Goal: Task Accomplishment & Management: Manage account settings

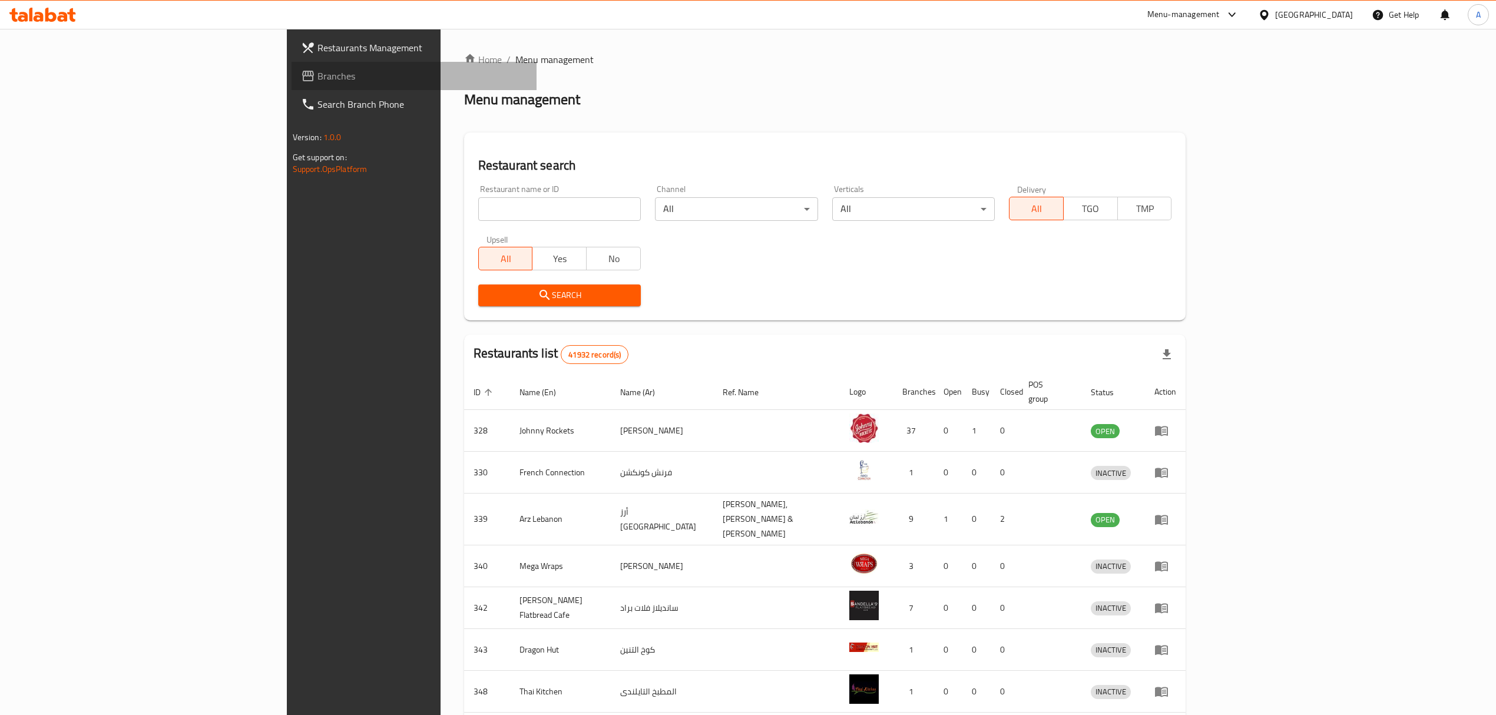
click at [317, 80] on span "Branches" at bounding box center [422, 76] width 210 height 14
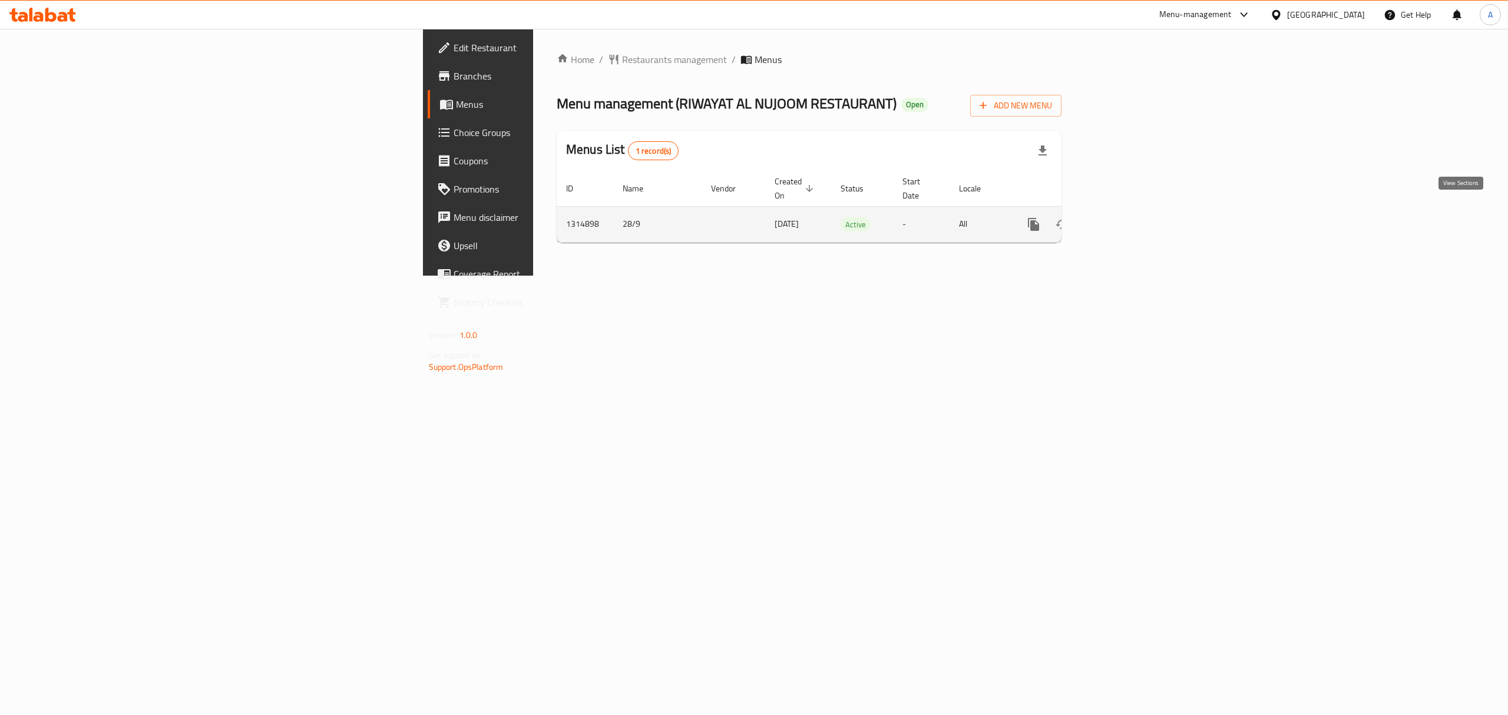
click at [1133, 210] on link "enhanced table" at bounding box center [1118, 224] width 28 height 28
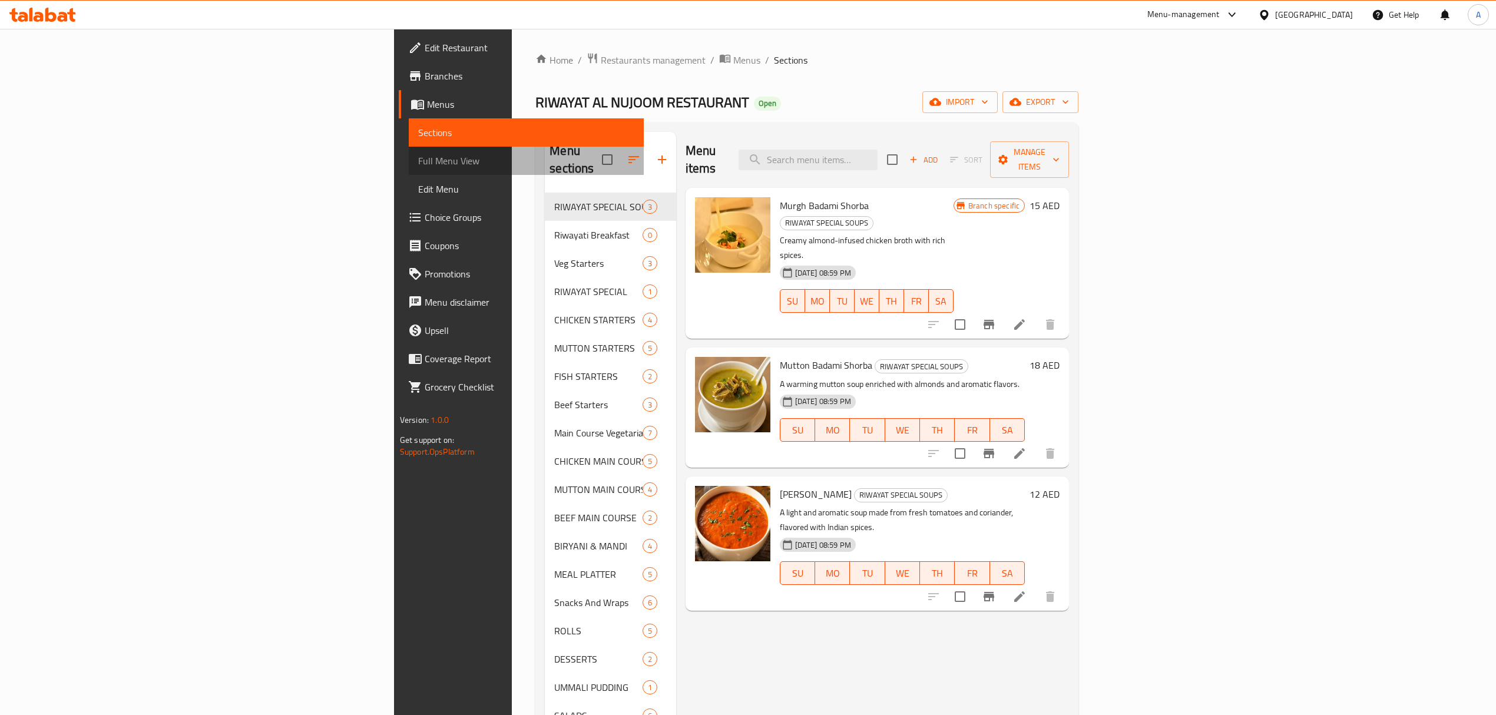
click at [409, 151] on link "Full Menu View" at bounding box center [526, 161] width 235 height 28
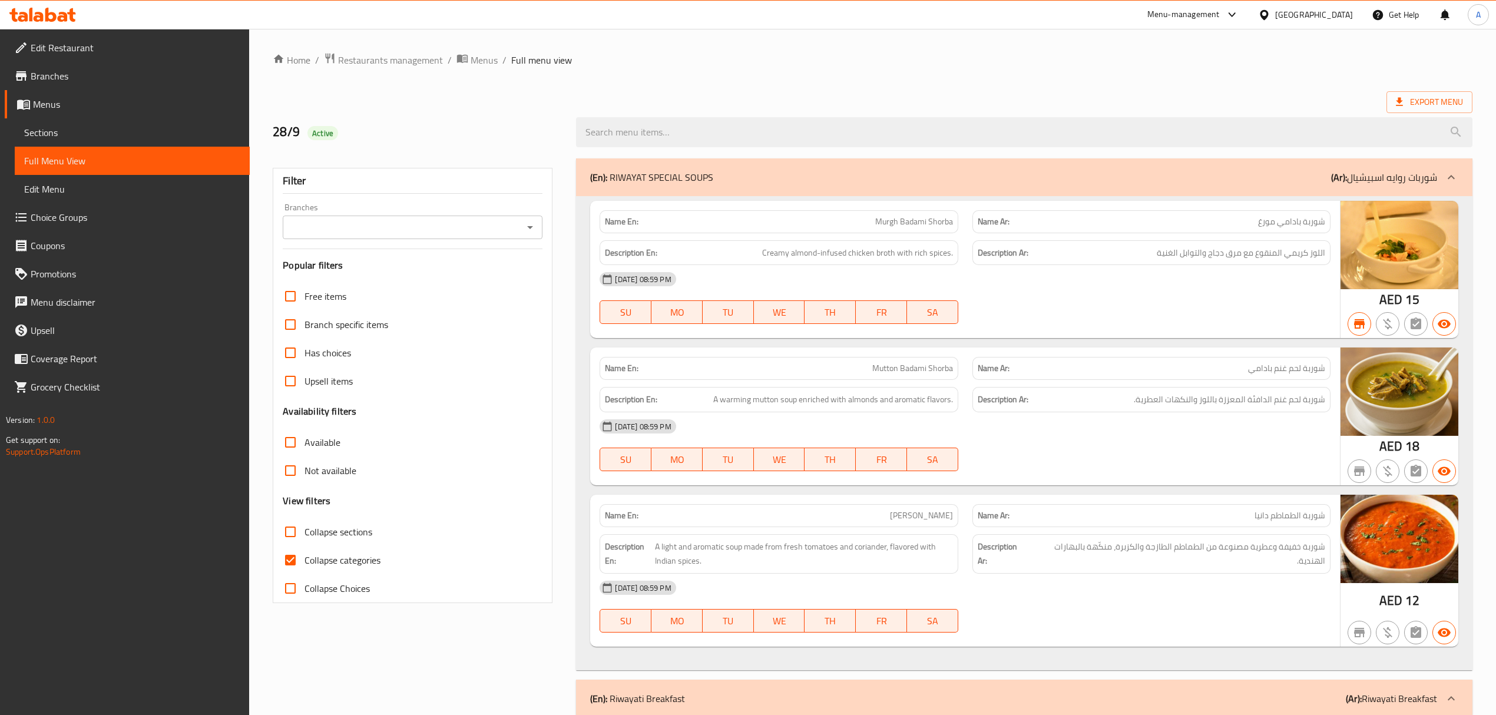
click at [333, 236] on input "Branches" at bounding box center [402, 227] width 233 height 16
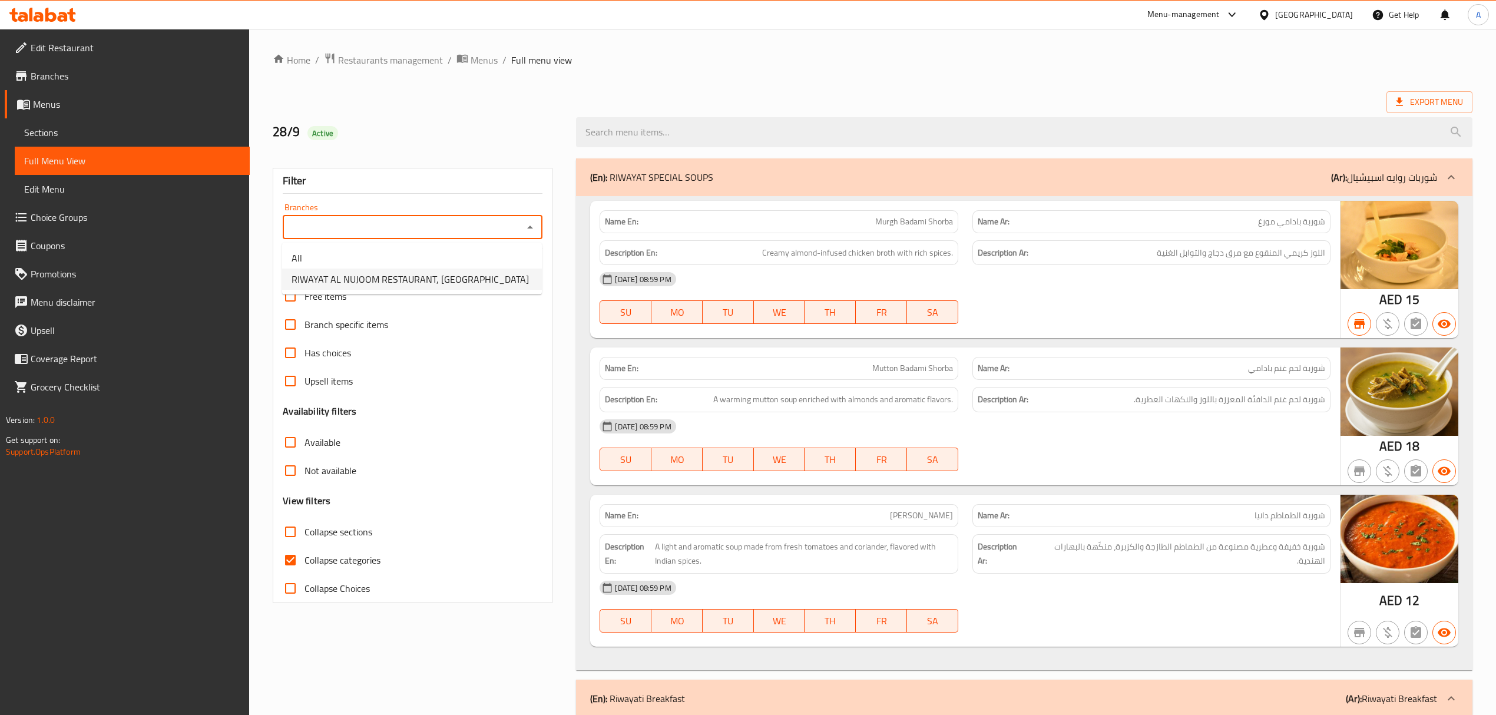
click at [335, 274] on span "RIWAYAT AL NUJOOM RESTAURANT, [PERSON_NAME]" at bounding box center [410, 279] width 237 height 14
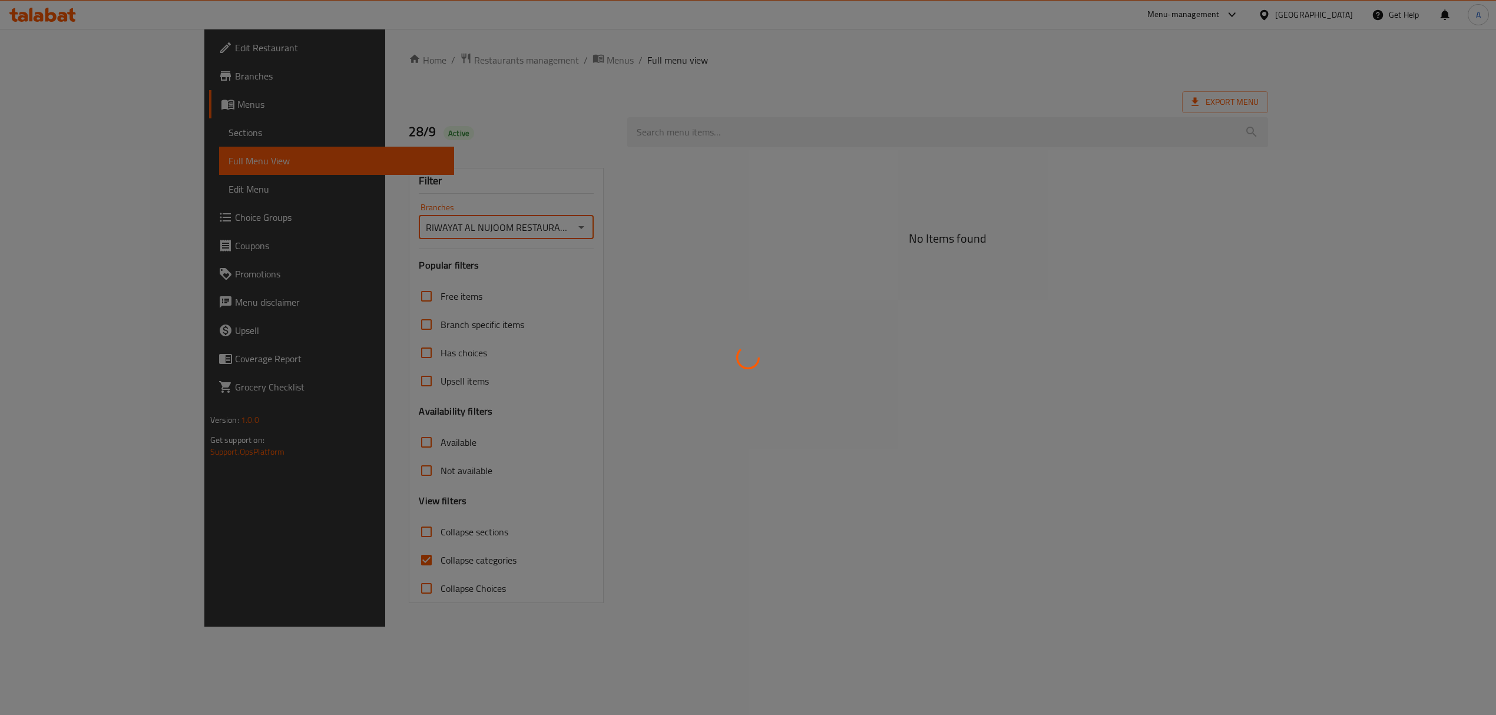
type input "RIWAYAT AL NUJOOM RESTAURANT, [PERSON_NAME]"
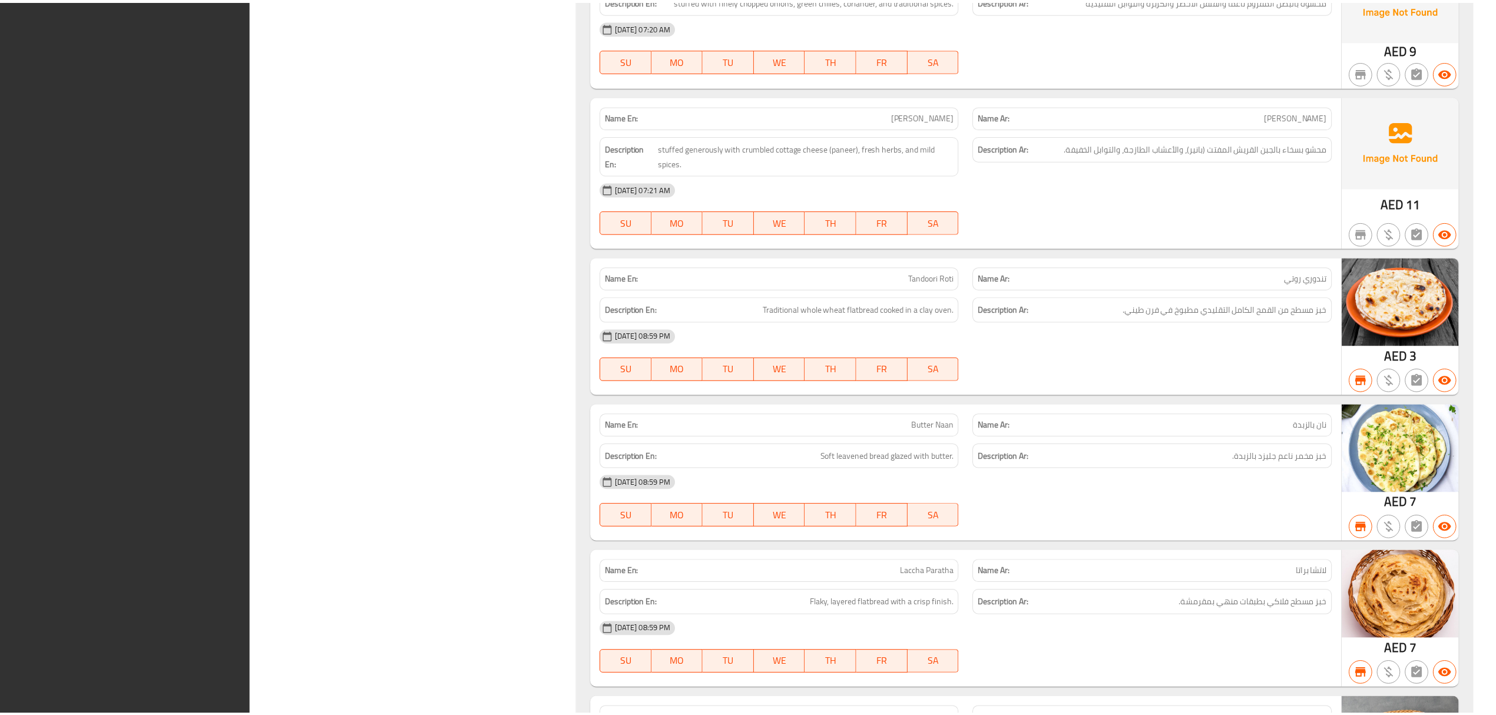
scroll to position [18115, 0]
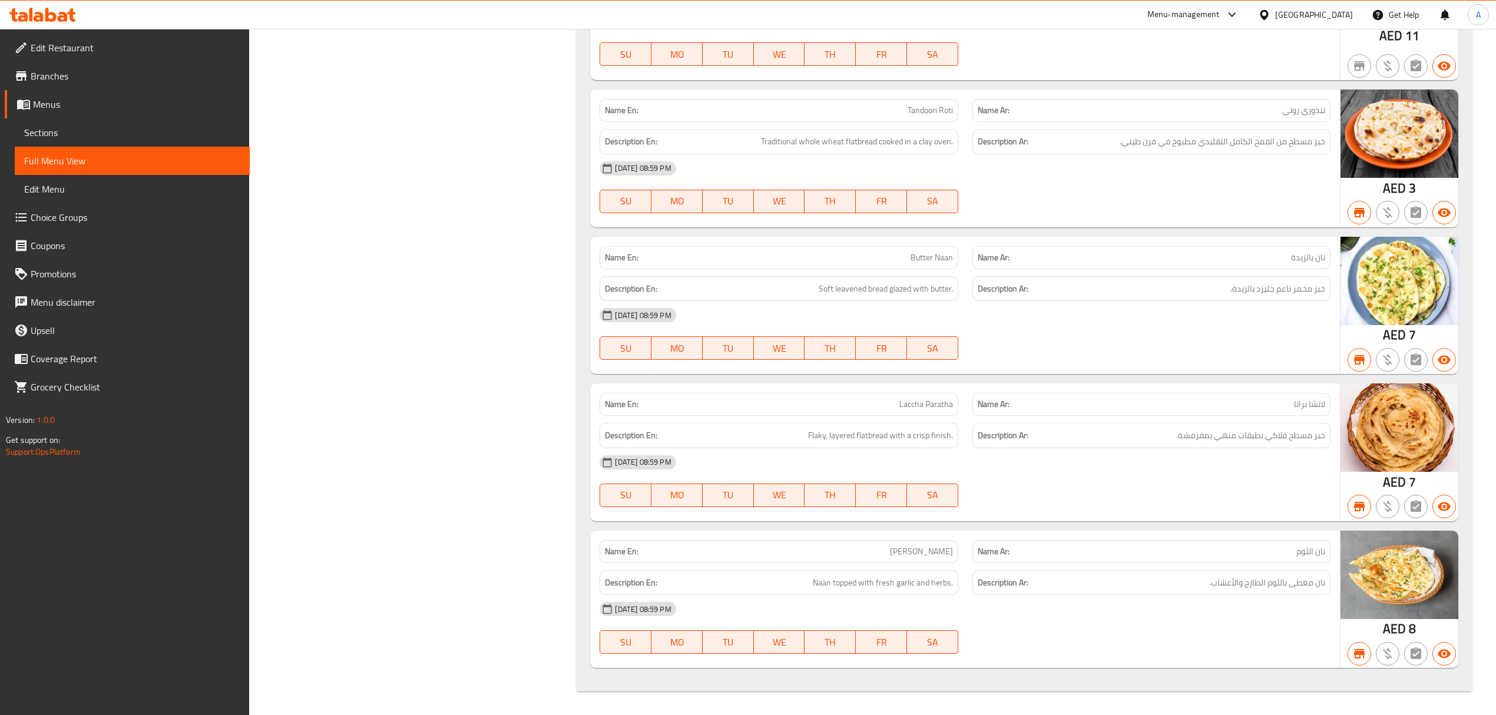
click at [68, 78] on span "Branches" at bounding box center [136, 76] width 210 height 14
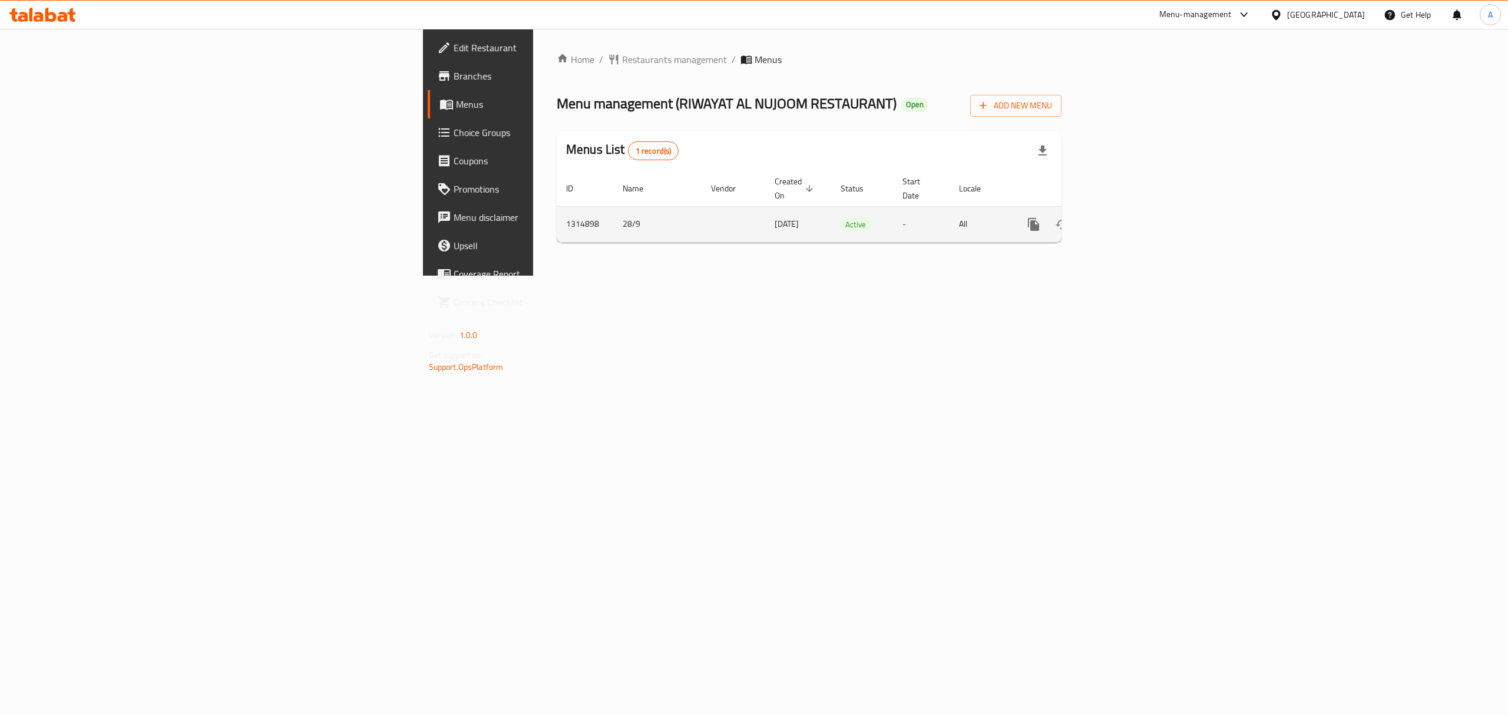
drag, startPoint x: 1475, startPoint y: 215, endPoint x: 1468, endPoint y: 212, distance: 7.1
click at [1142, 215] on td "enhanced table" at bounding box center [1076, 224] width 132 height 36
click at [1126, 217] on icon "enhanced table" at bounding box center [1118, 224] width 14 height 14
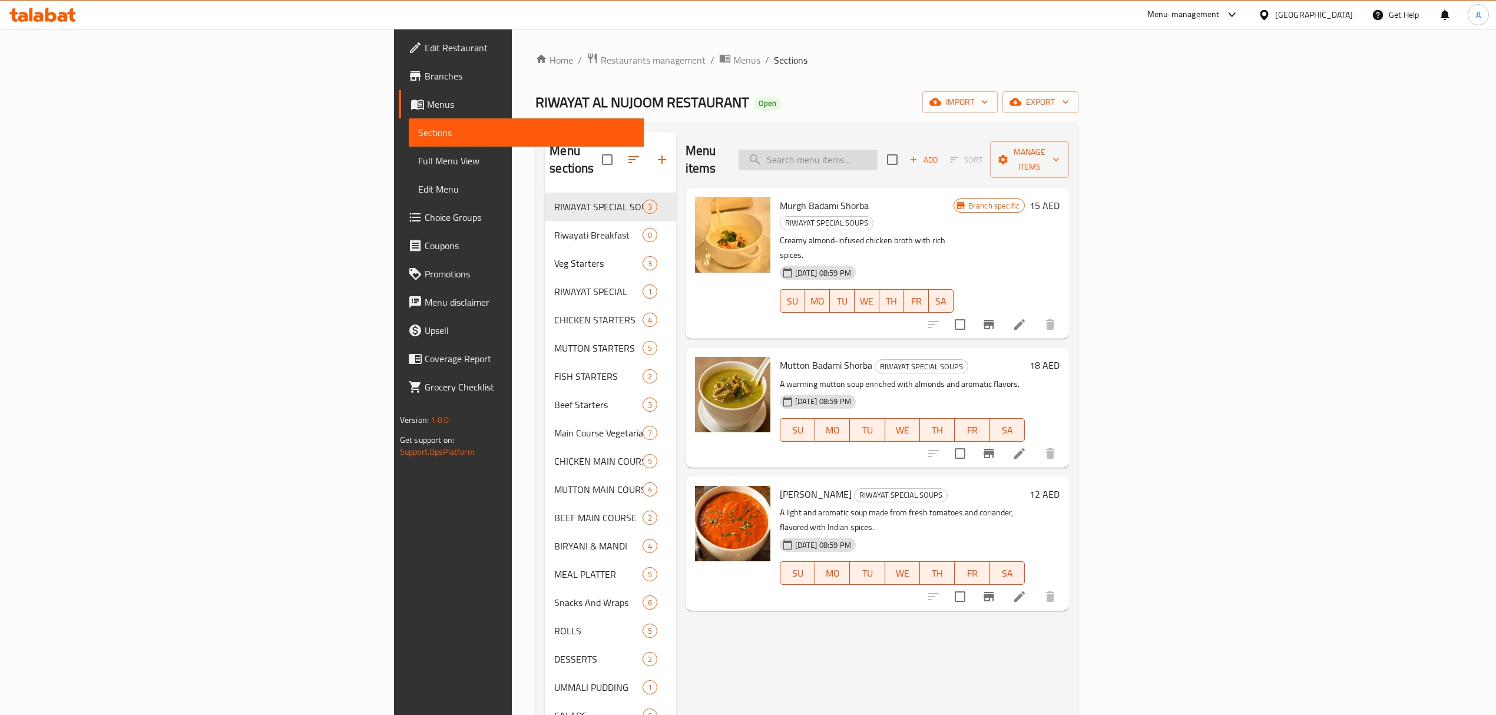
click at [878, 158] on input "search" at bounding box center [808, 160] width 139 height 21
paste input "Kebab Platters"
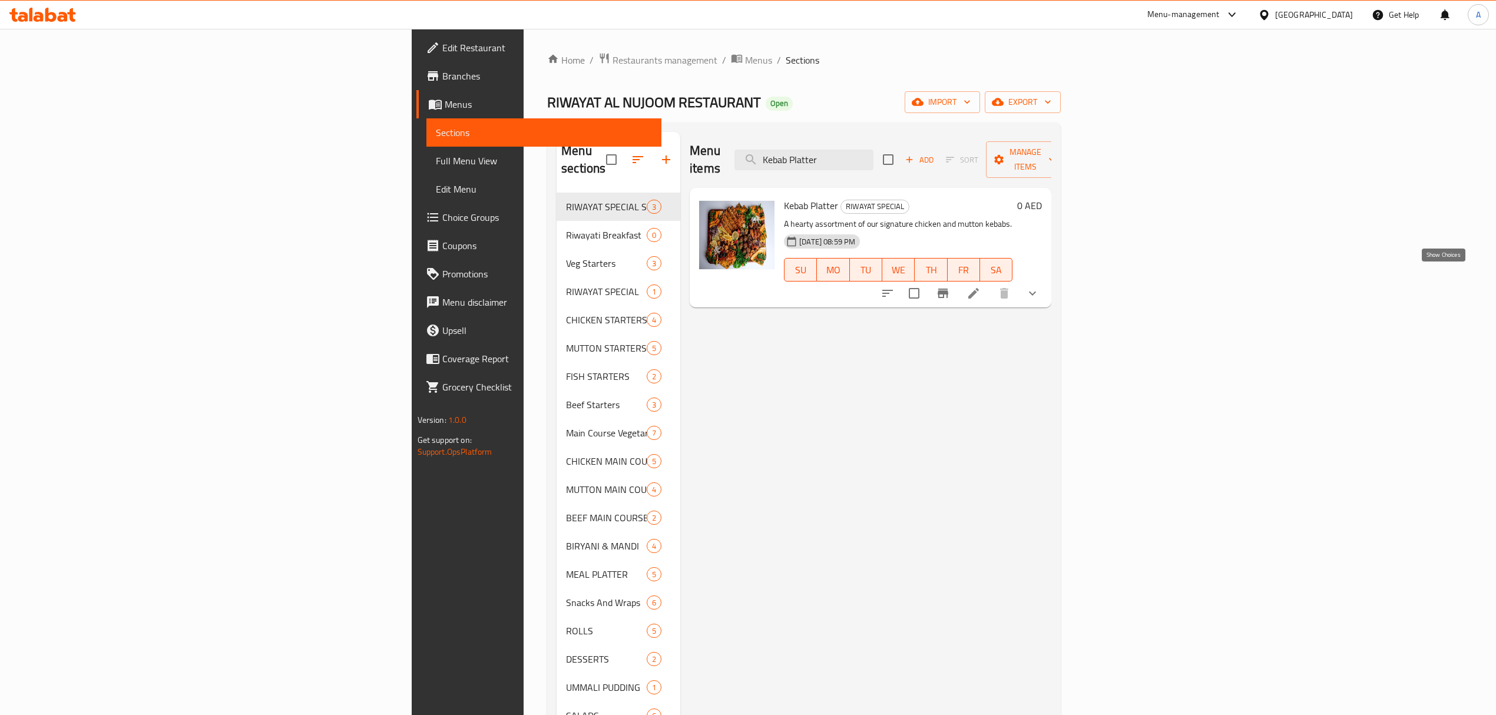
type input "Kebab Platter"
click at [1040, 286] on icon "show more" at bounding box center [1032, 293] width 14 height 14
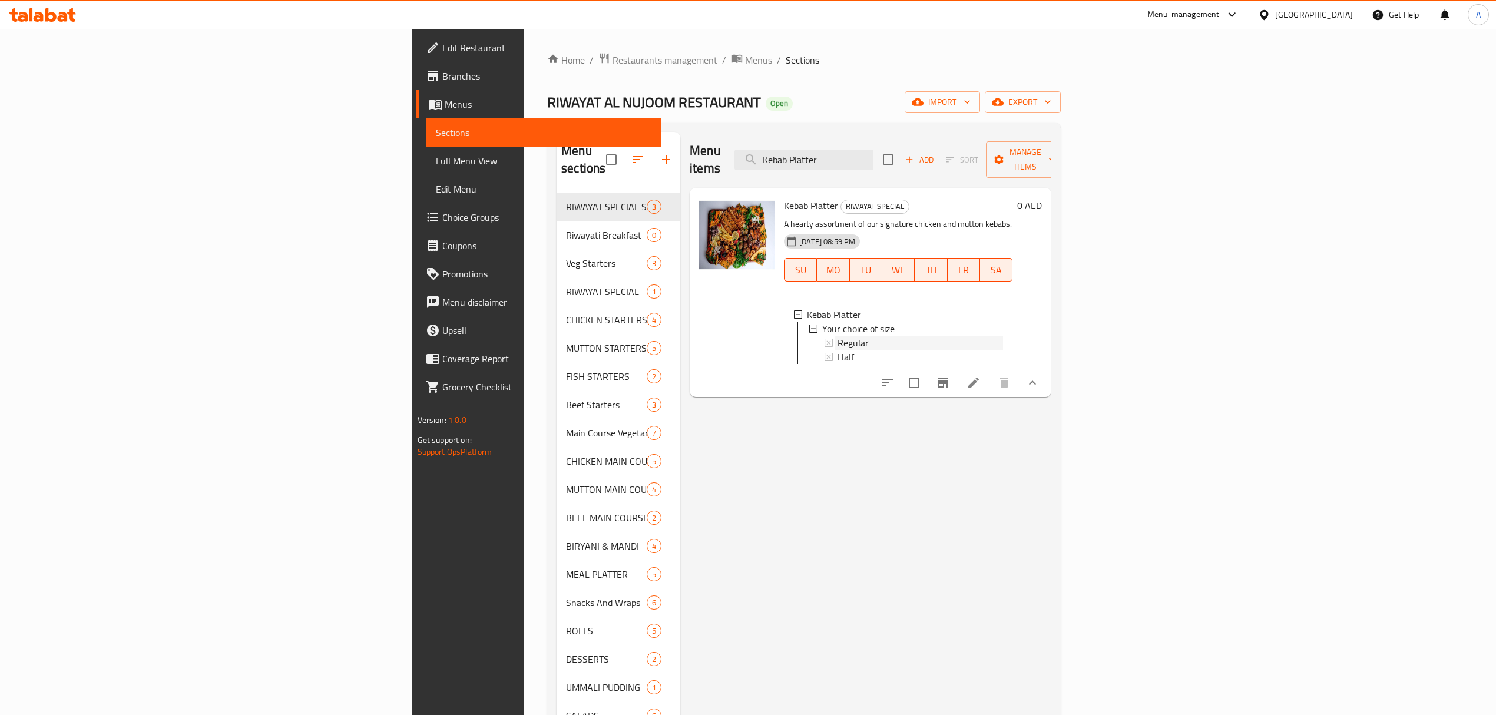
click at [838, 336] on div "Regular" at bounding box center [920, 343] width 165 height 14
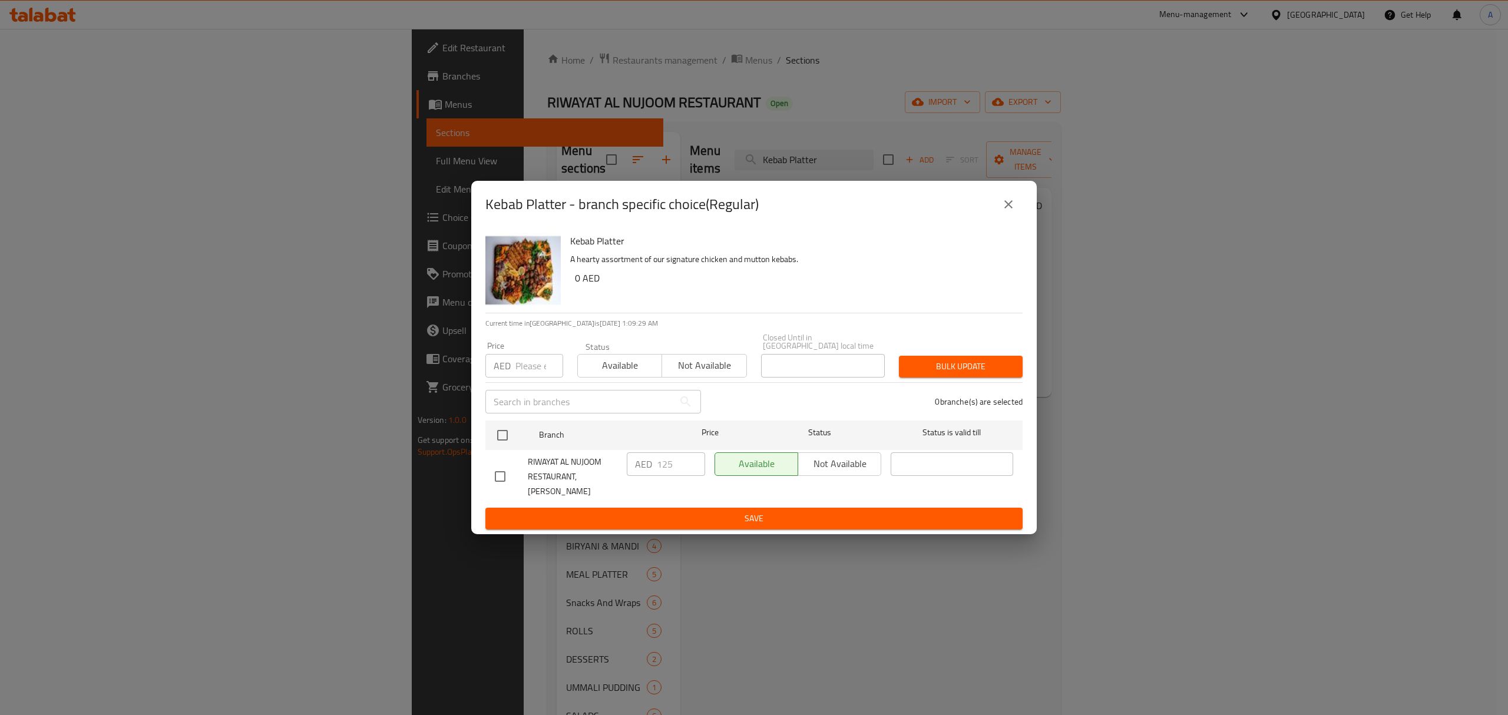
click at [1002, 211] on icon "close" at bounding box center [1008, 204] width 14 height 14
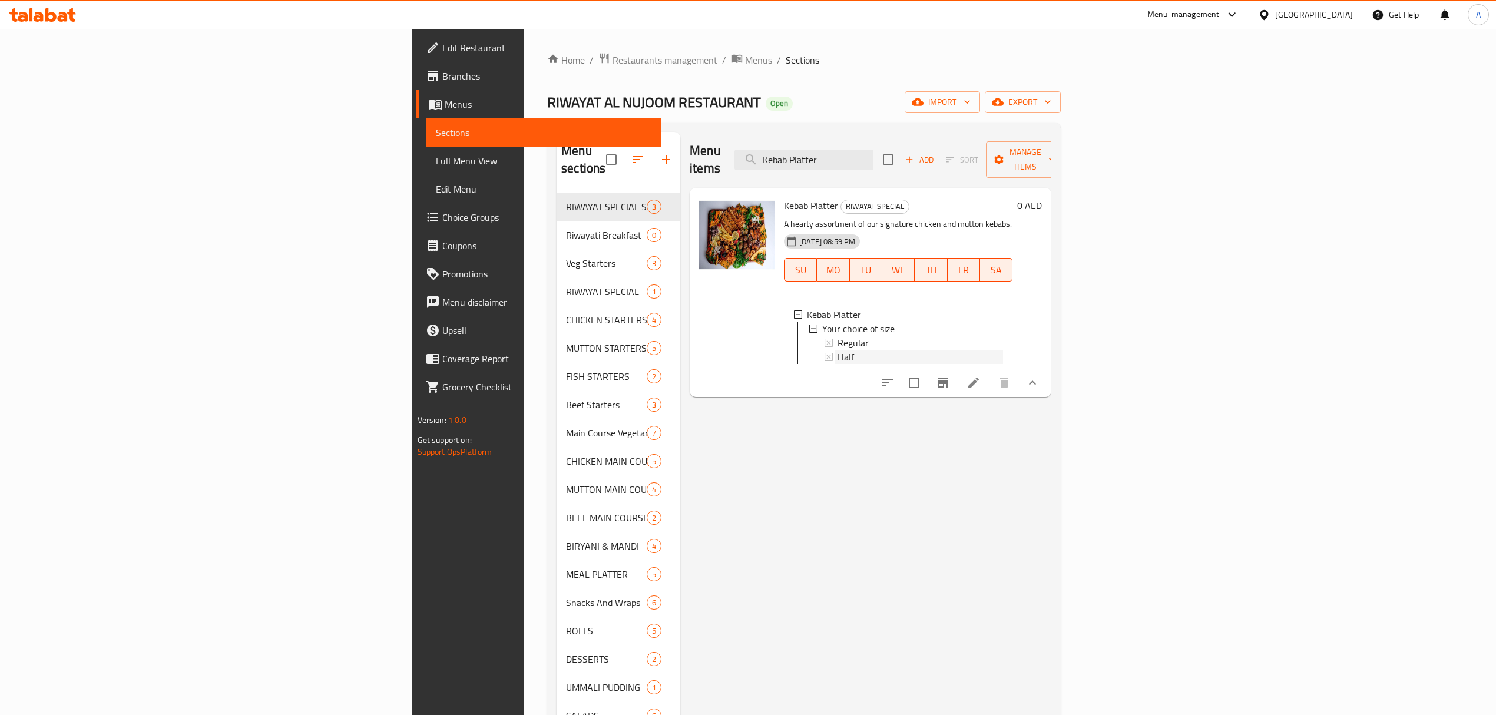
click at [838, 350] on span "Half" at bounding box center [846, 357] width 16 height 14
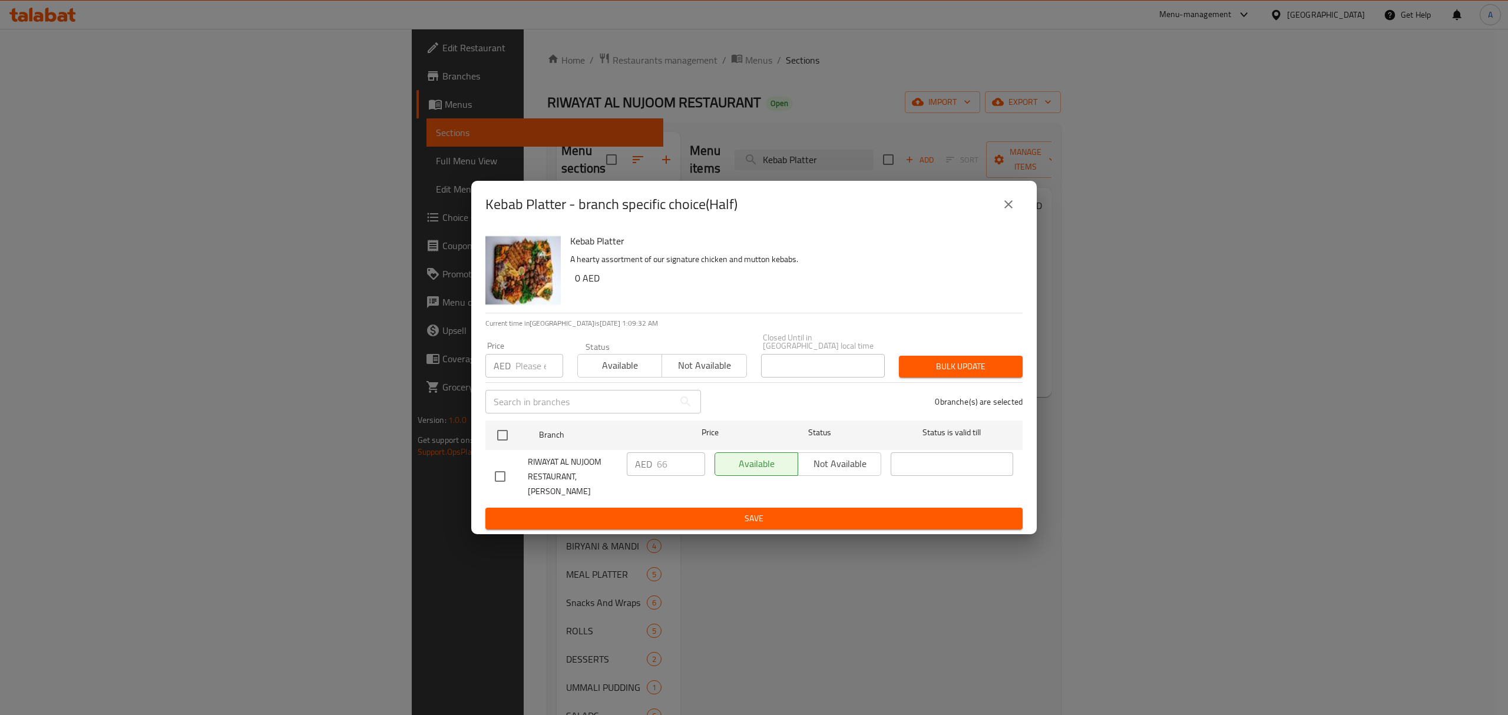
click at [1007, 211] on icon "close" at bounding box center [1008, 204] width 14 height 14
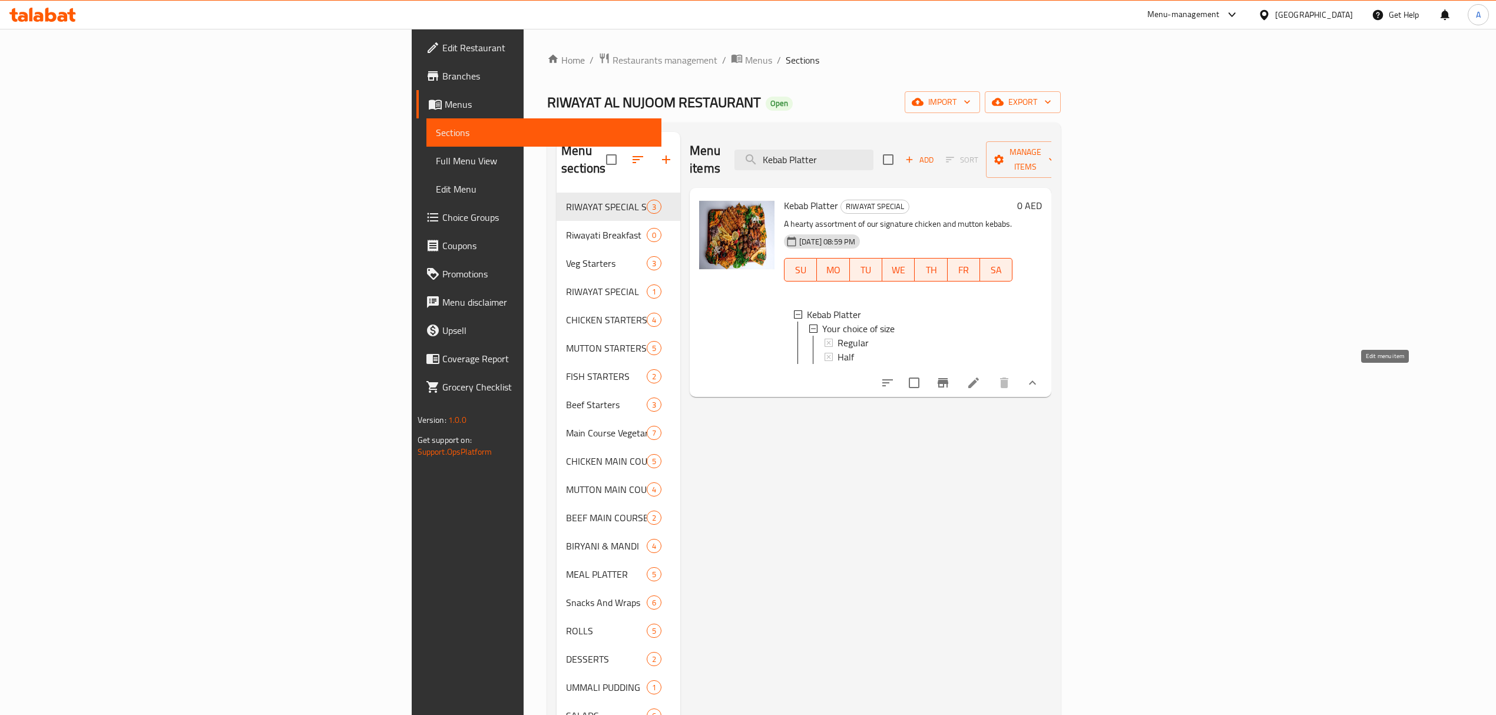
click at [979, 380] on icon at bounding box center [973, 383] width 11 height 11
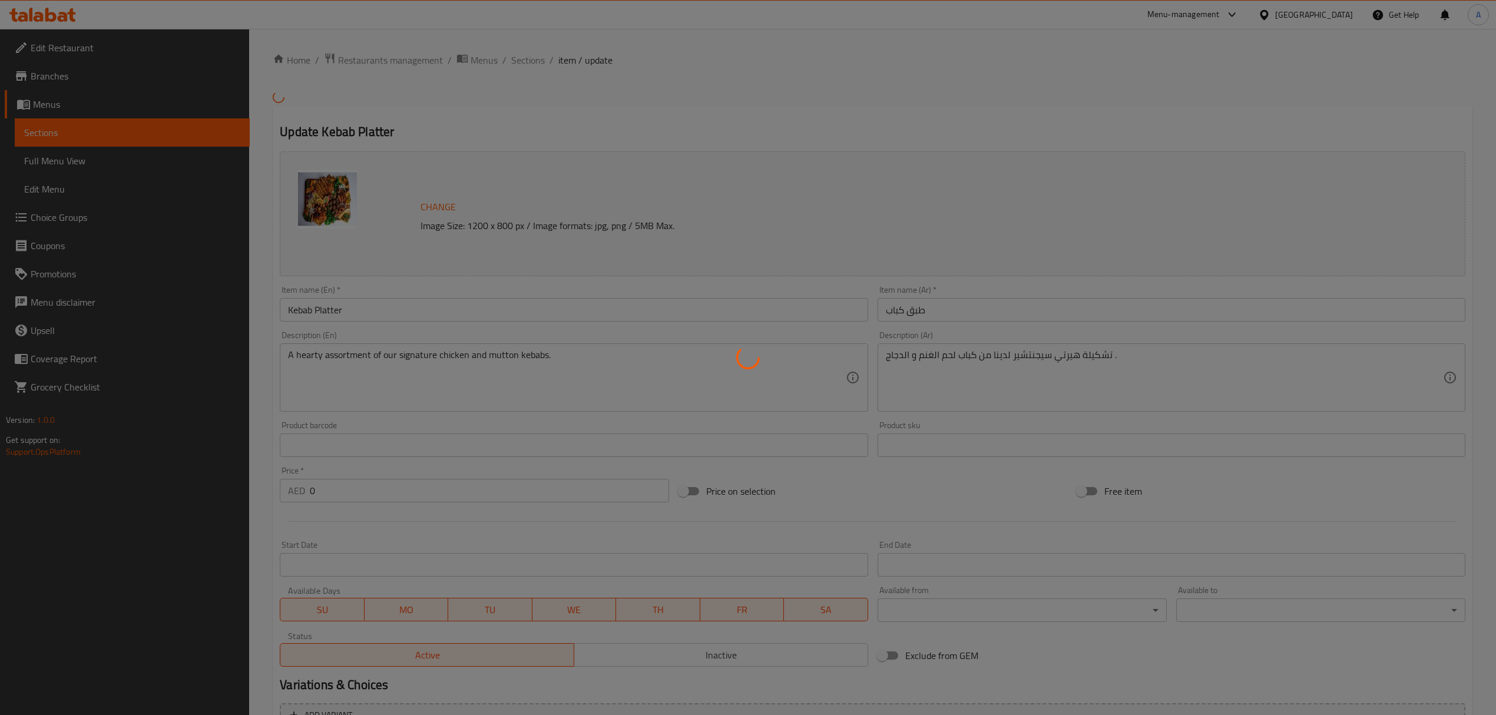
type input "اختيارك من الحجم"
type input "1"
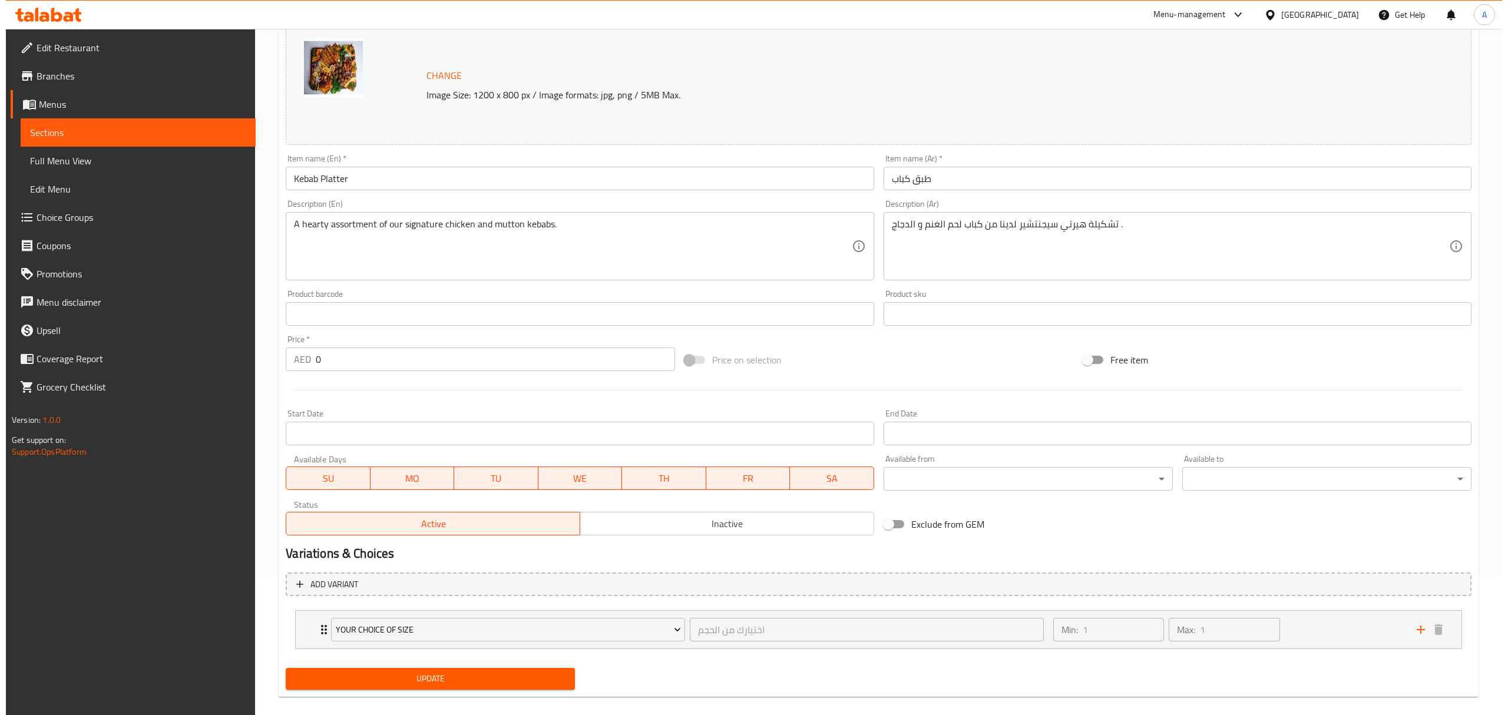
scroll to position [154, 0]
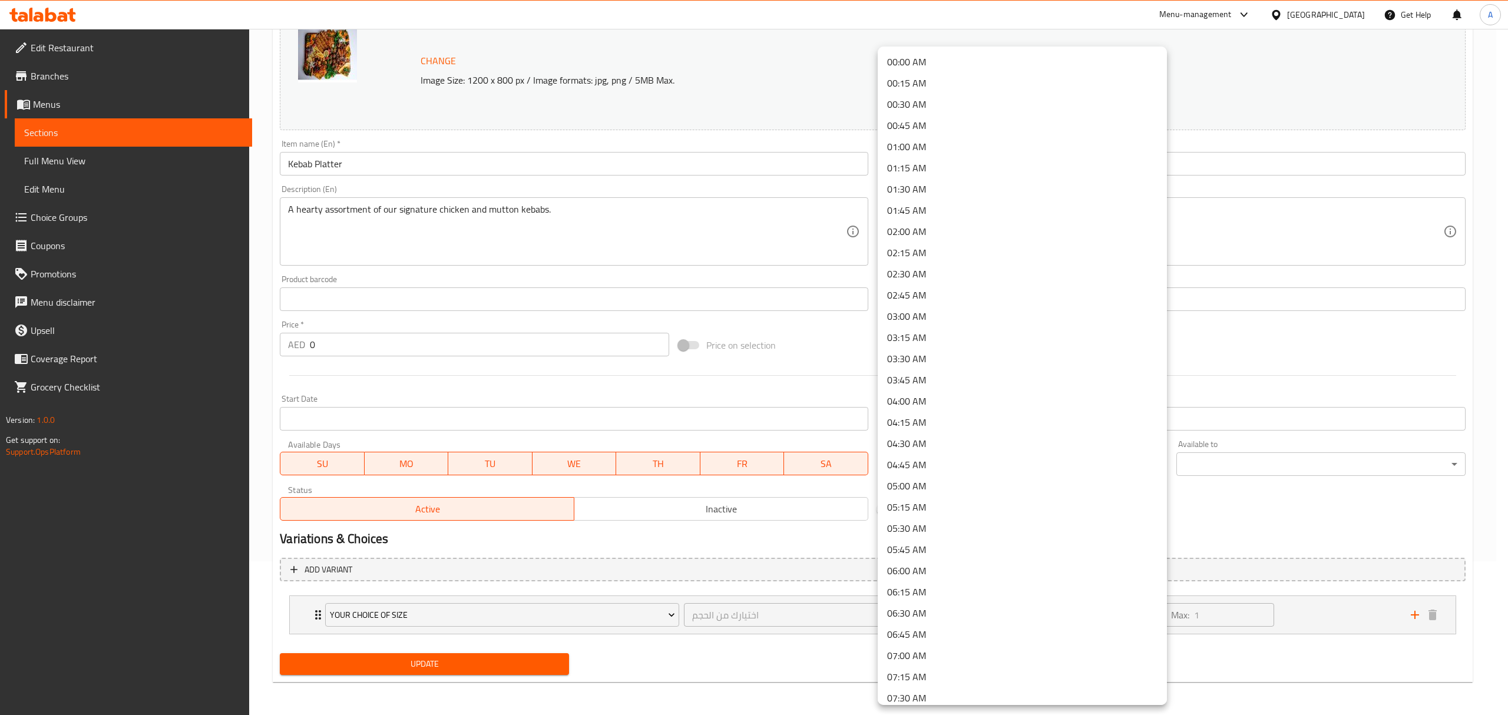
click at [1007, 476] on body "​ Menu-management [GEOGRAPHIC_DATA] Get Help A Edit Restaurant Branches Menus S…" at bounding box center [754, 218] width 1508 height 686
click at [933, 603] on li "11:00 AM" at bounding box center [1022, 602] width 289 height 21
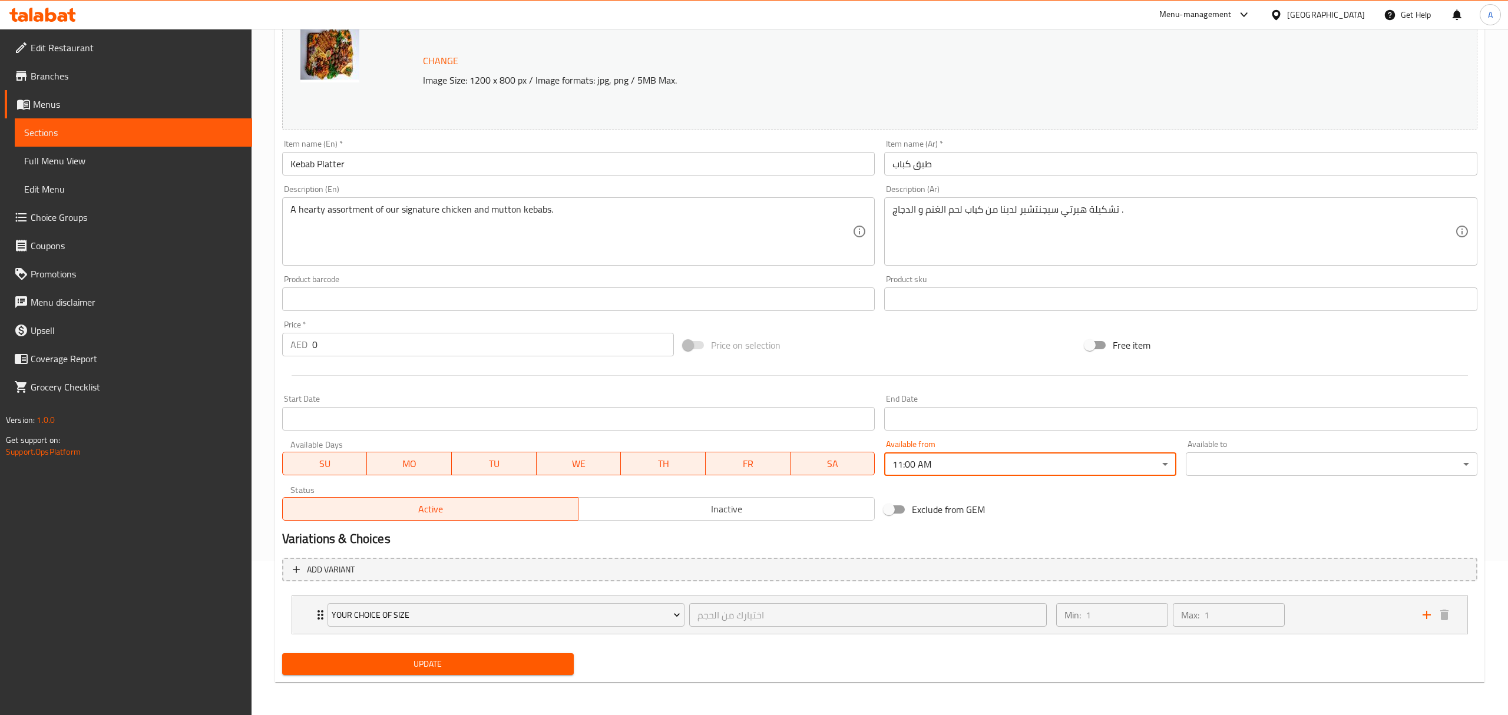
click at [1263, 464] on body "​ Menu-management [GEOGRAPHIC_DATA] Get Help A Edit Restaurant Branches Menus S…" at bounding box center [754, 218] width 1508 height 686
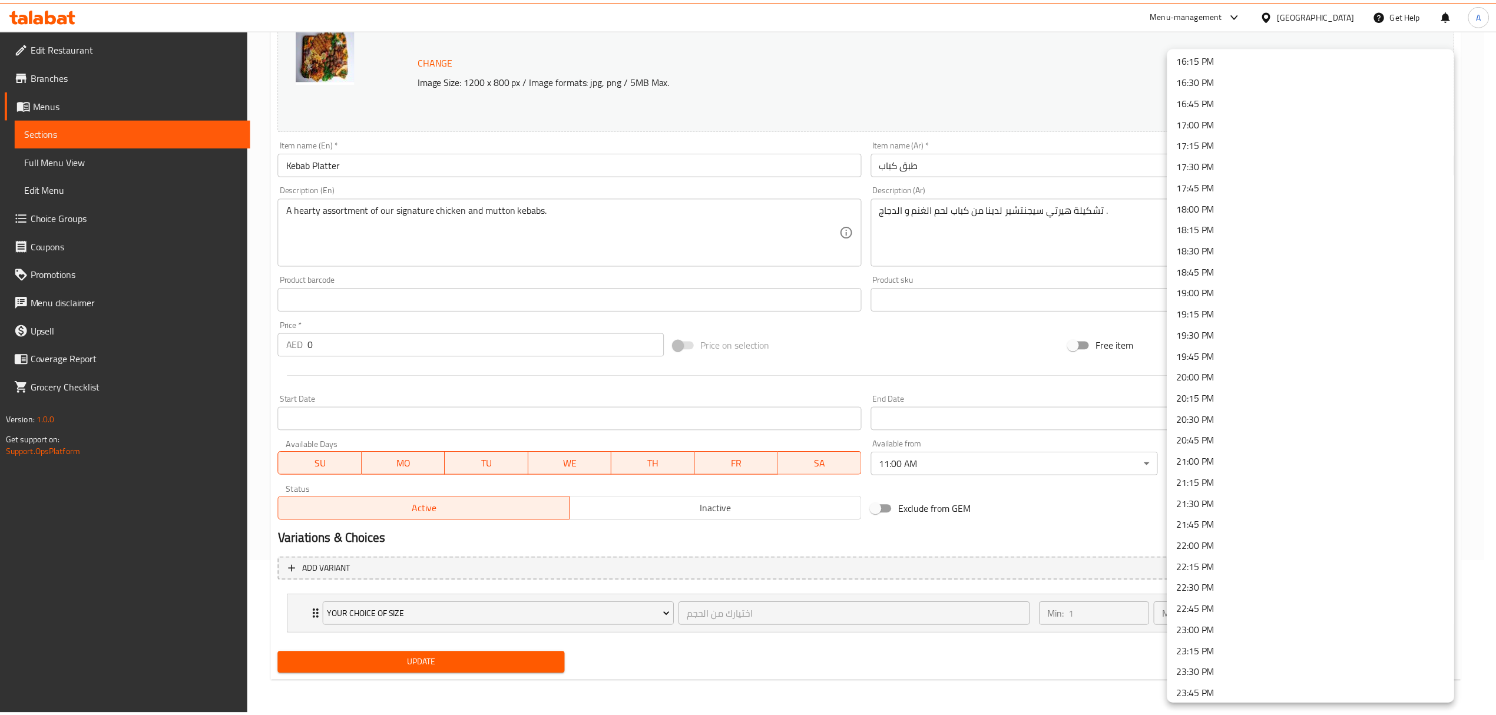
scroll to position [1407, 0]
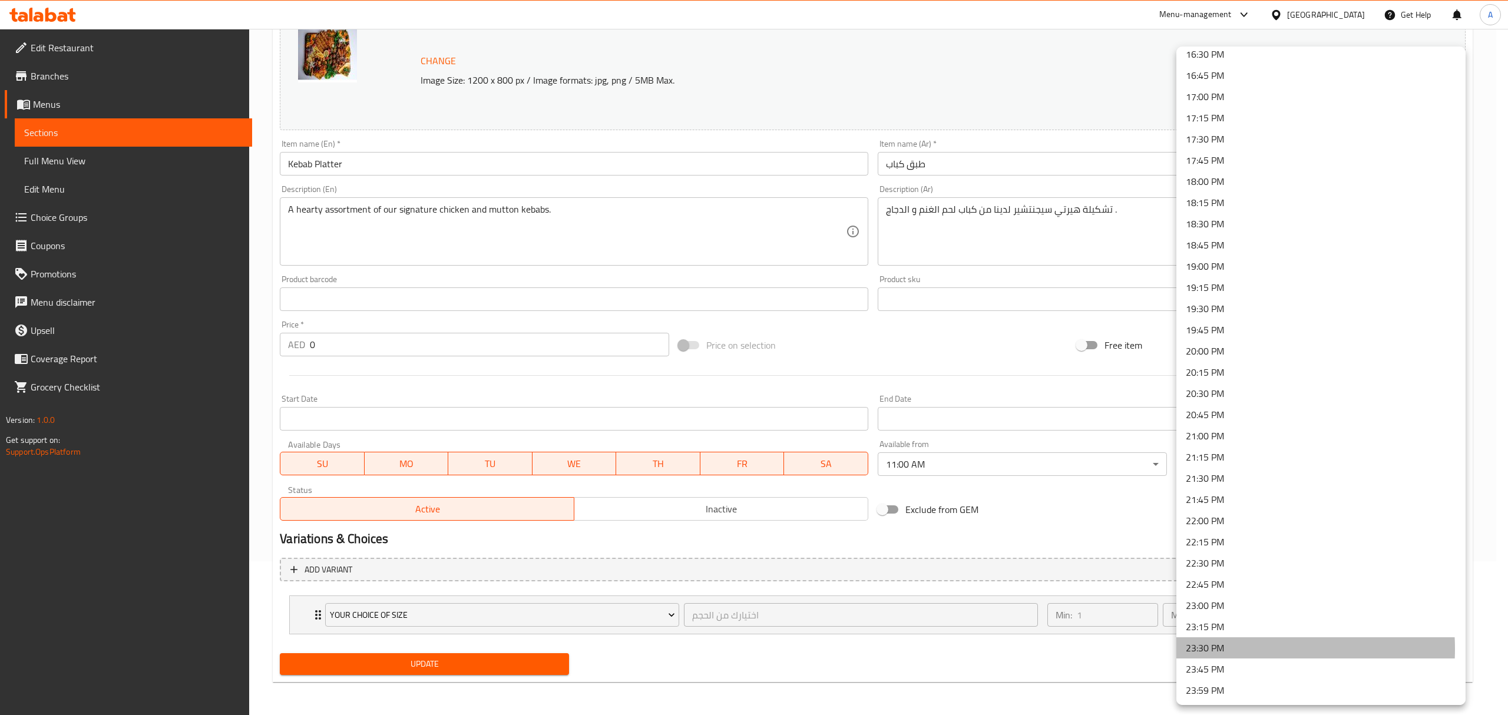
click at [1230, 649] on li "23:30 PM" at bounding box center [1320, 647] width 289 height 21
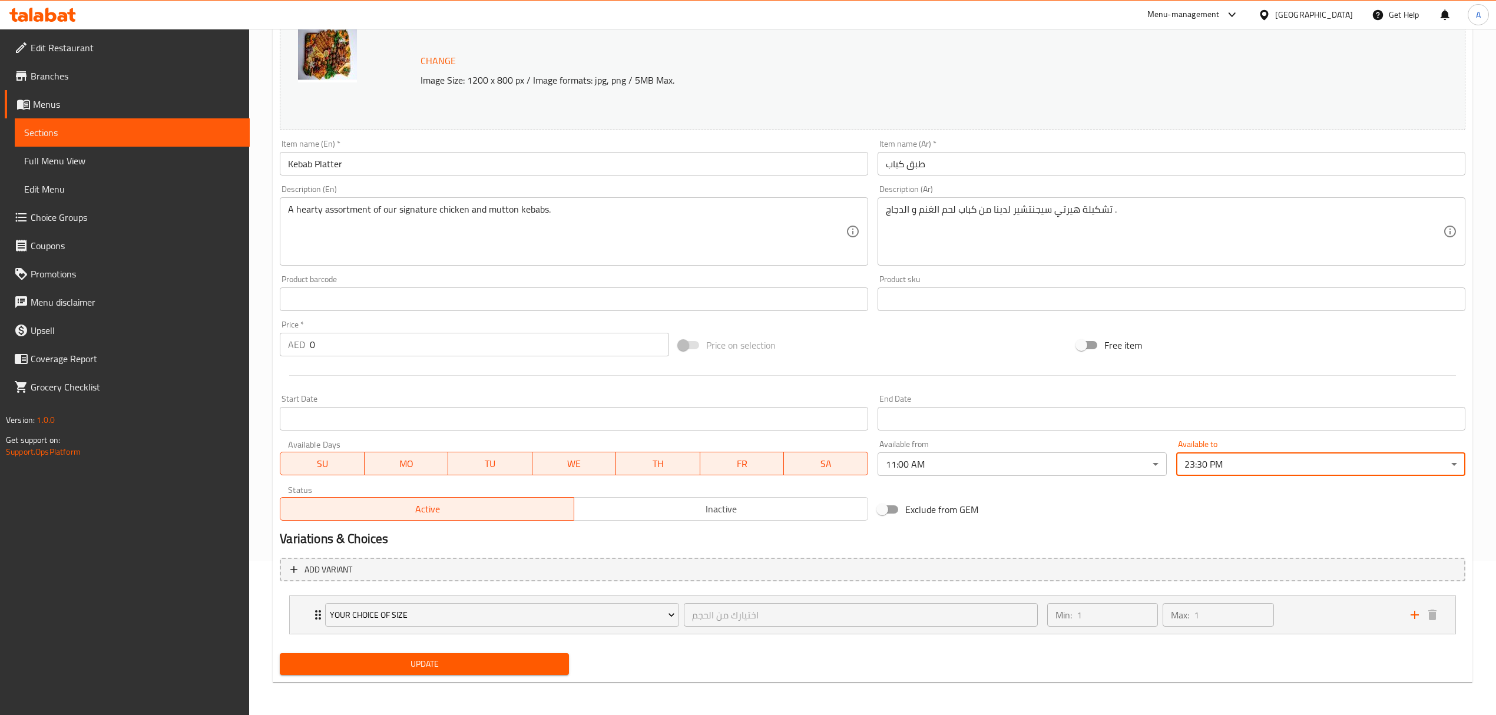
click at [545, 658] on span "Update" at bounding box center [424, 664] width 270 height 15
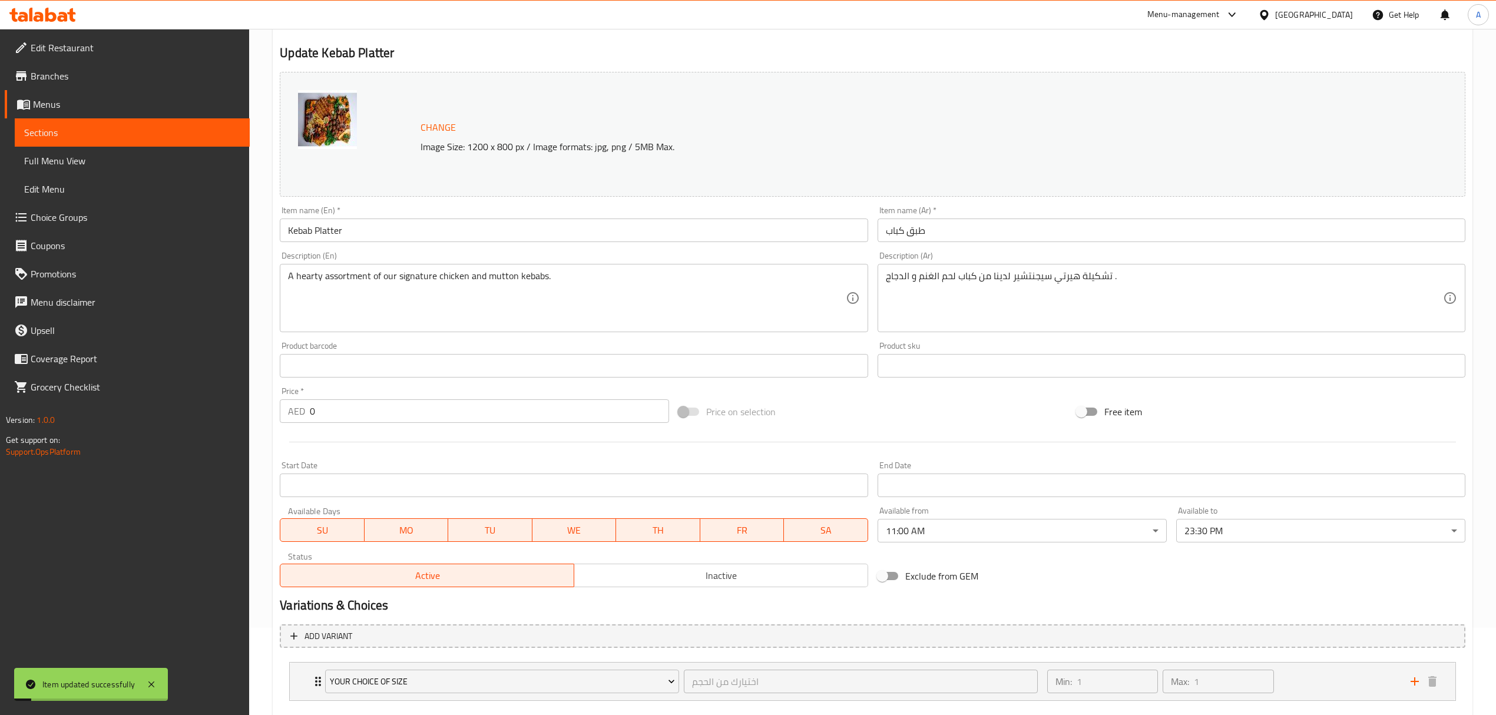
scroll to position [0, 0]
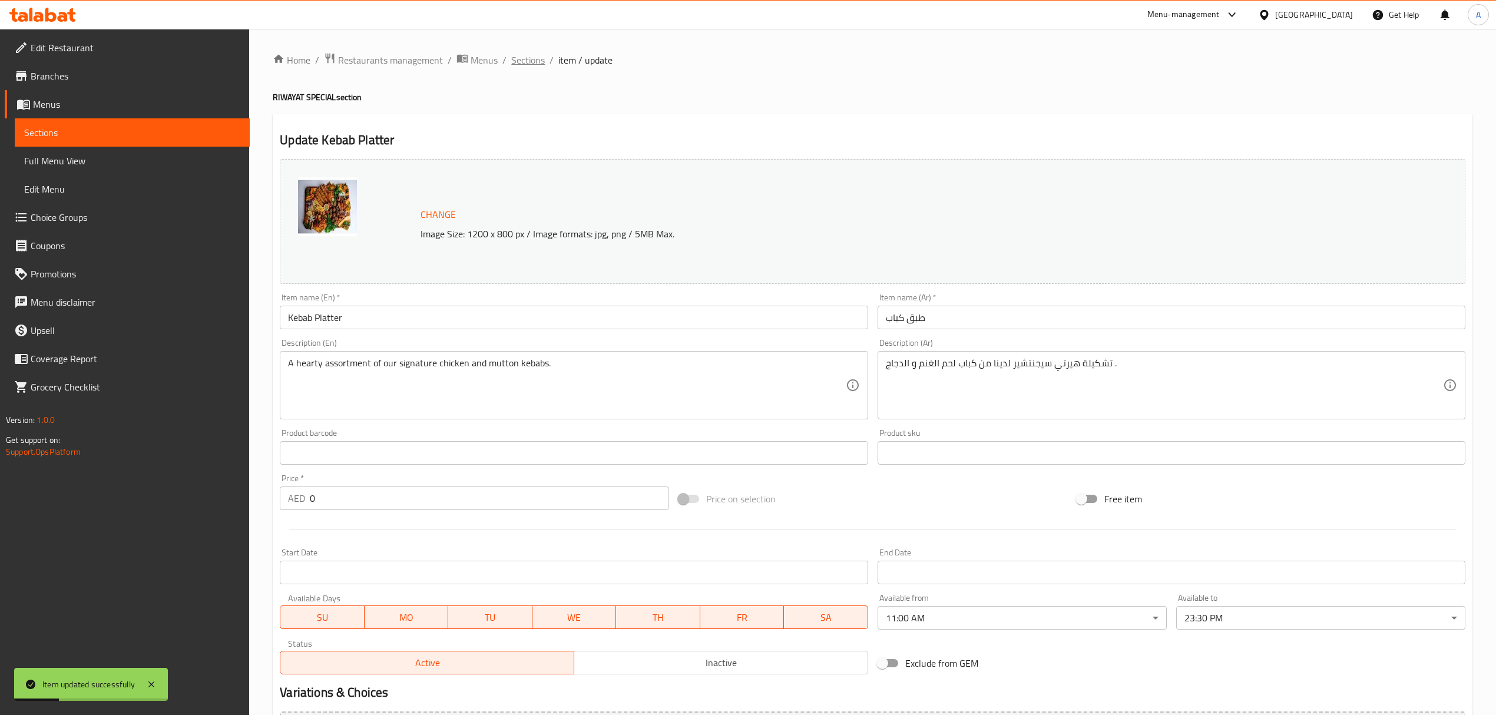
click at [531, 64] on span "Sections" at bounding box center [528, 60] width 34 height 14
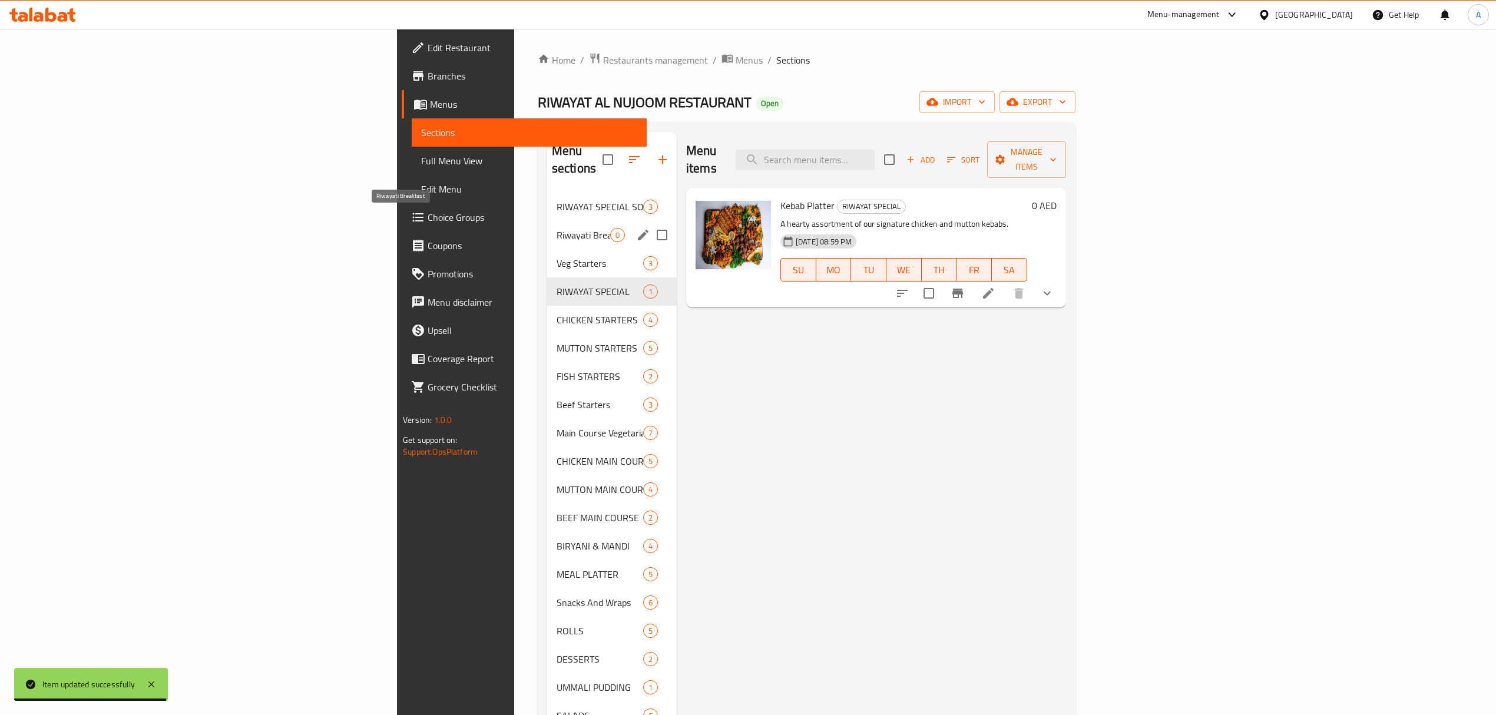
click at [557, 228] on span "Riwayati Breakfast" at bounding box center [584, 235] width 54 height 14
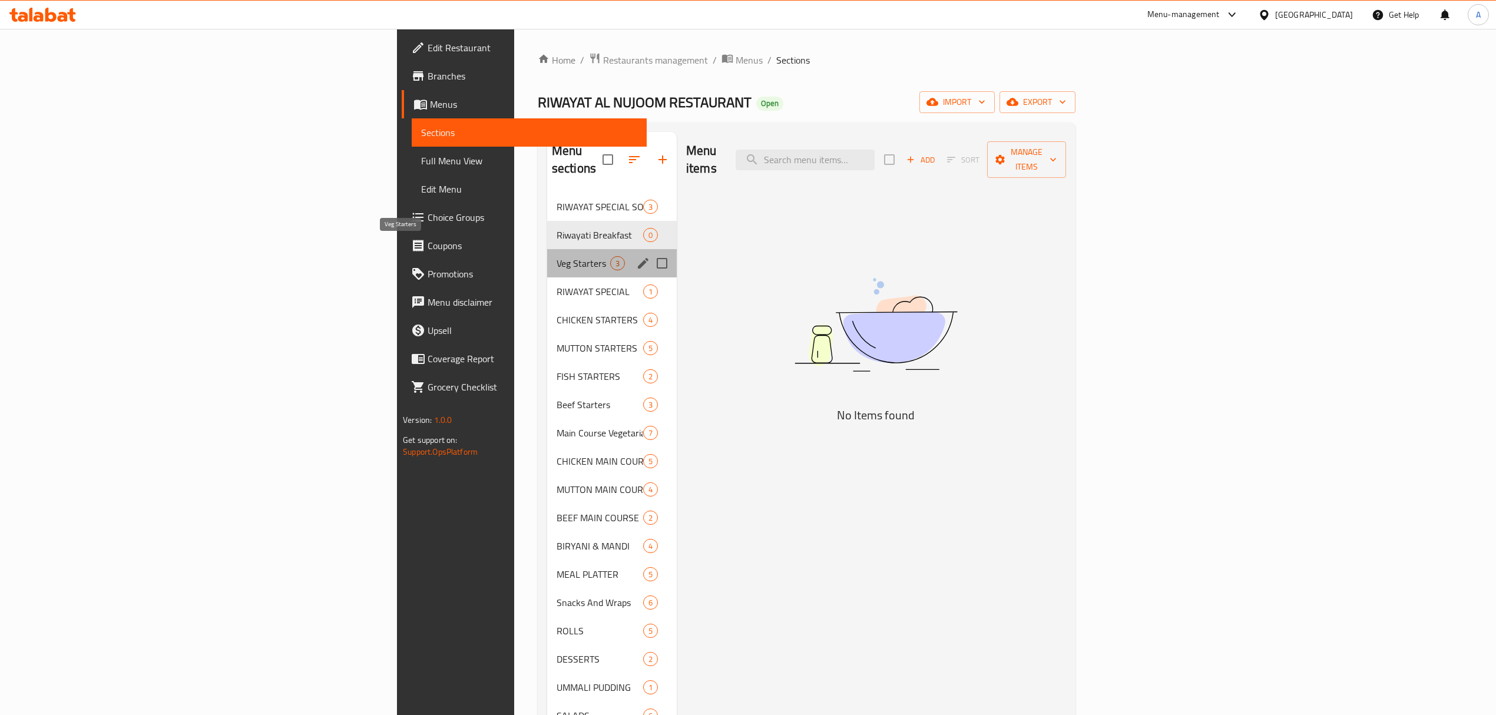
click at [557, 256] on span "Veg Starters" at bounding box center [584, 263] width 54 height 14
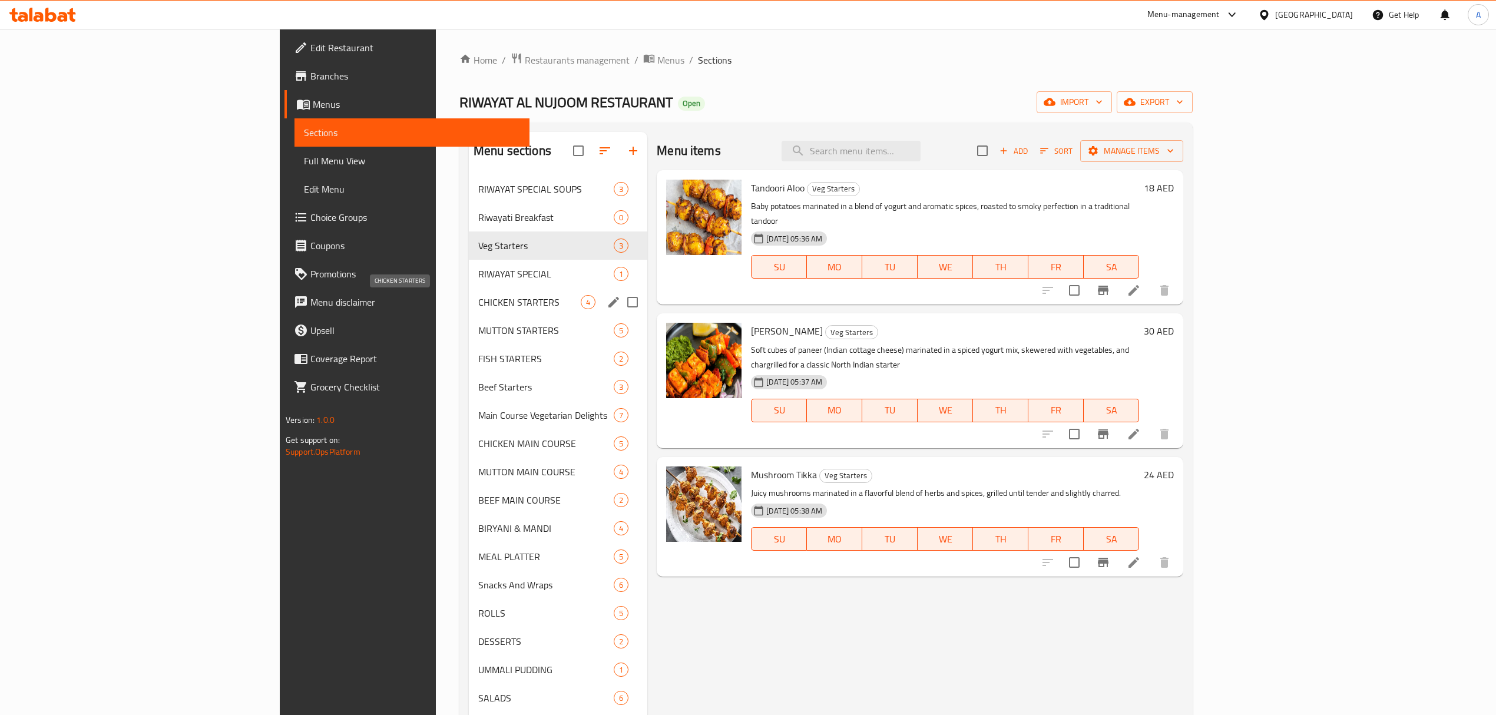
click at [478, 296] on span "CHICKEN STARTERS" at bounding box center [529, 302] width 102 height 14
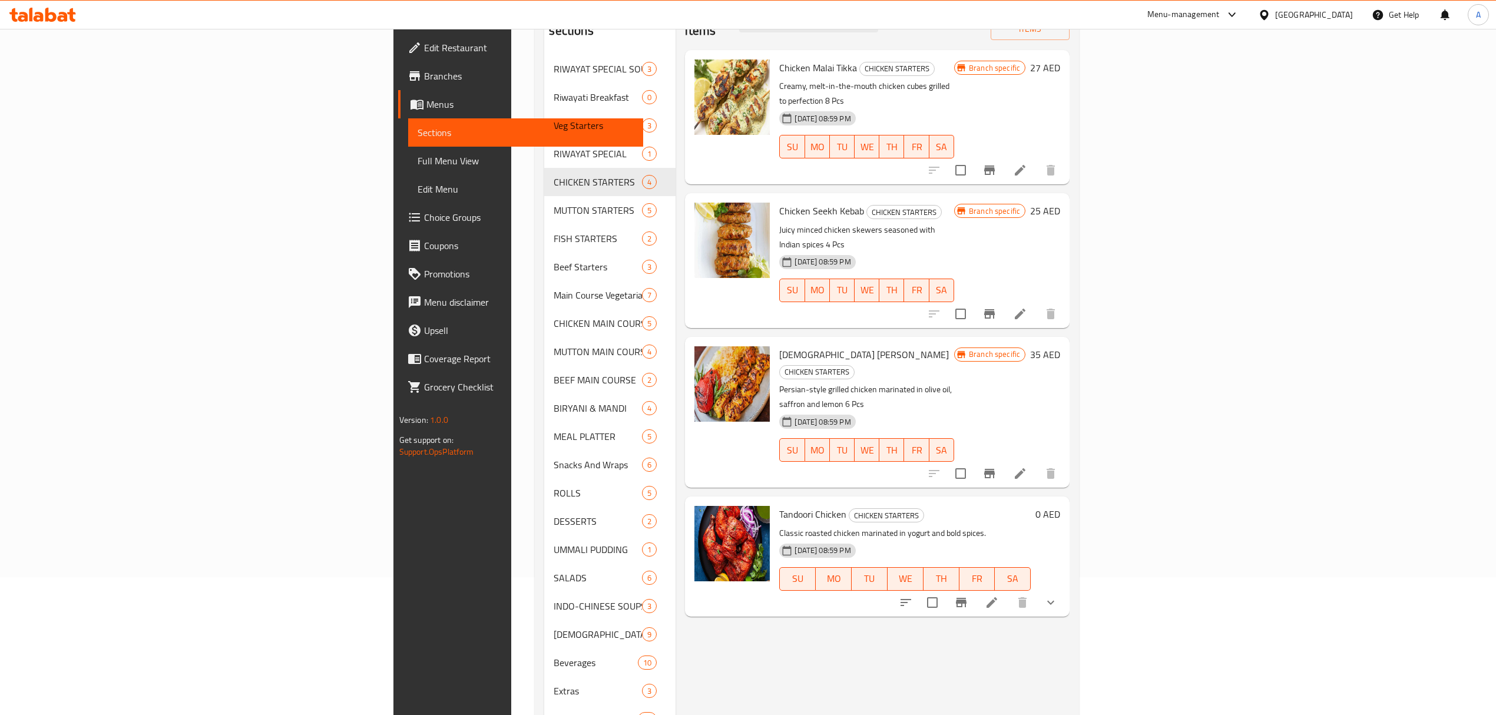
scroll to position [177, 0]
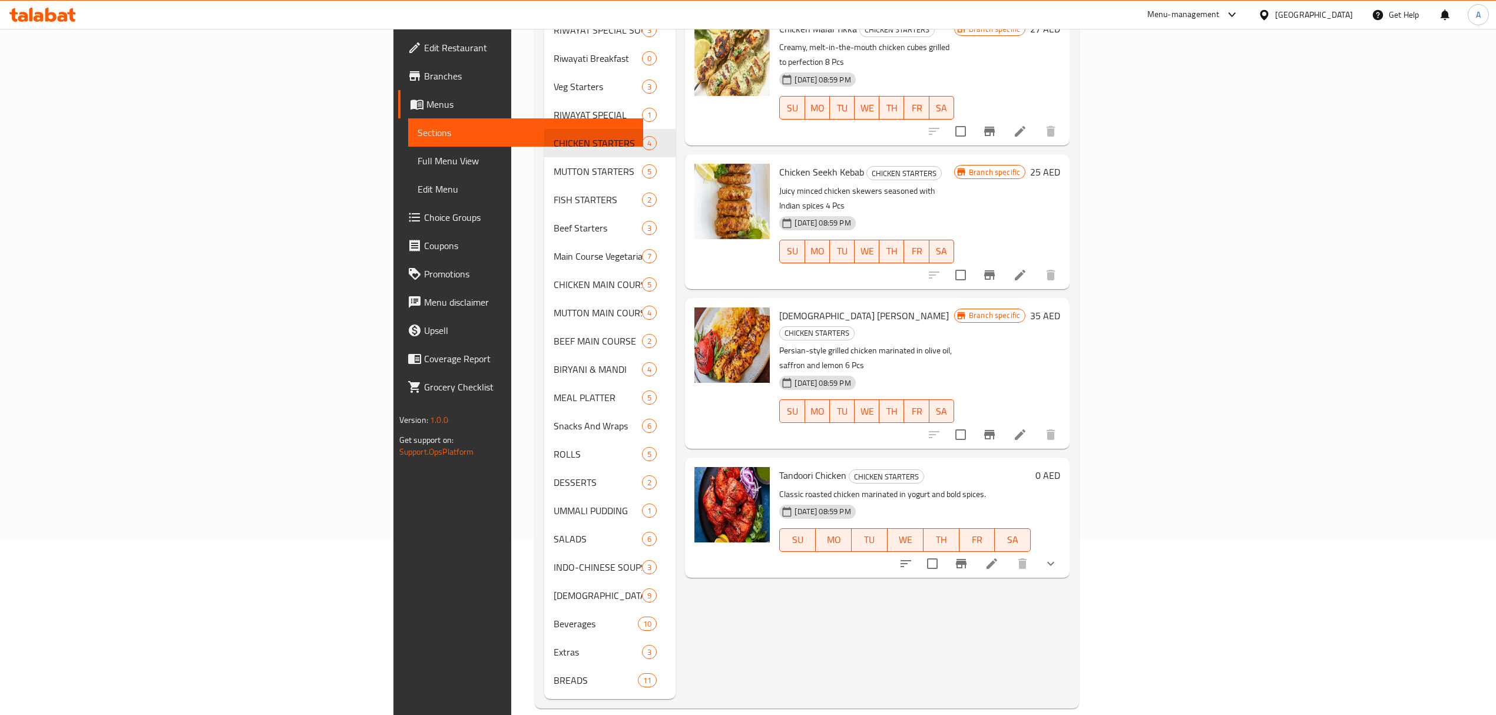
click at [1065, 549] on button "show more" at bounding box center [1051, 563] width 28 height 28
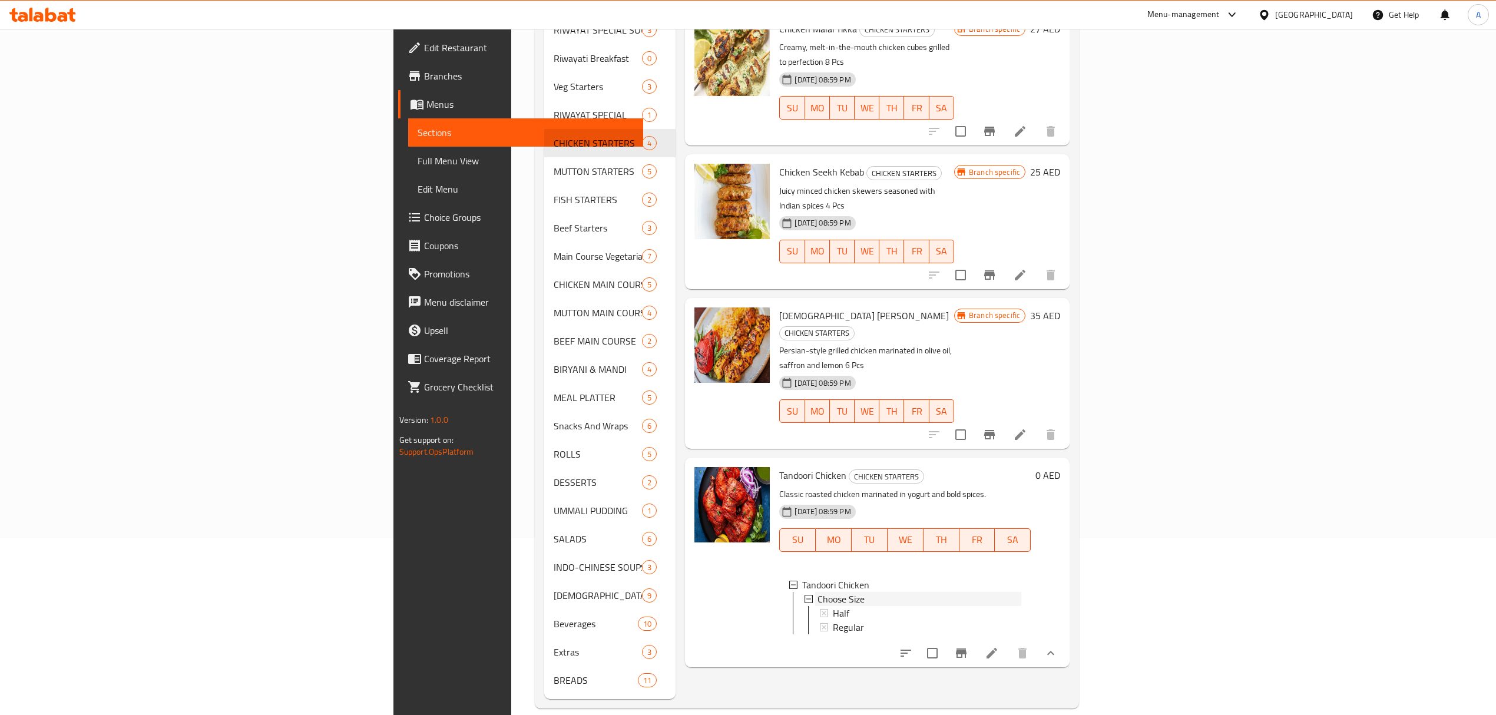
click at [872, 592] on div "Choose Size" at bounding box center [919, 599] width 204 height 14
click at [859, 606] on div "Half" at bounding box center [927, 613] width 188 height 14
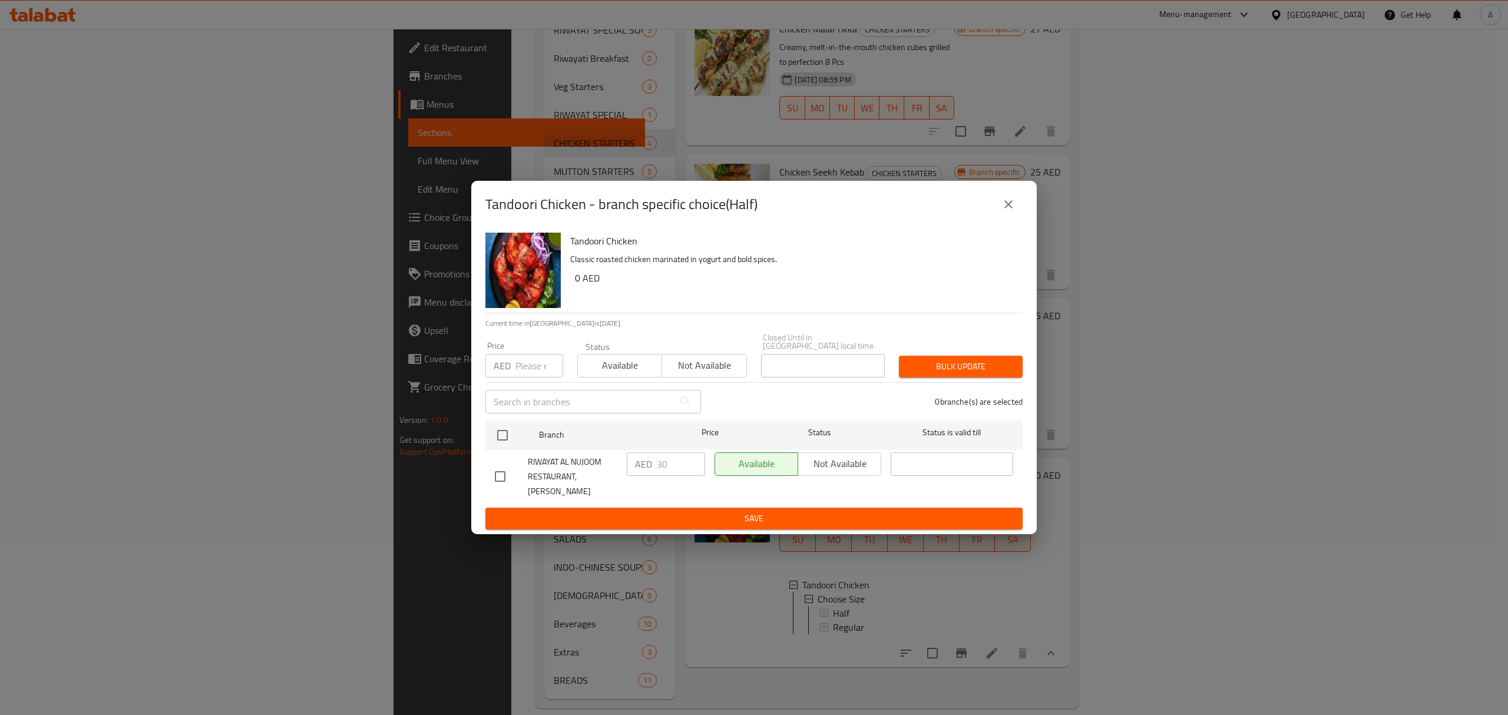
click at [1014, 211] on icon "close" at bounding box center [1008, 204] width 14 height 14
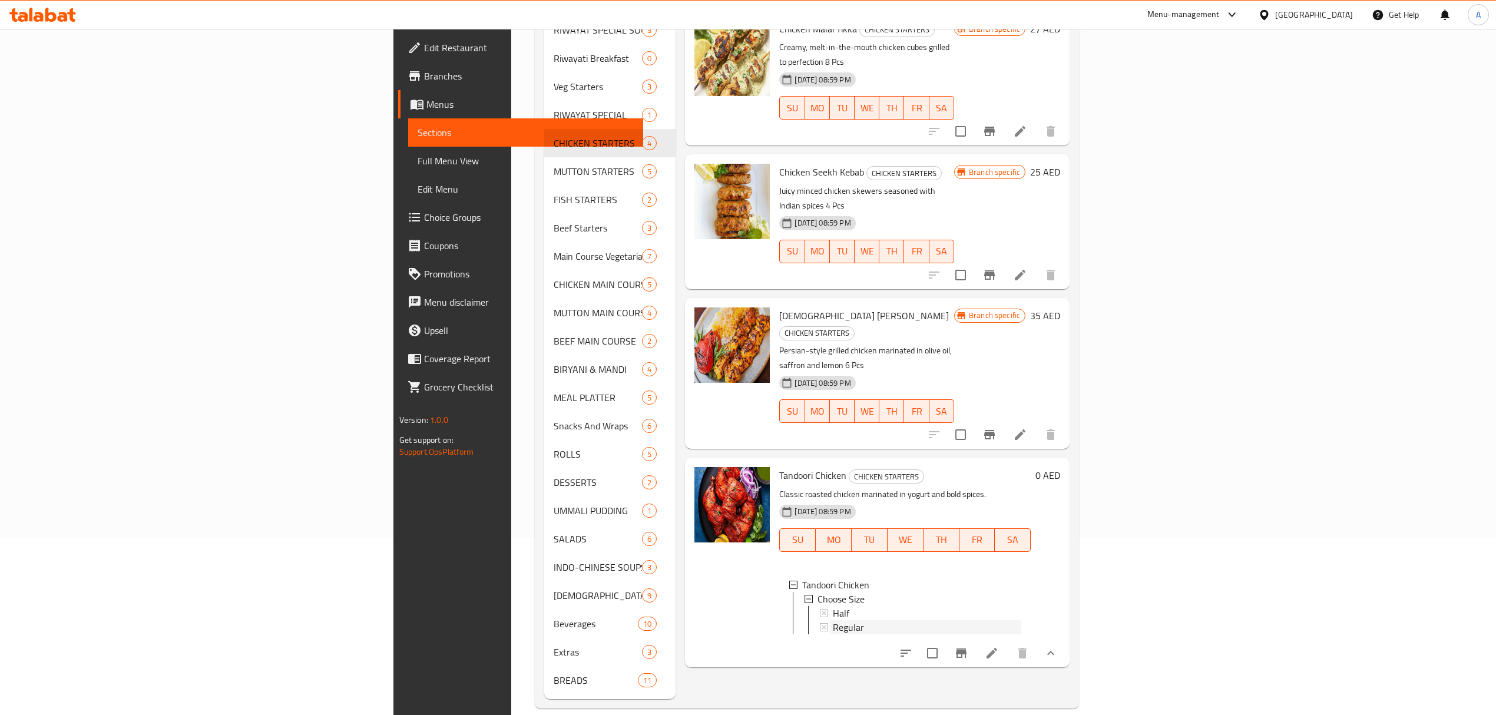
click at [833, 620] on span "Regular" at bounding box center [848, 627] width 31 height 14
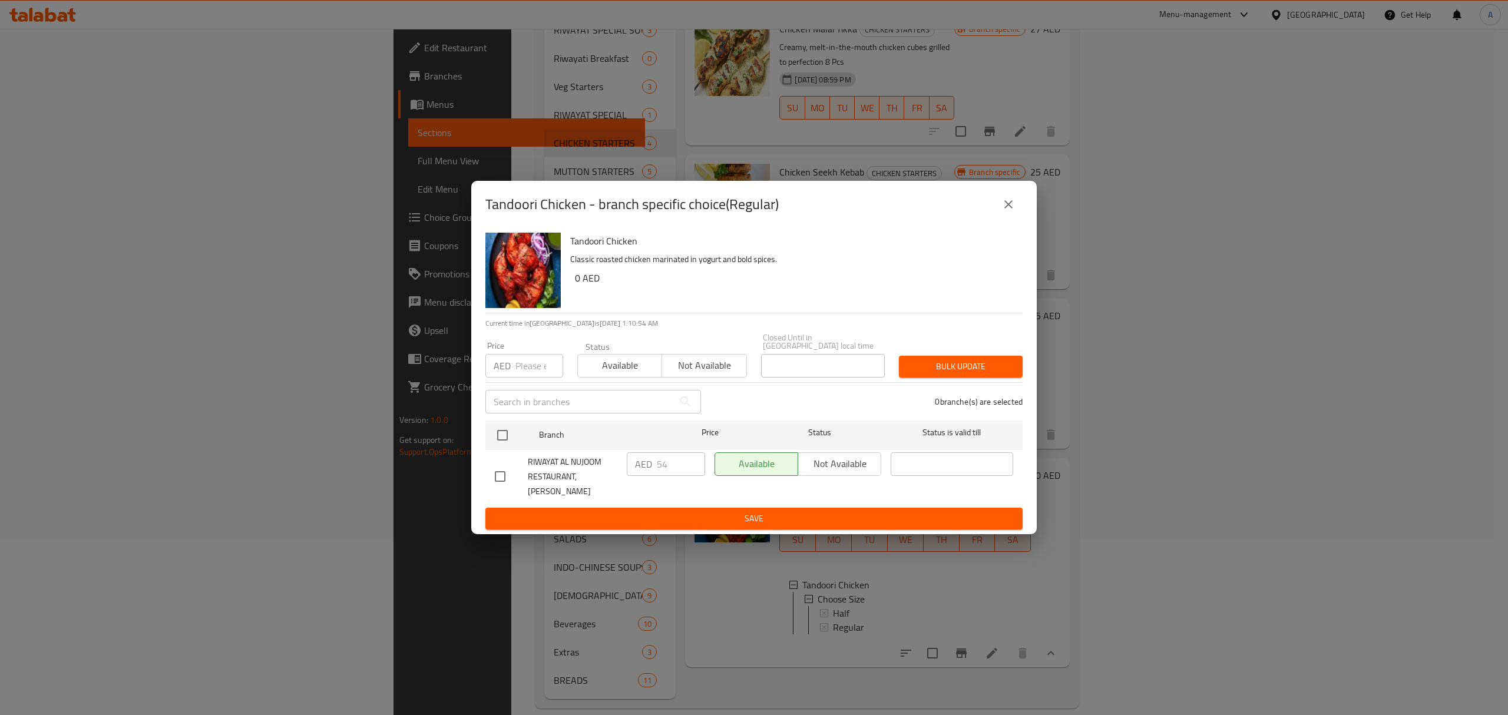
click at [1001, 219] on button "close" at bounding box center [1008, 204] width 28 height 28
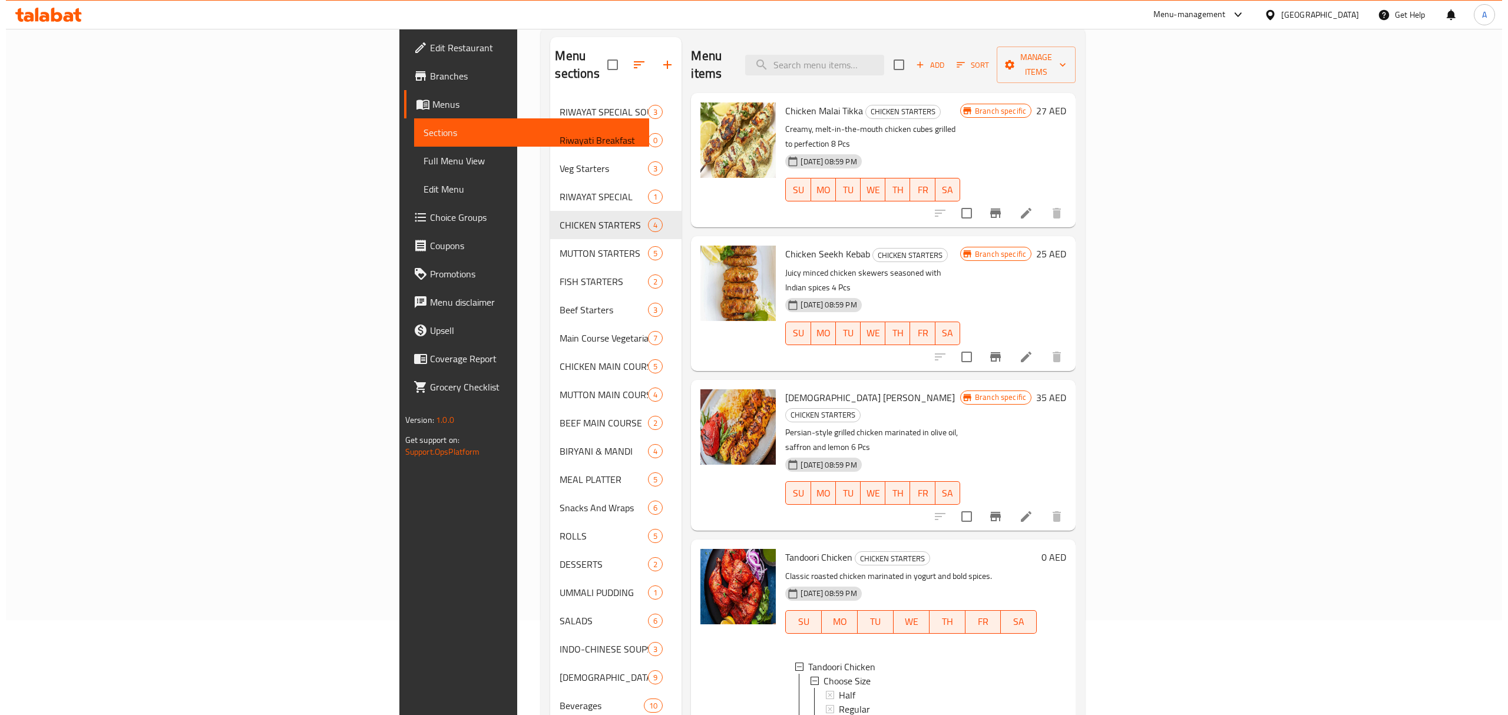
scroll to position [0, 0]
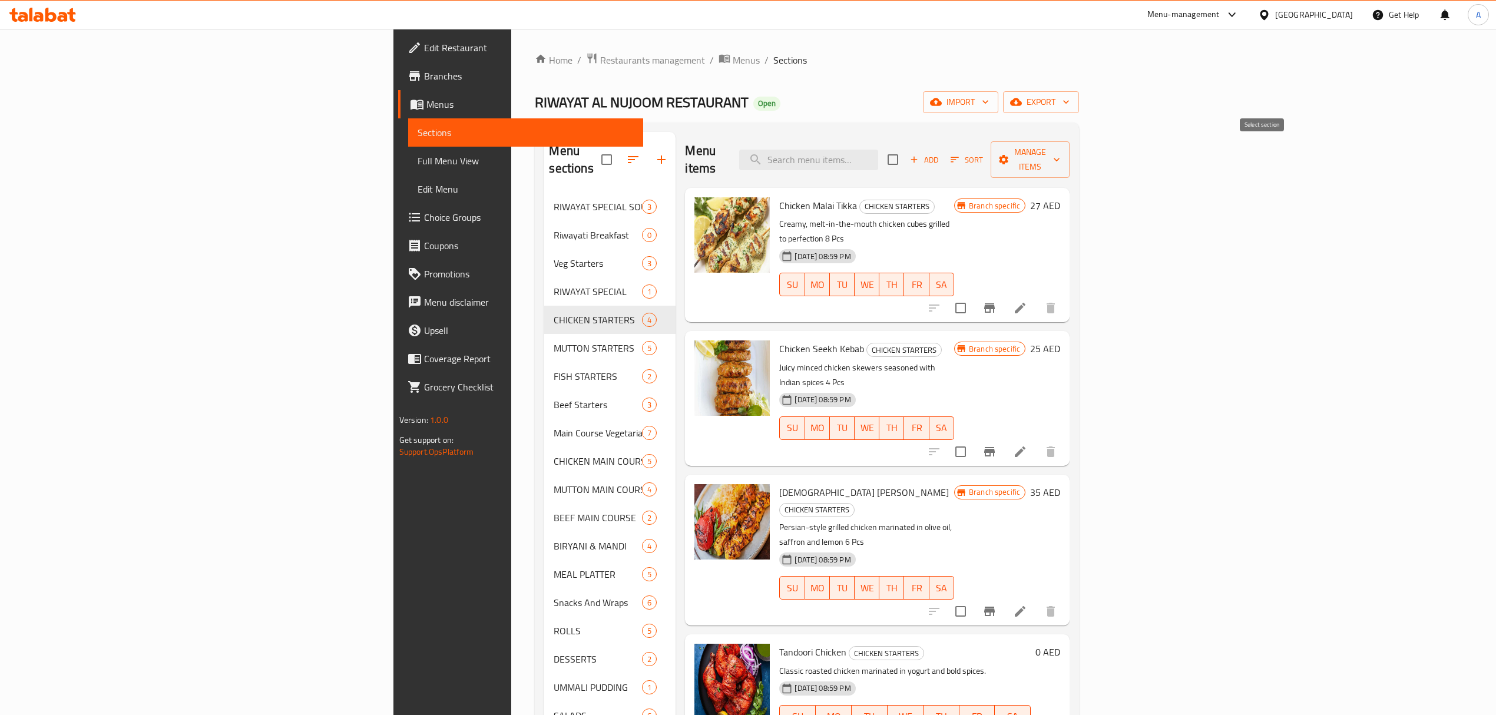
click at [905, 151] on input "checkbox" at bounding box center [892, 159] width 25 height 25
checkbox input "true"
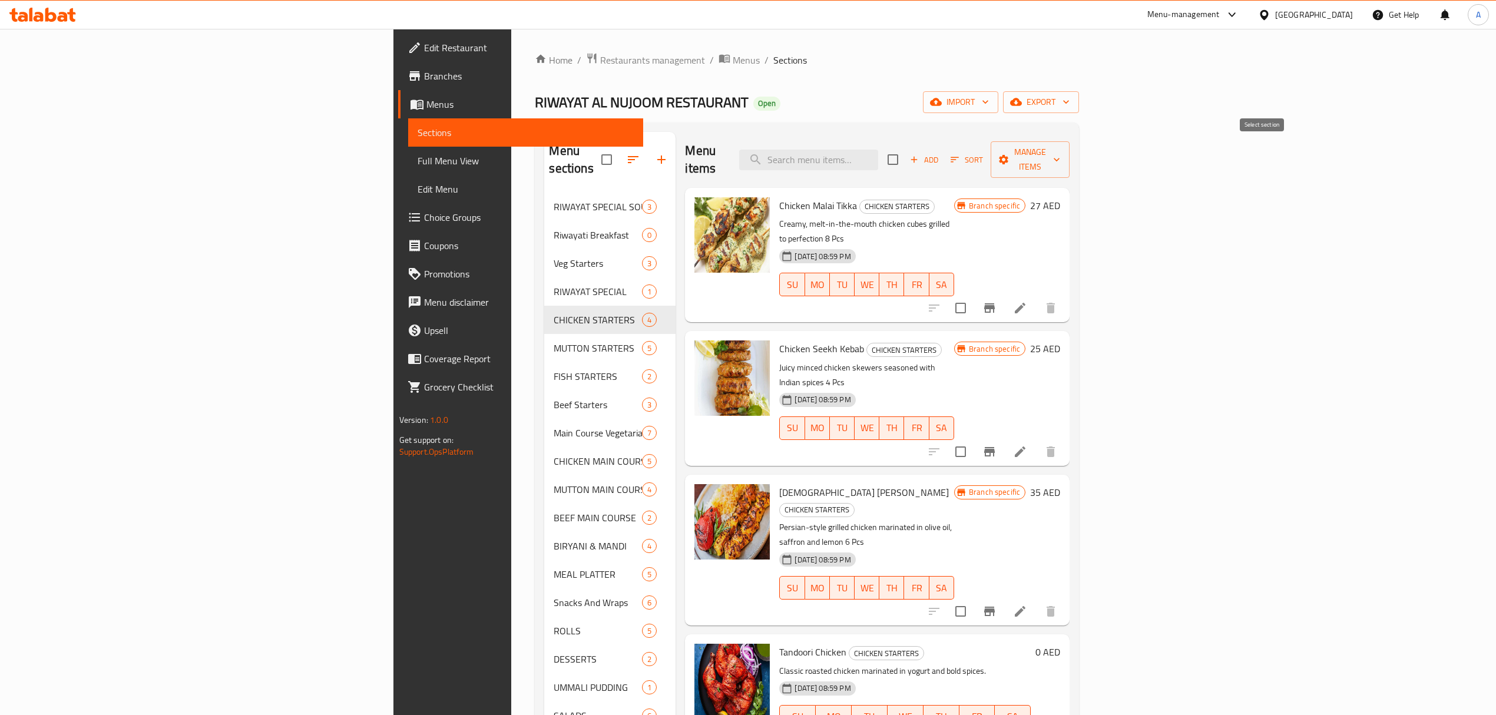
checkbox input "true"
click at [1008, 155] on icon "button" at bounding box center [1003, 159] width 9 height 9
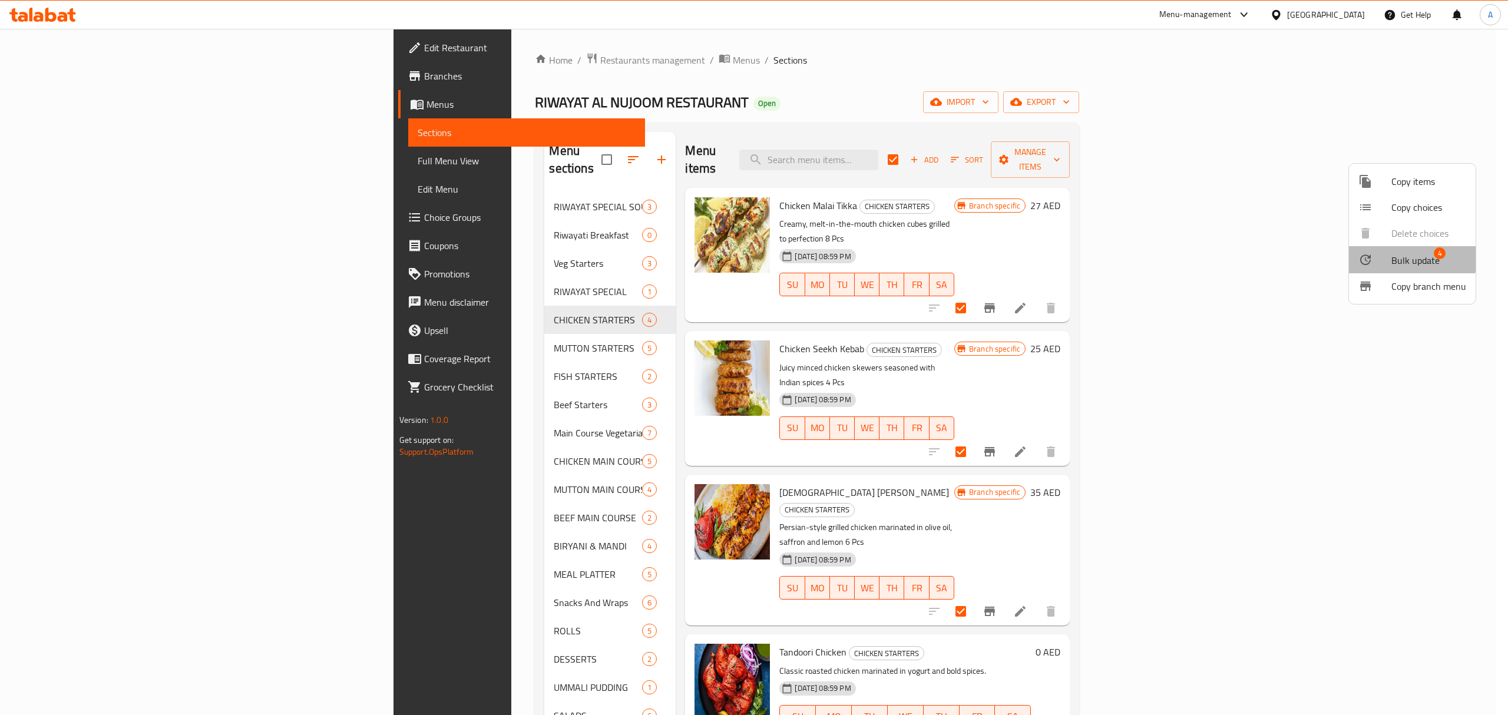
click at [1398, 248] on li "Bulk update 4" at bounding box center [1412, 259] width 127 height 27
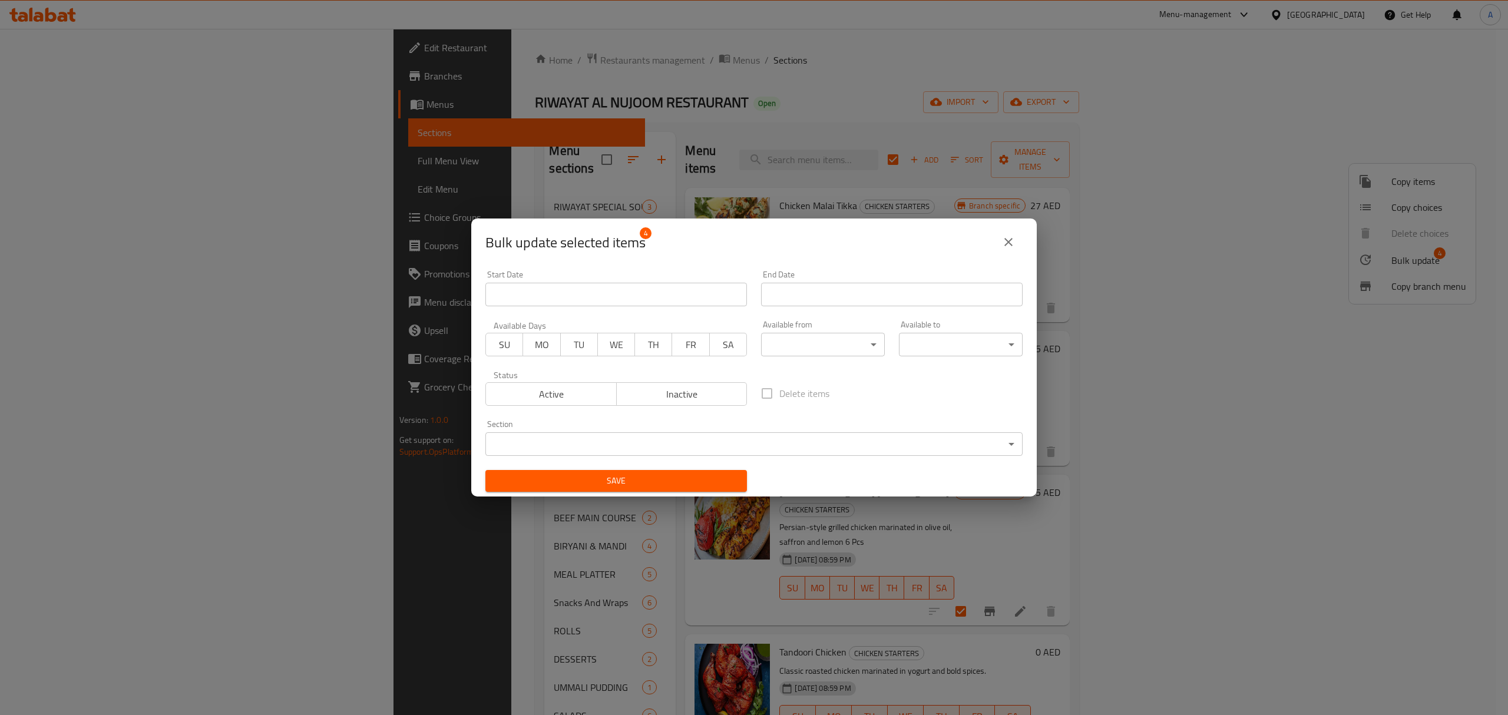
click at [770, 345] on body "​ Menu-management [GEOGRAPHIC_DATA] Get Help A Edit Restaurant Branches Menus S…" at bounding box center [754, 372] width 1508 height 686
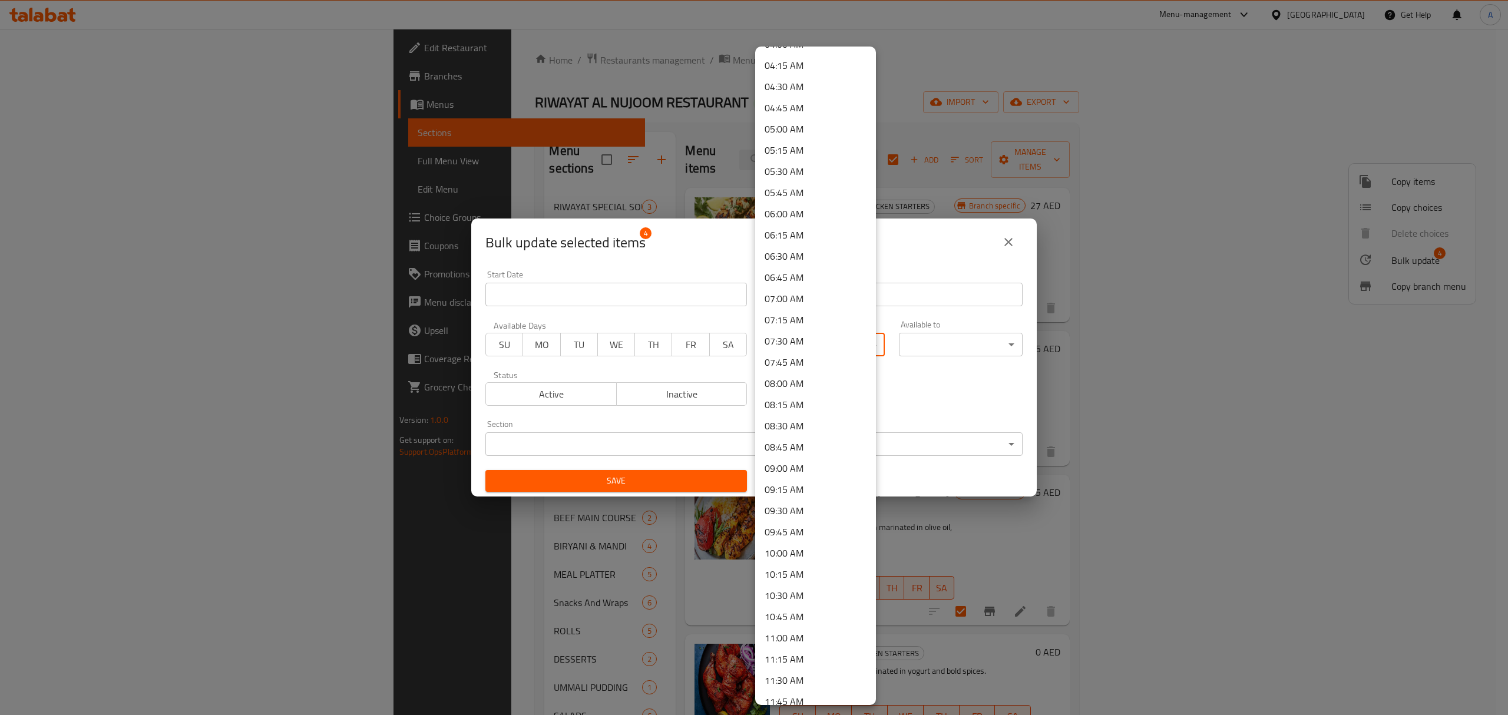
scroll to position [392, 0]
click at [779, 603] on li "11:00 AM" at bounding box center [815, 602] width 121 height 21
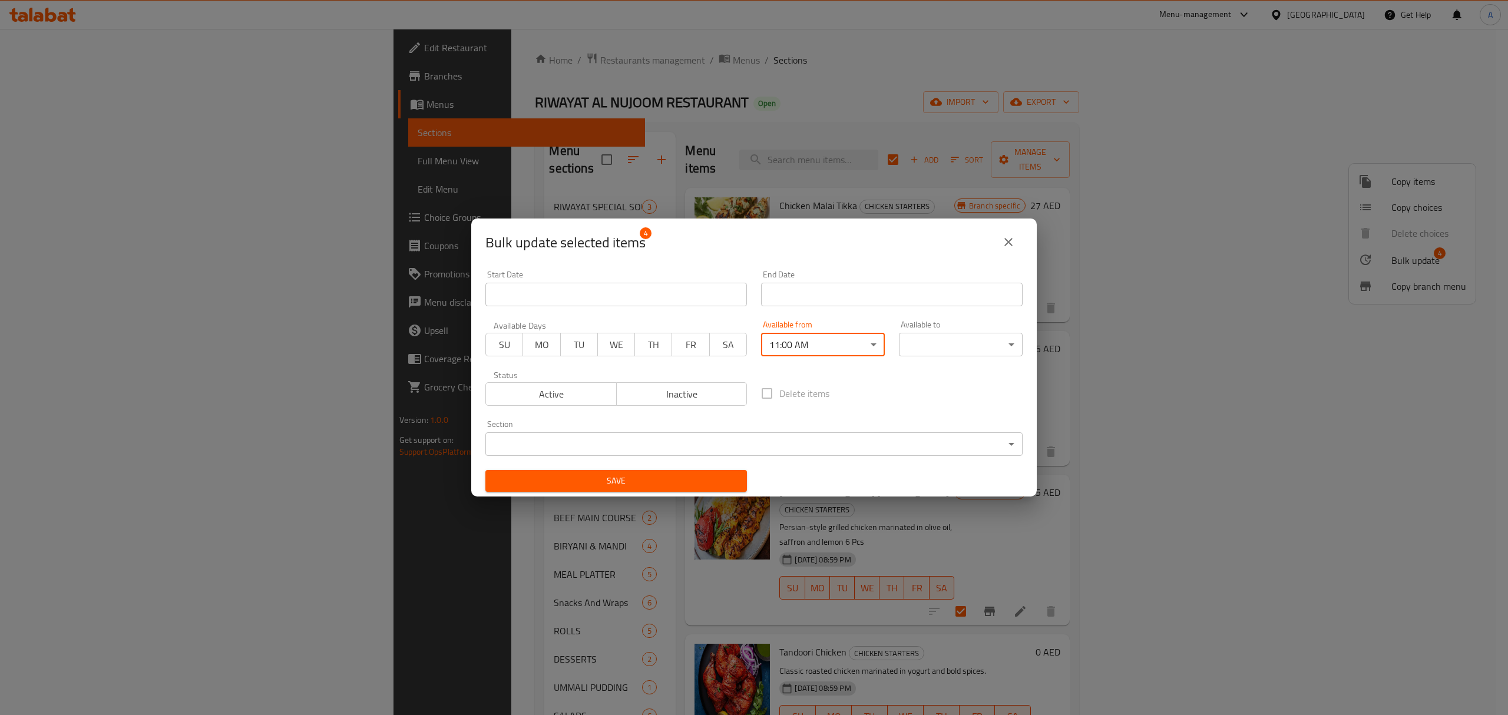
click at [923, 340] on body "​ Menu-management [GEOGRAPHIC_DATA] Get Help A Edit Restaurant Branches Menus S…" at bounding box center [754, 372] width 1508 height 686
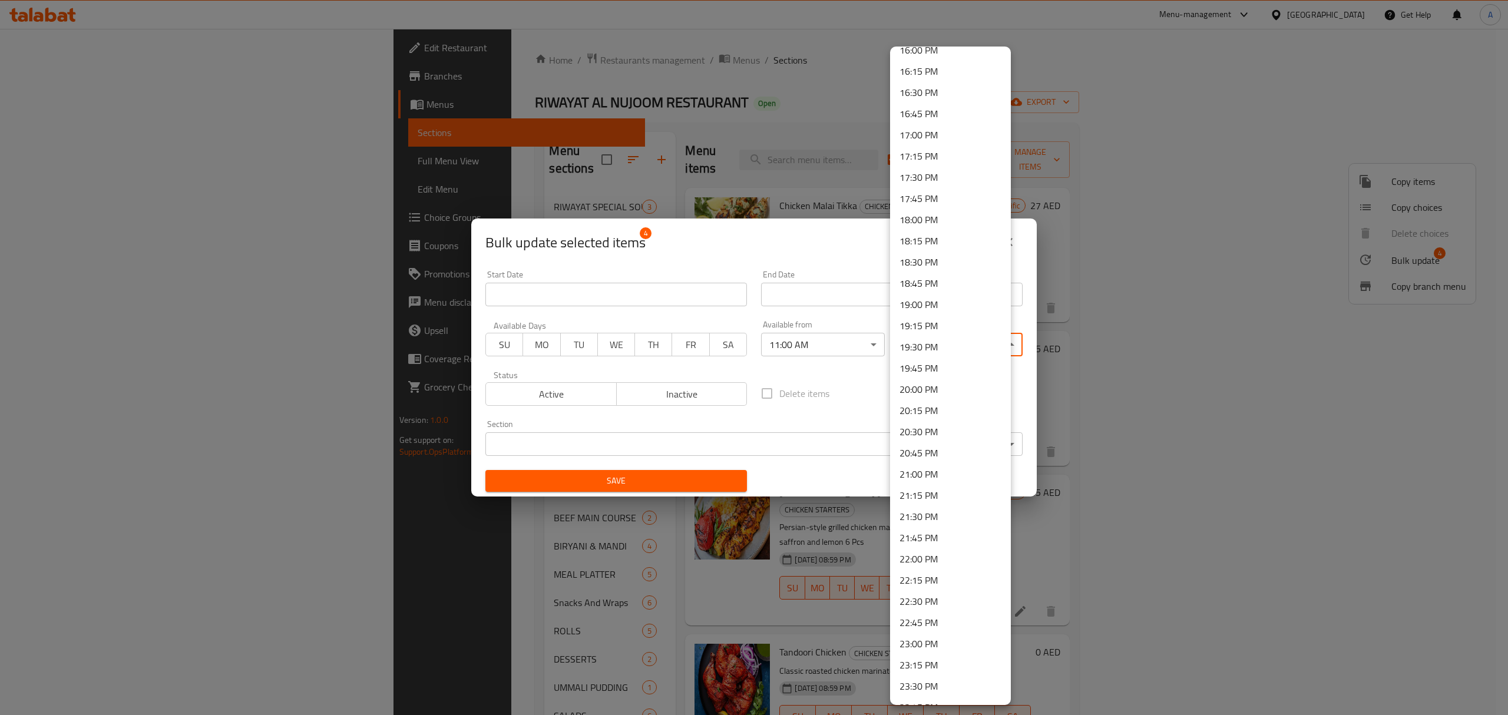
scroll to position [1407, 0]
click at [898, 655] on li "23:30 PM" at bounding box center [950, 647] width 121 height 21
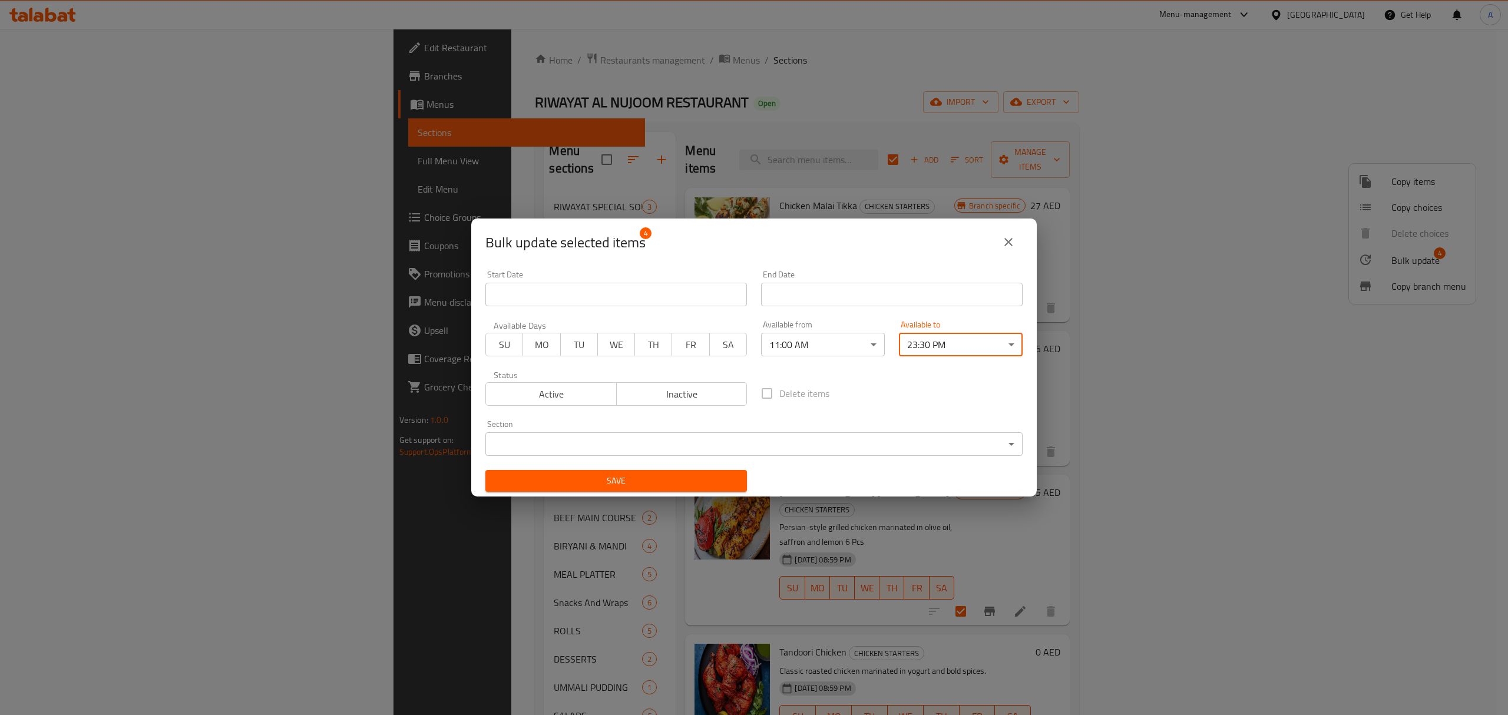
click at [644, 483] on span "Save" at bounding box center [616, 481] width 243 height 15
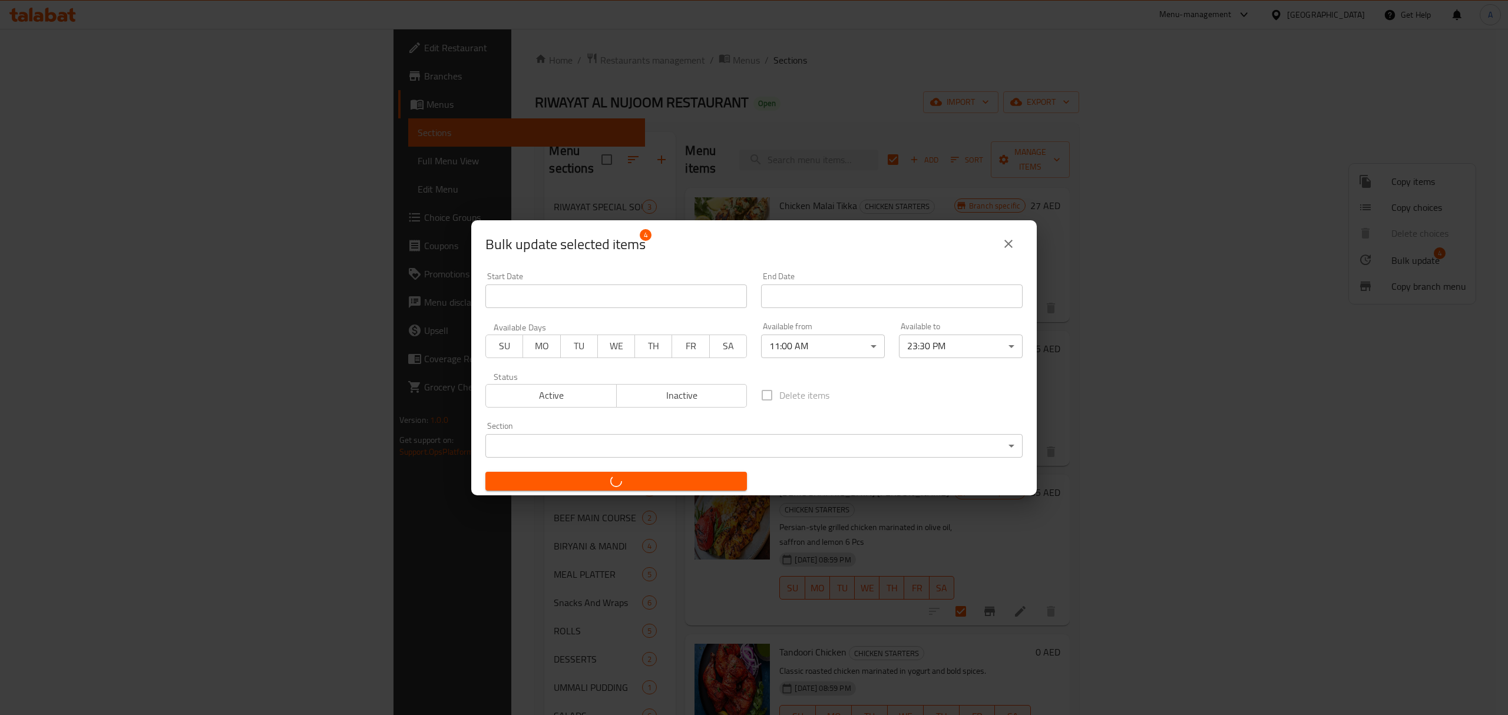
checkbox input "false"
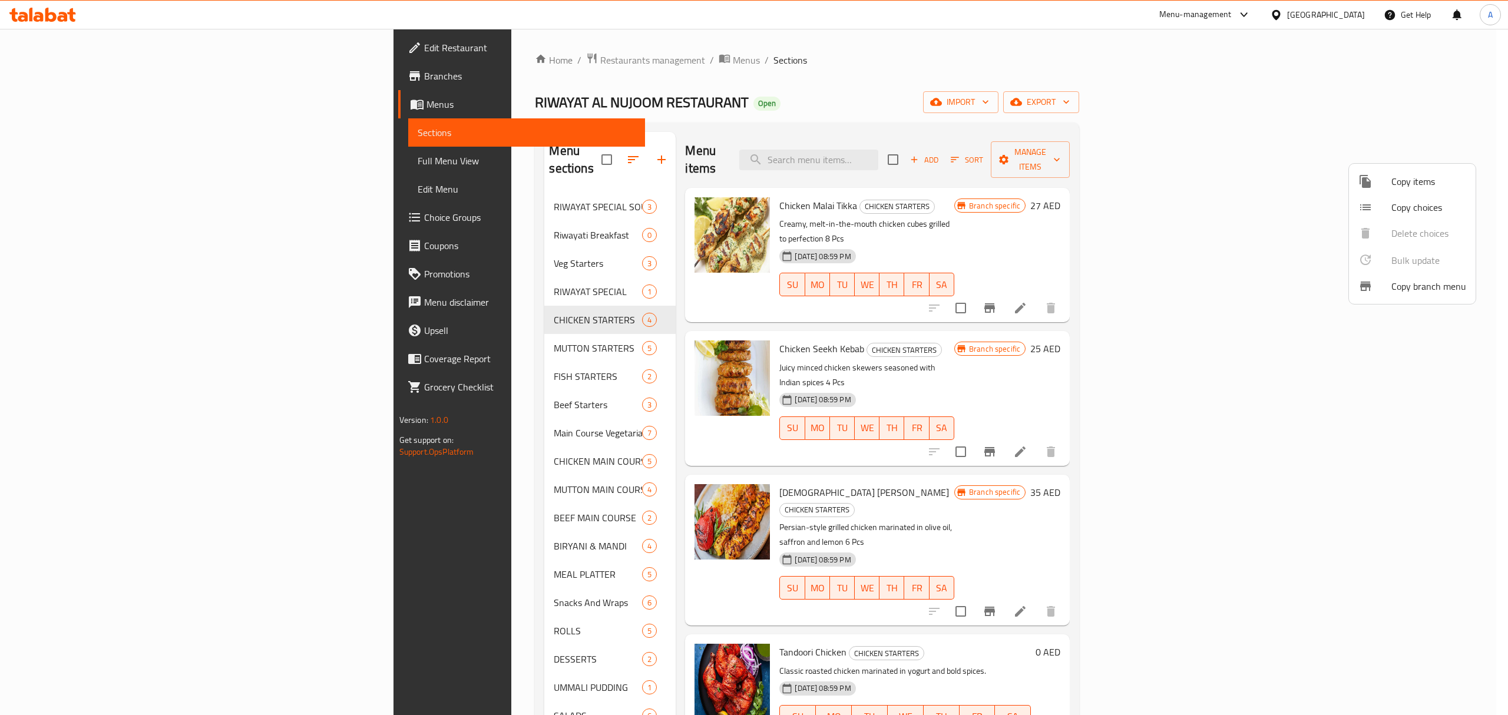
click at [1023, 326] on div at bounding box center [754, 357] width 1508 height 715
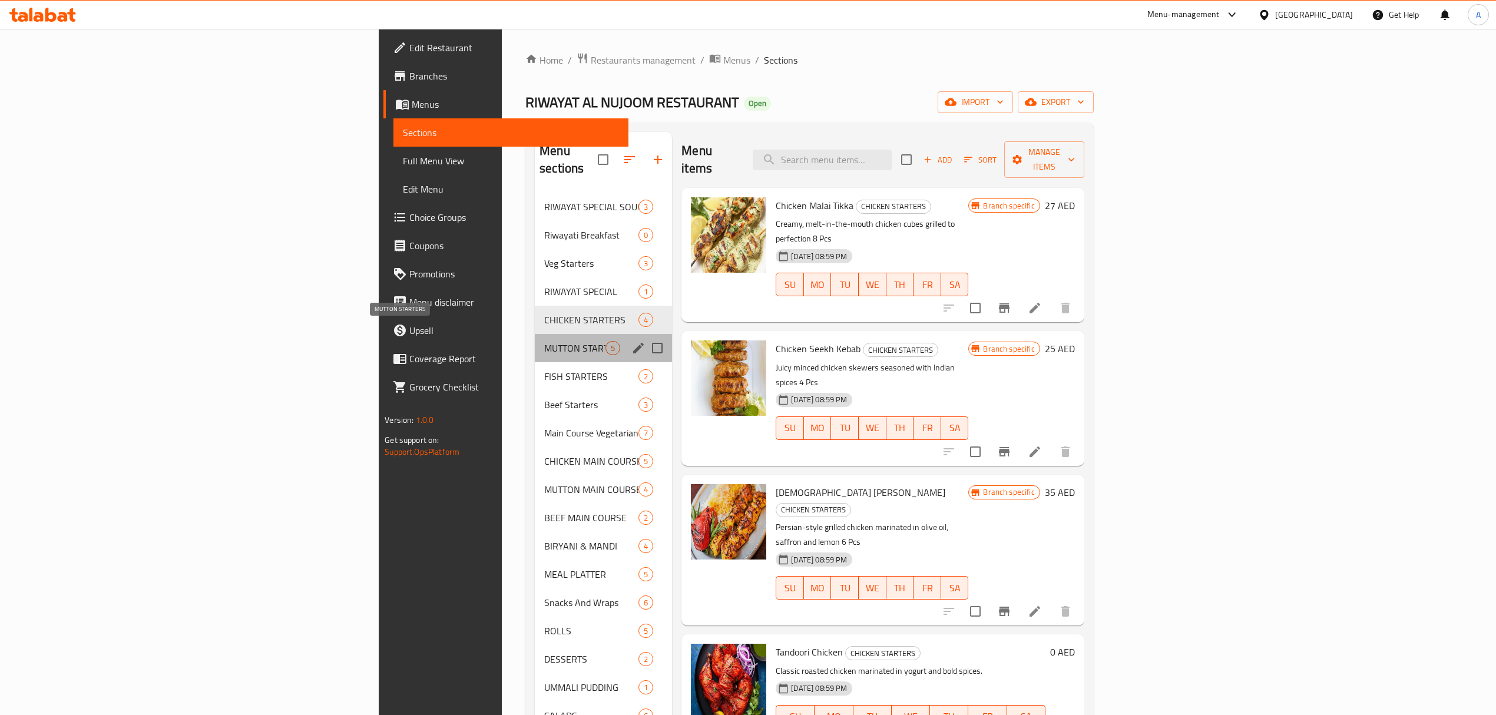
click at [544, 341] on span "MUTTON STARTERS" at bounding box center [574, 348] width 61 height 14
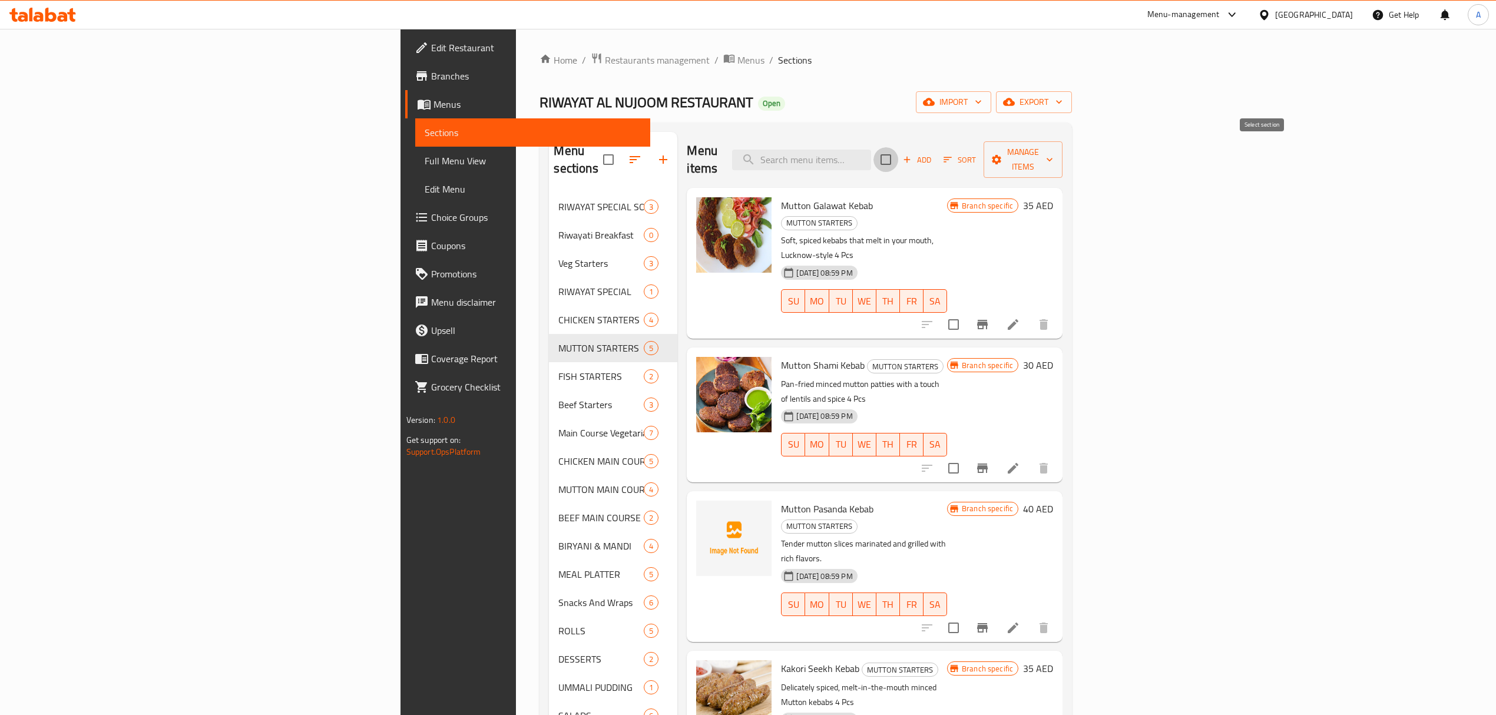
click at [898, 147] on input "checkbox" at bounding box center [885, 159] width 25 height 25
checkbox input "true"
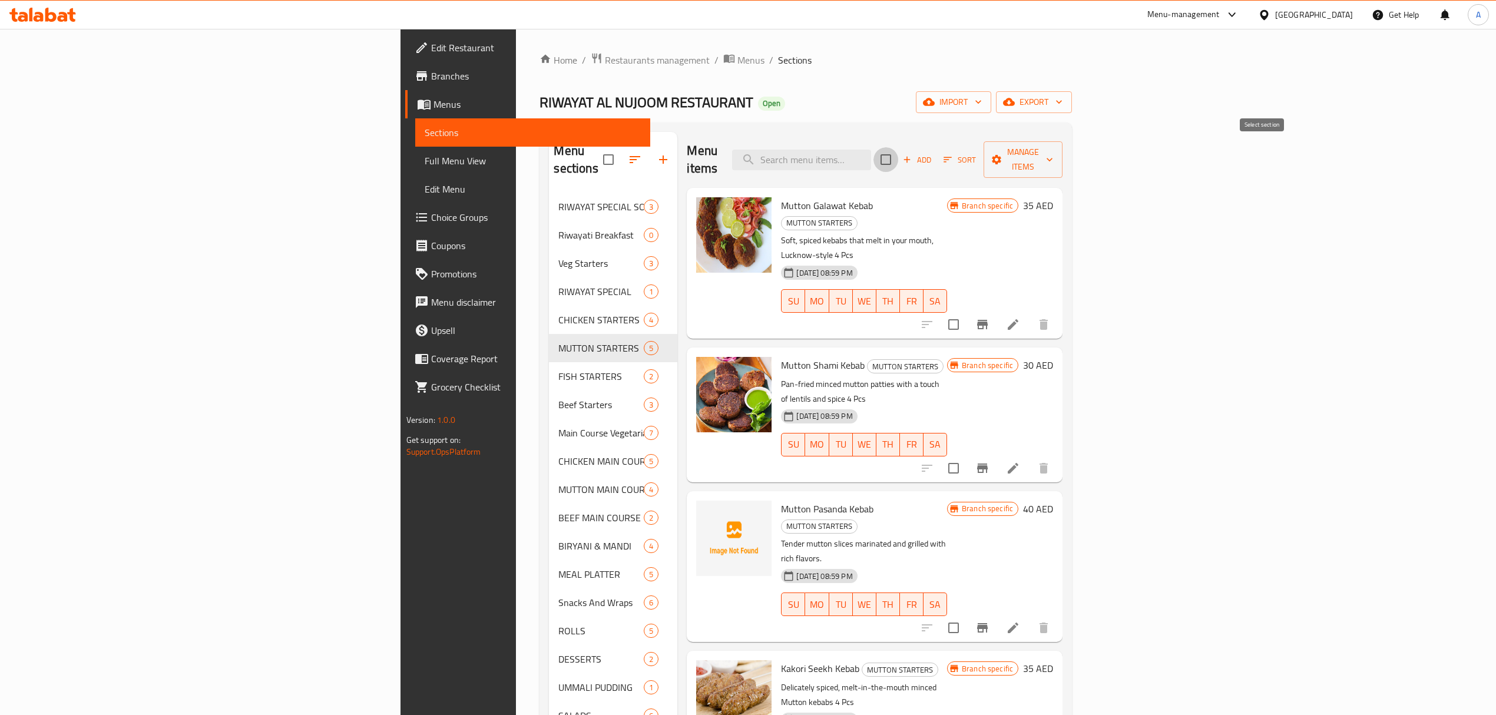
checkbox input "true"
click at [1053, 157] on span "Manage items" at bounding box center [1023, 159] width 60 height 29
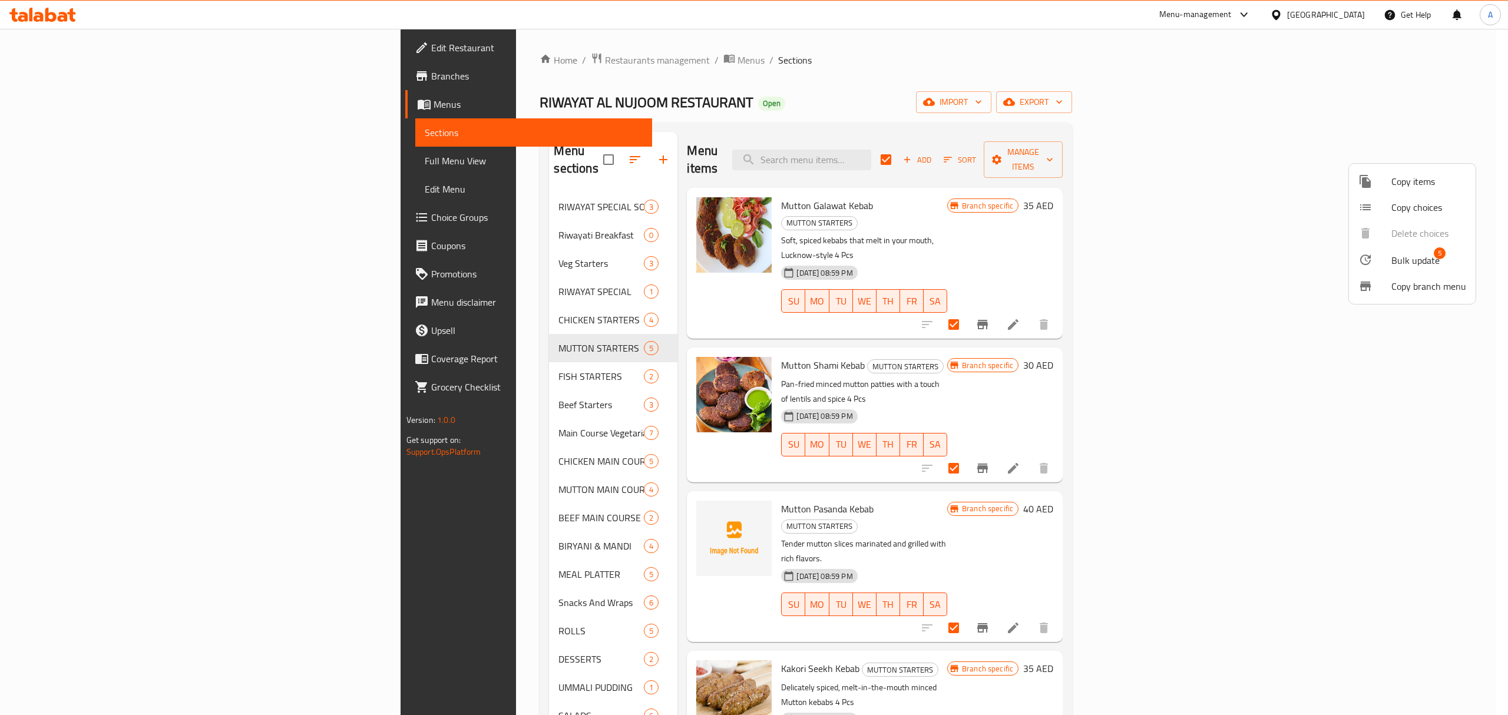
click at [1396, 255] on span "Bulk update" at bounding box center [1415, 260] width 48 height 14
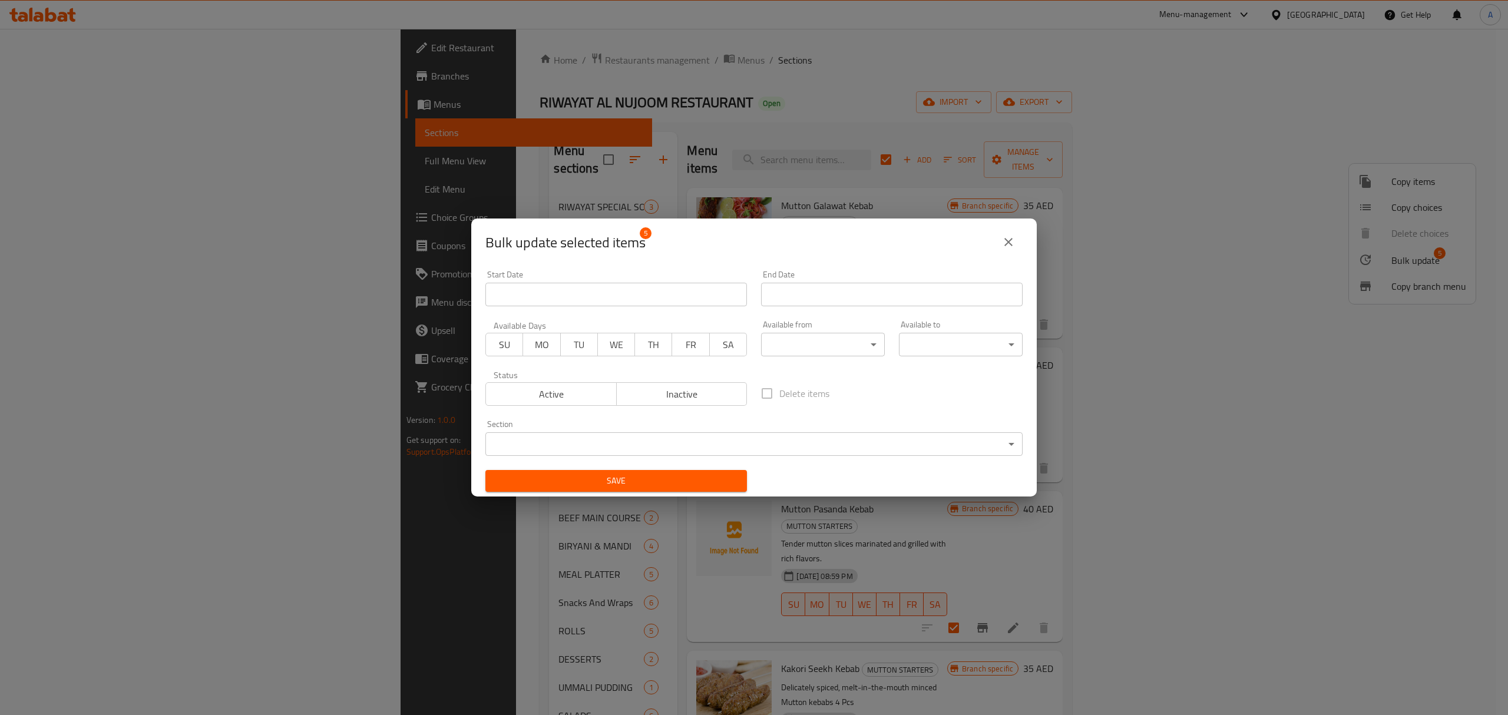
click at [845, 352] on body "​ Menu-management [GEOGRAPHIC_DATA] Get Help A Edit Restaurant Branches Menus S…" at bounding box center [754, 372] width 1508 height 686
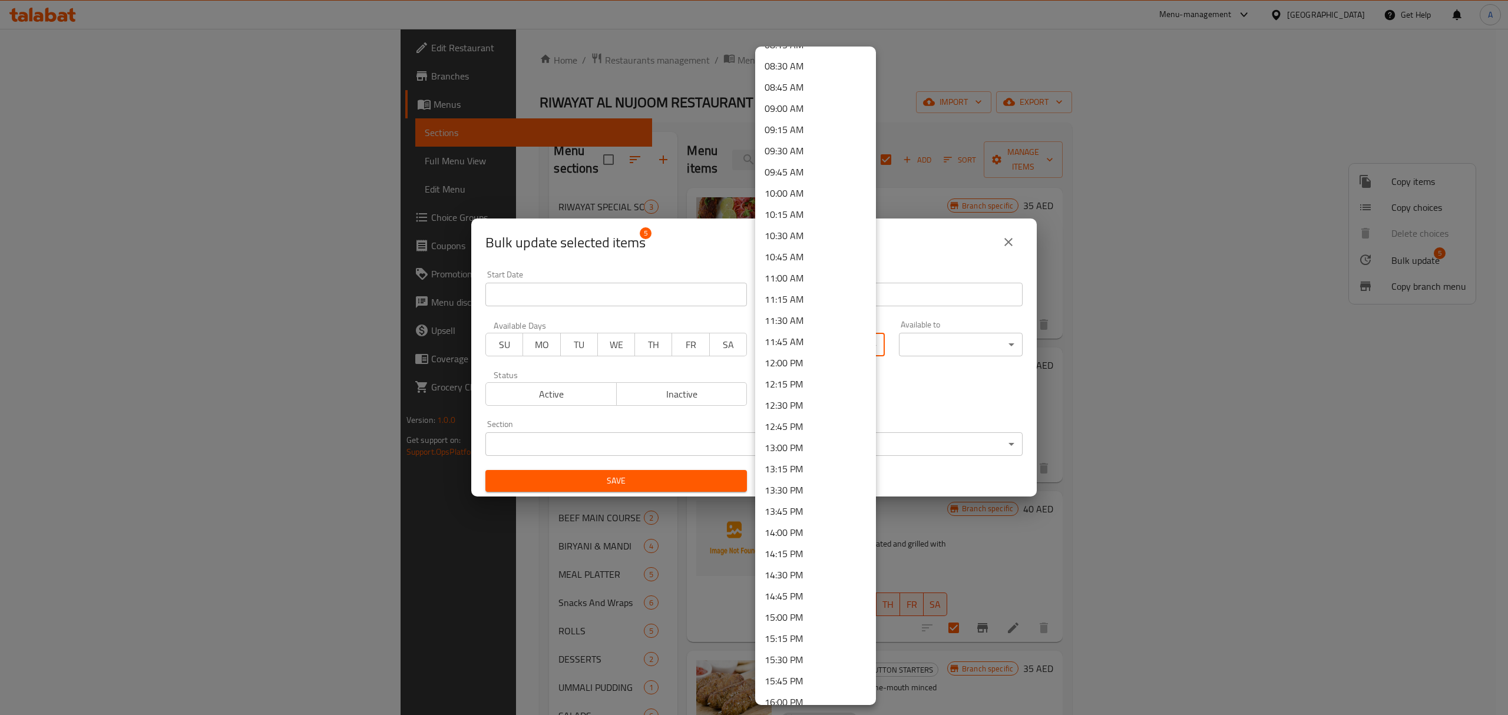
scroll to position [707, 0]
click at [815, 290] on li "11:00 AM" at bounding box center [815, 287] width 121 height 21
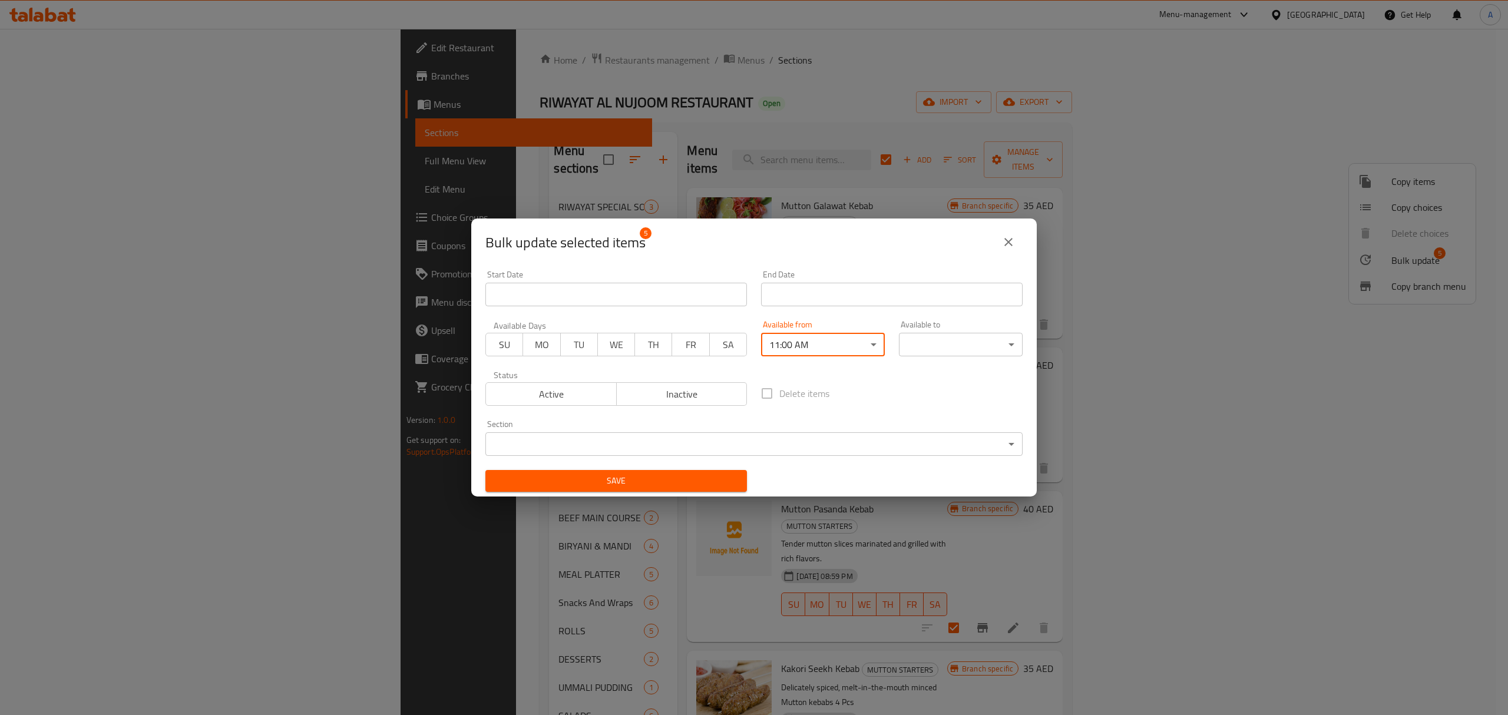
click at [976, 343] on body "​ Menu-management [GEOGRAPHIC_DATA] Get Help A Edit Restaurant Branches Menus S…" at bounding box center [754, 372] width 1508 height 686
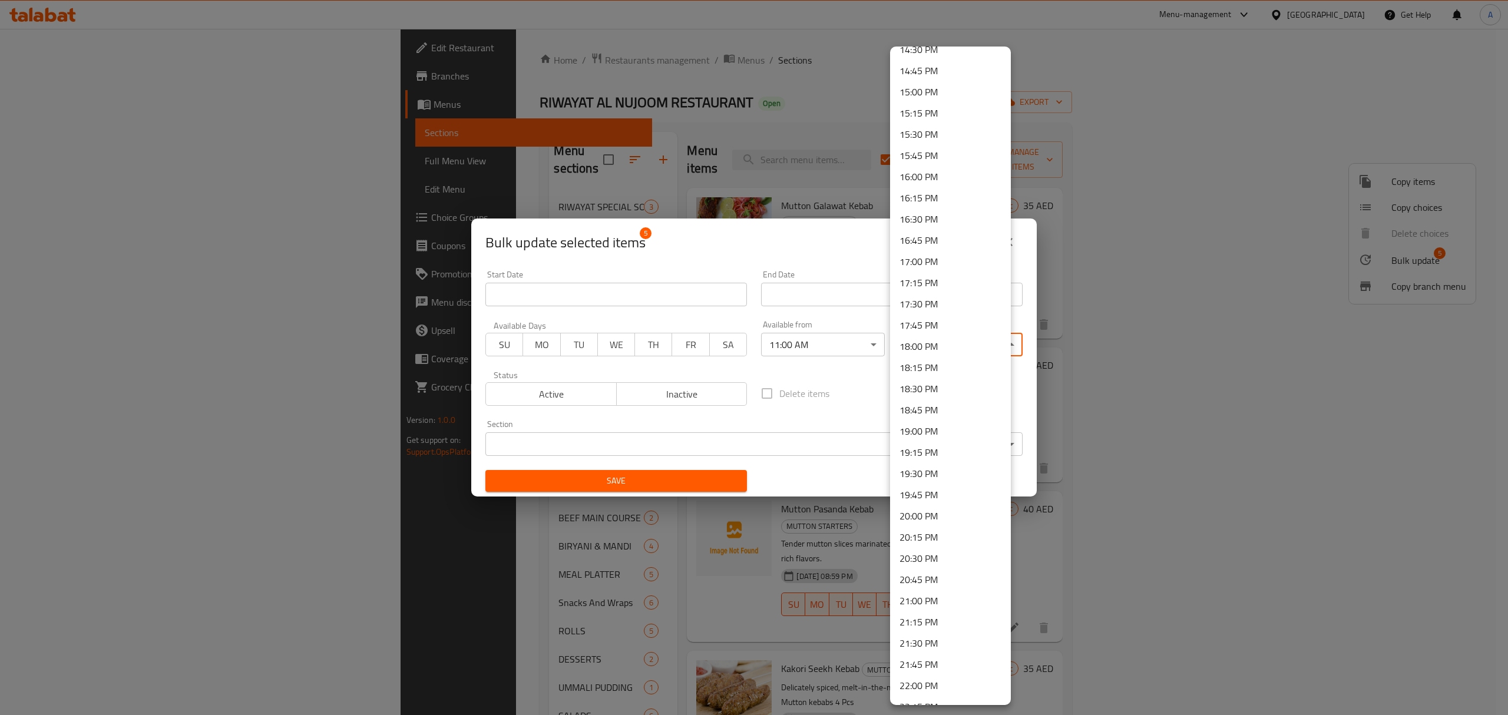
scroll to position [1407, 0]
click at [945, 648] on li "23:30 PM" at bounding box center [950, 647] width 121 height 21
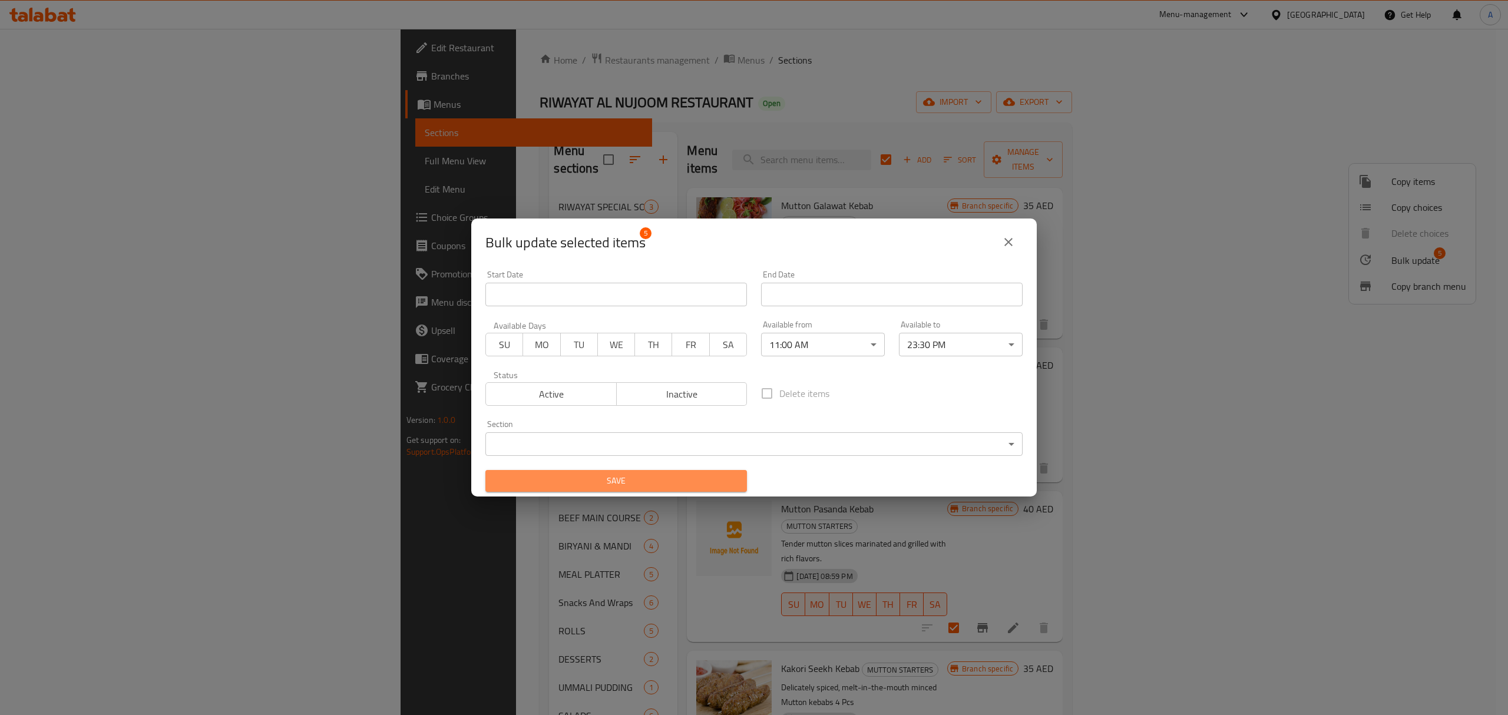
click at [695, 485] on span "Save" at bounding box center [616, 481] width 243 height 15
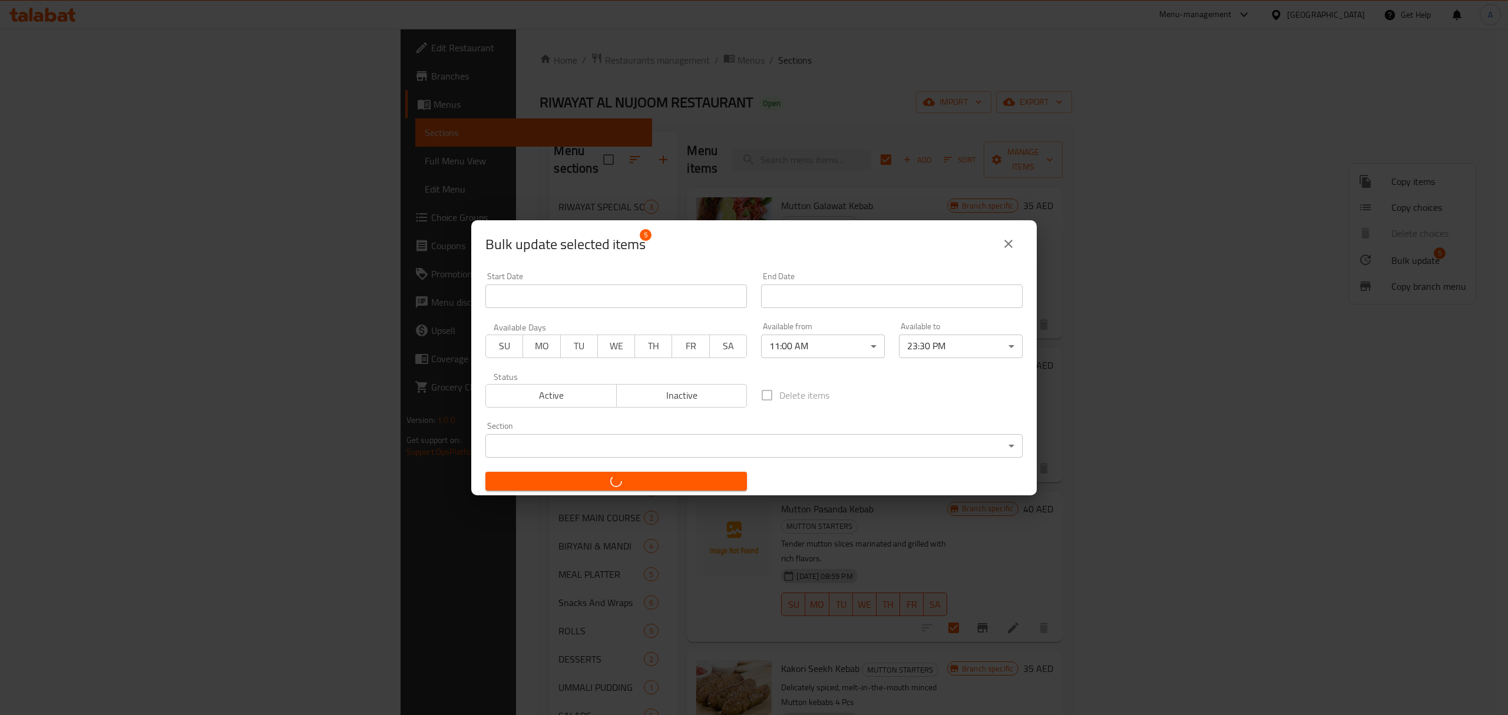
checkbox input "false"
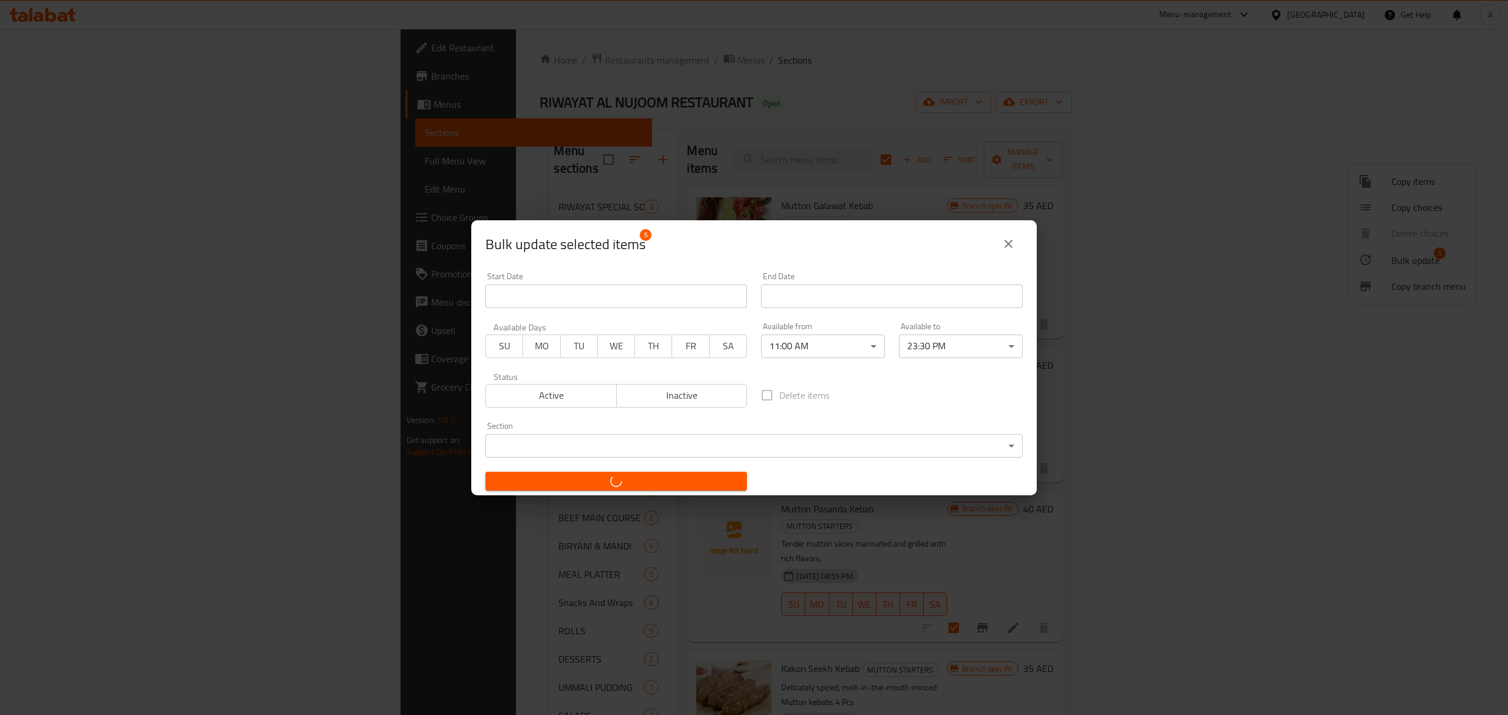
checkbox input "false"
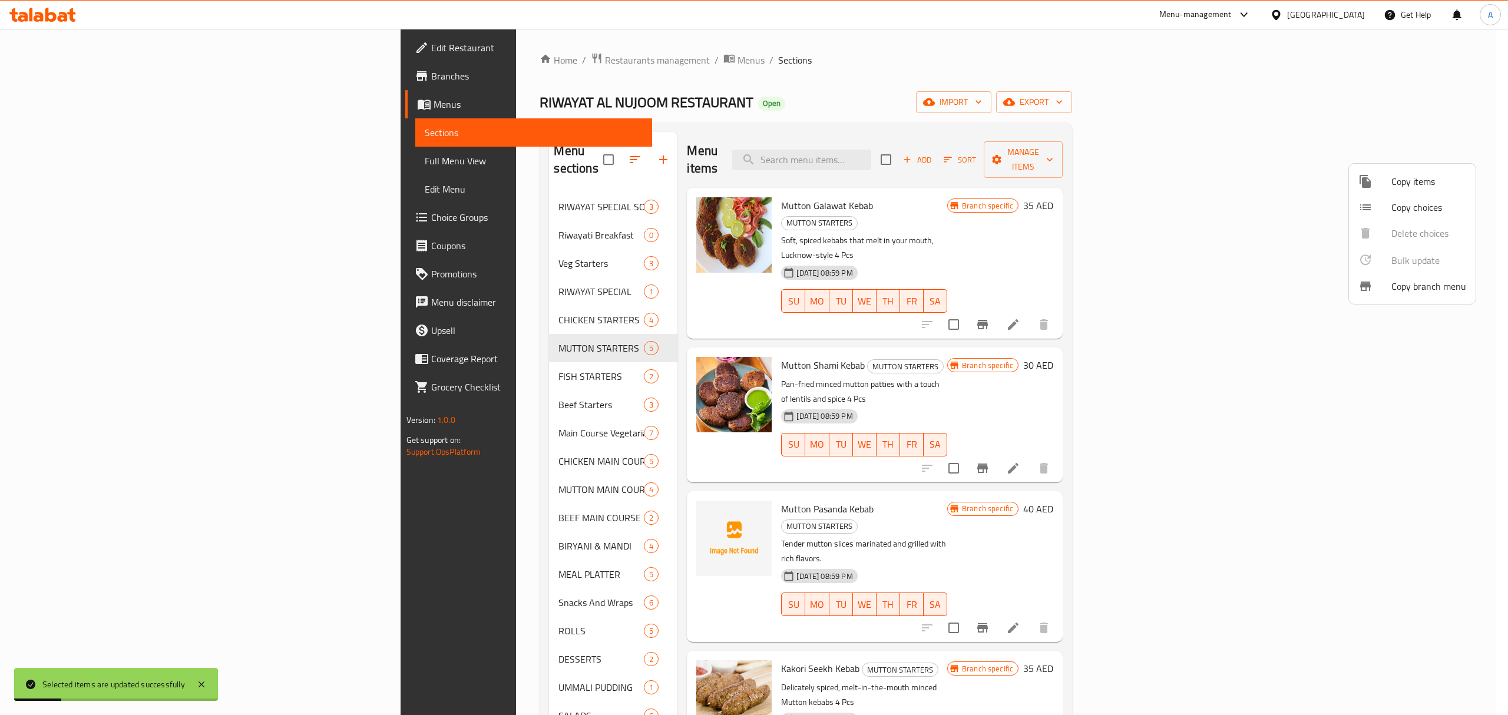
click at [354, 358] on div at bounding box center [754, 357] width 1508 height 715
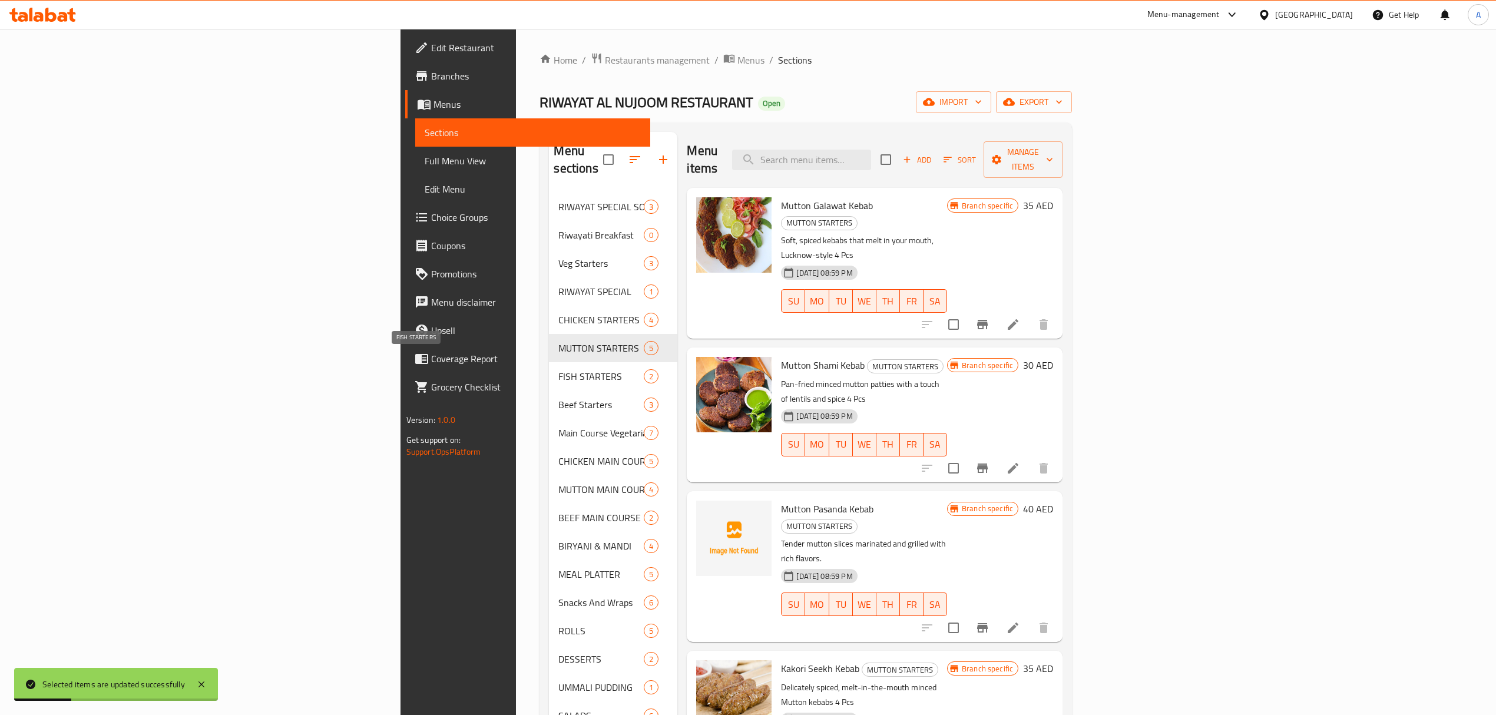
click at [558, 369] on span "FISH STARTERS" at bounding box center [600, 376] width 85 height 14
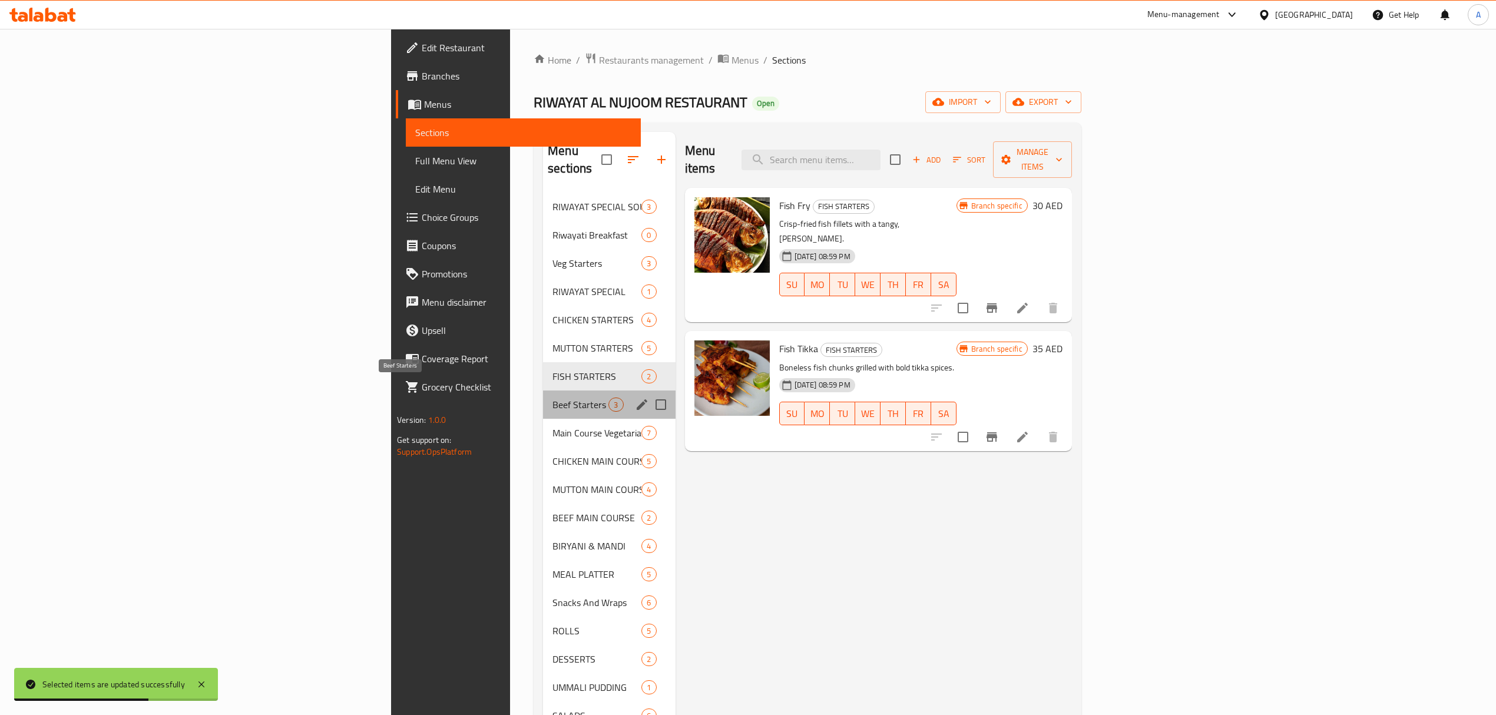
click at [552, 398] on span "Beef Starters" at bounding box center [580, 405] width 56 height 14
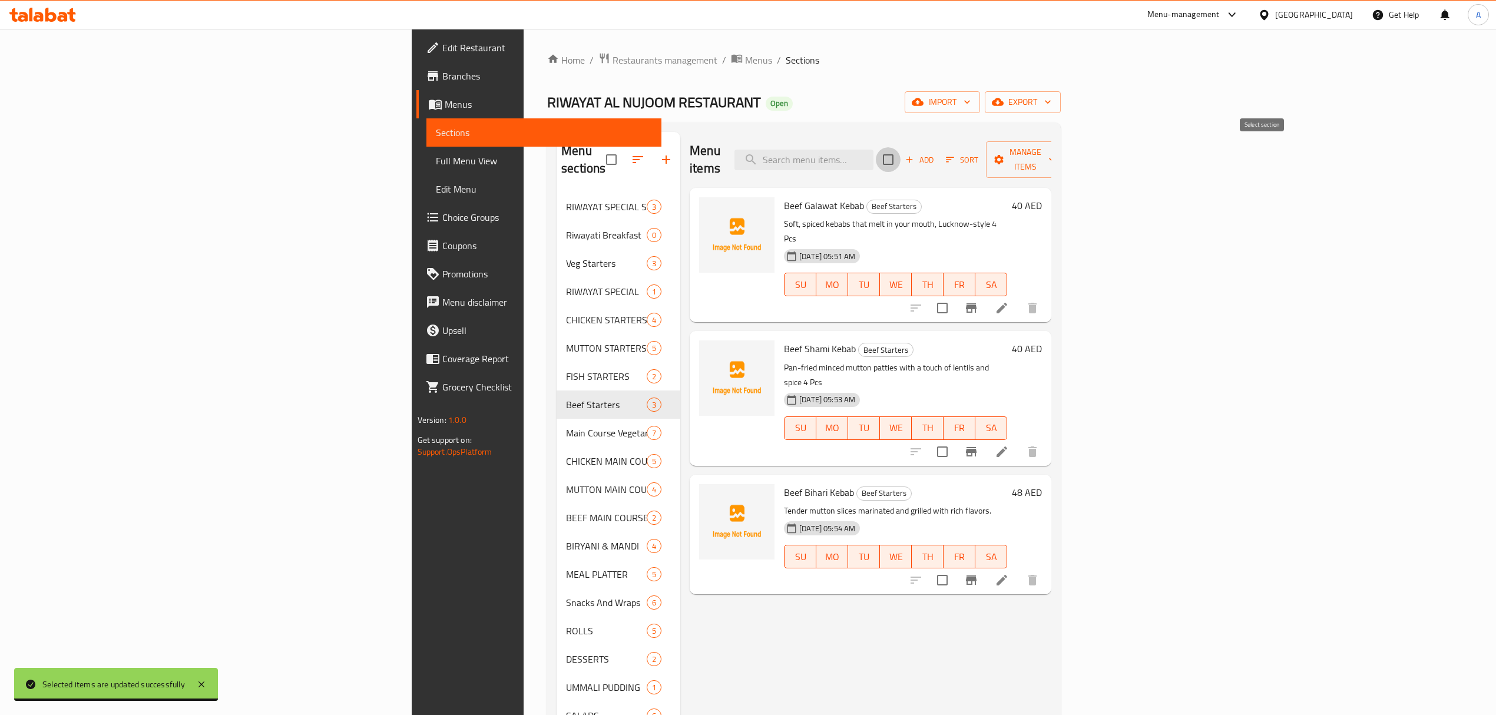
click at [901, 147] on input "checkbox" at bounding box center [888, 159] width 25 height 25
checkbox input "true"
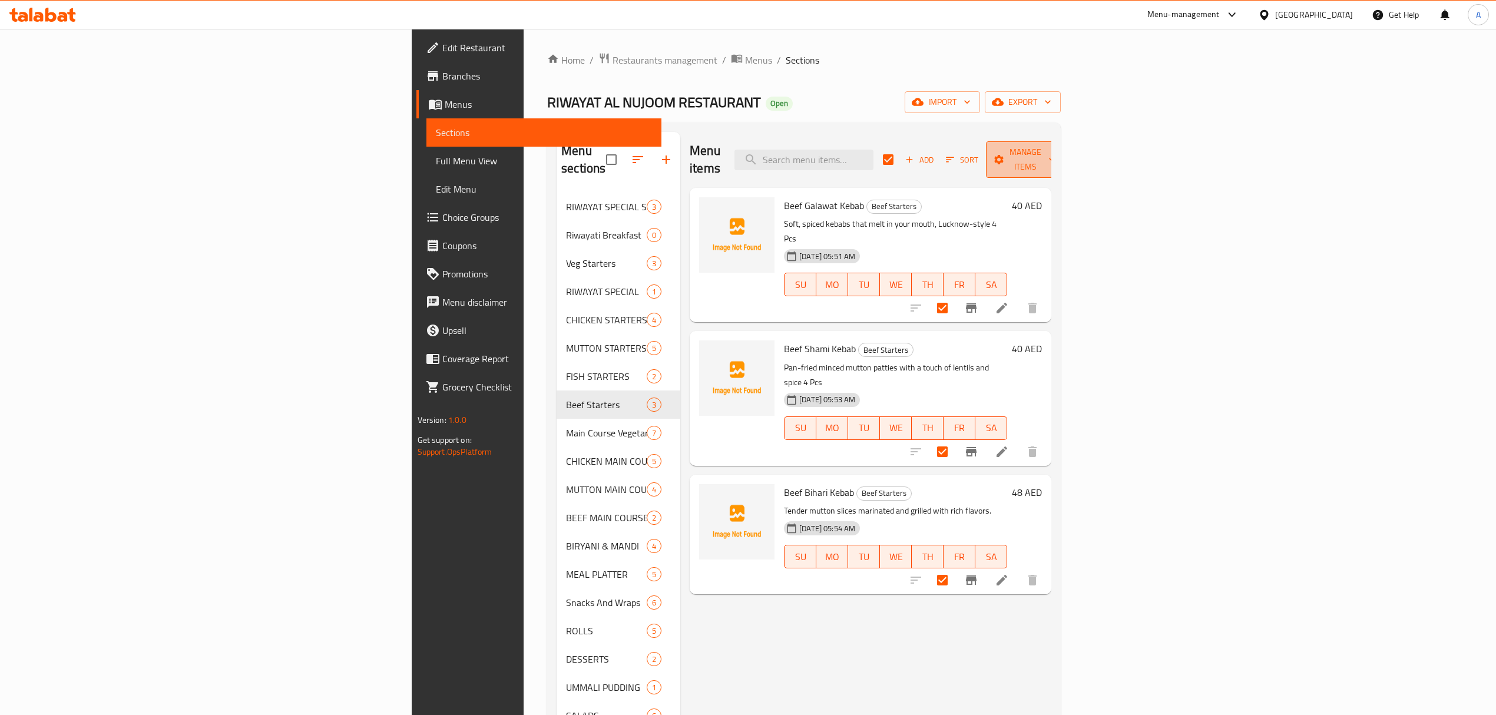
click at [1065, 141] on button "Manage items" at bounding box center [1025, 159] width 79 height 37
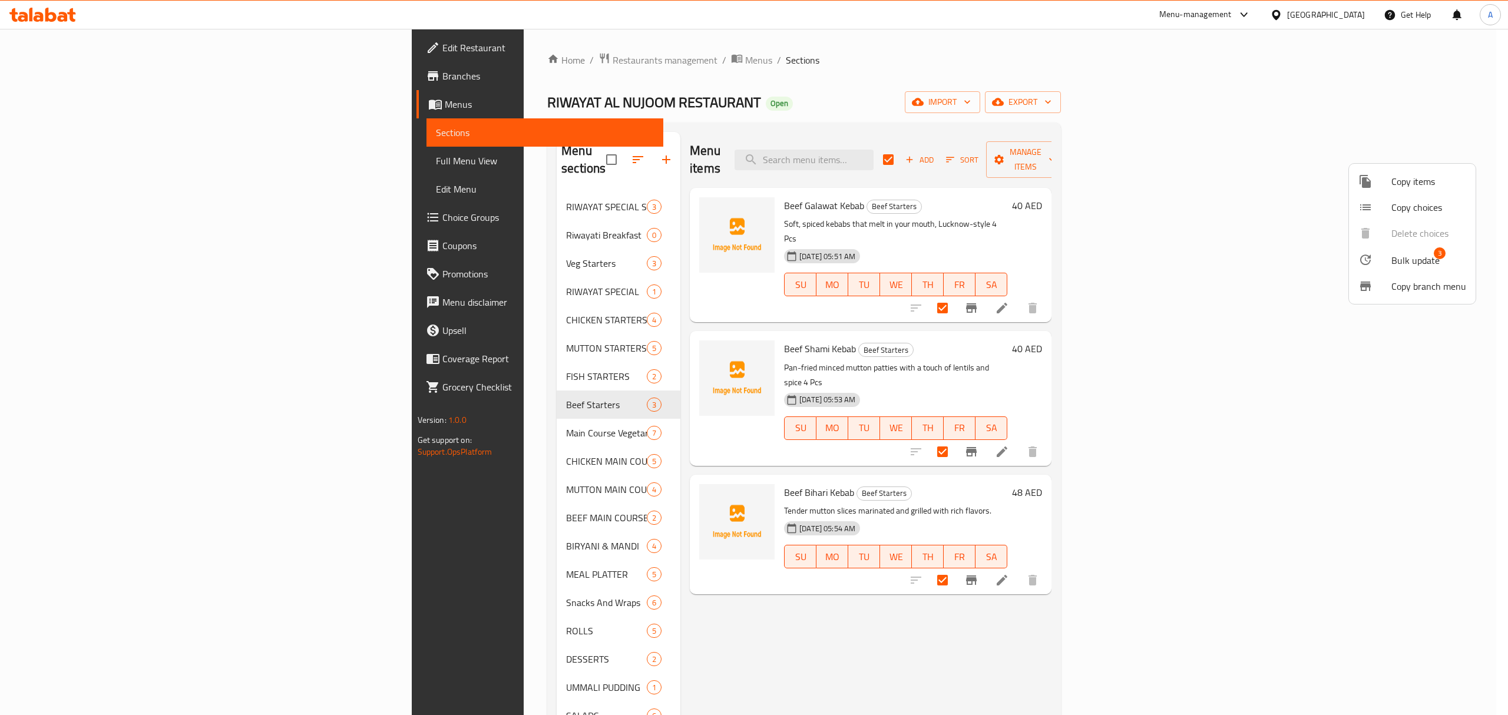
click at [1401, 262] on span "Bulk update" at bounding box center [1415, 260] width 48 height 14
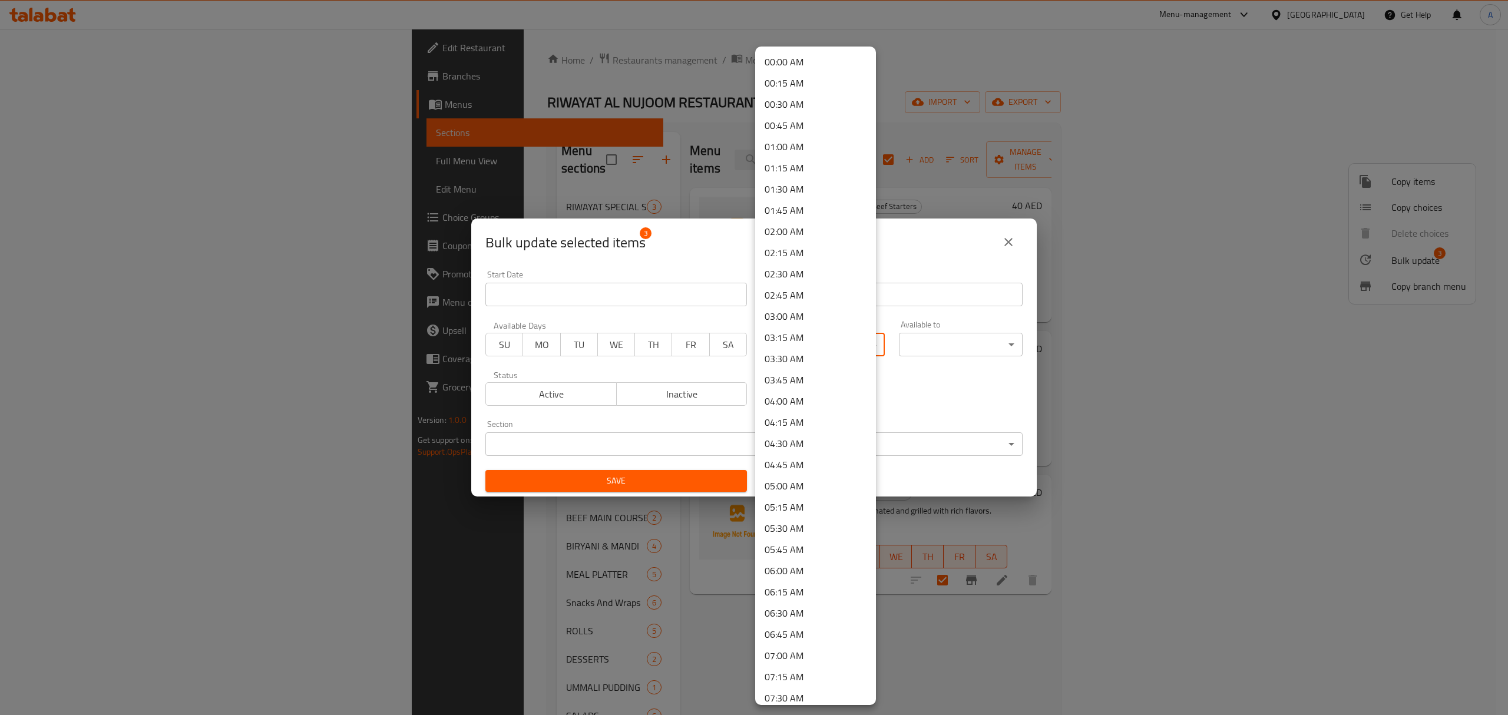
click at [812, 342] on body "​ Menu-management [GEOGRAPHIC_DATA] Get Help A Edit Restaurant Branches Menus S…" at bounding box center [754, 372] width 1508 height 686
click at [790, 604] on li "11:00 AM" at bounding box center [815, 602] width 121 height 21
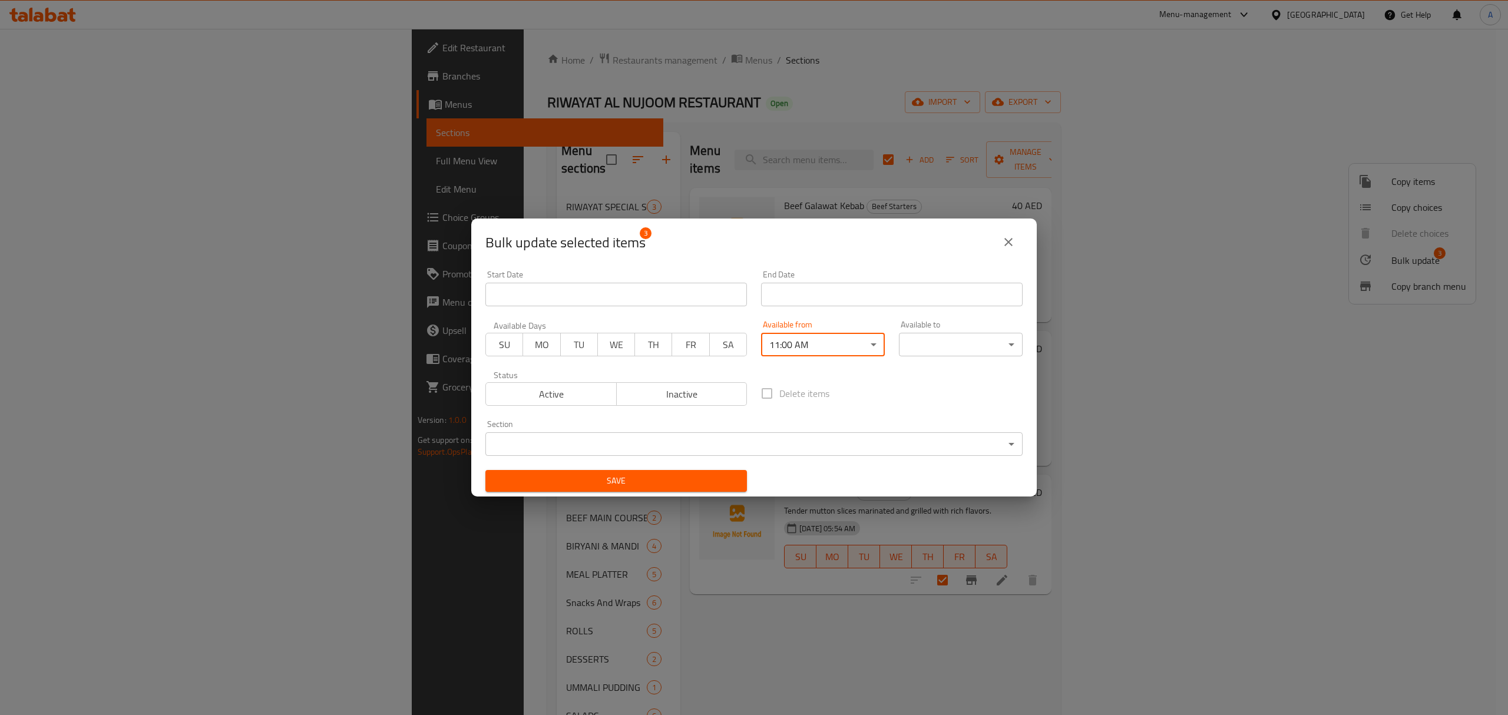
click at [929, 347] on body "​ Menu-management [GEOGRAPHIC_DATA] Get Help A Edit Restaurant Branches Menus S…" at bounding box center [754, 372] width 1508 height 686
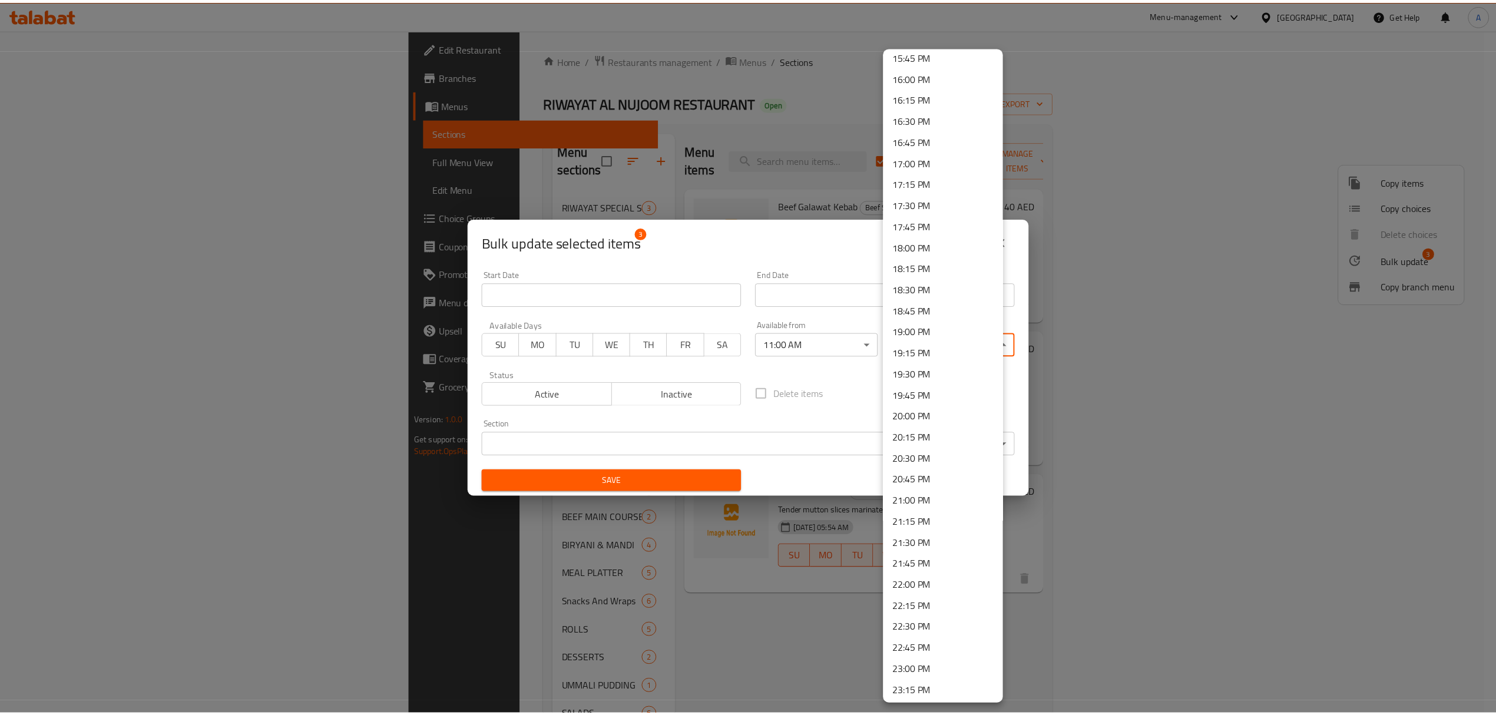
scroll to position [1407, 0]
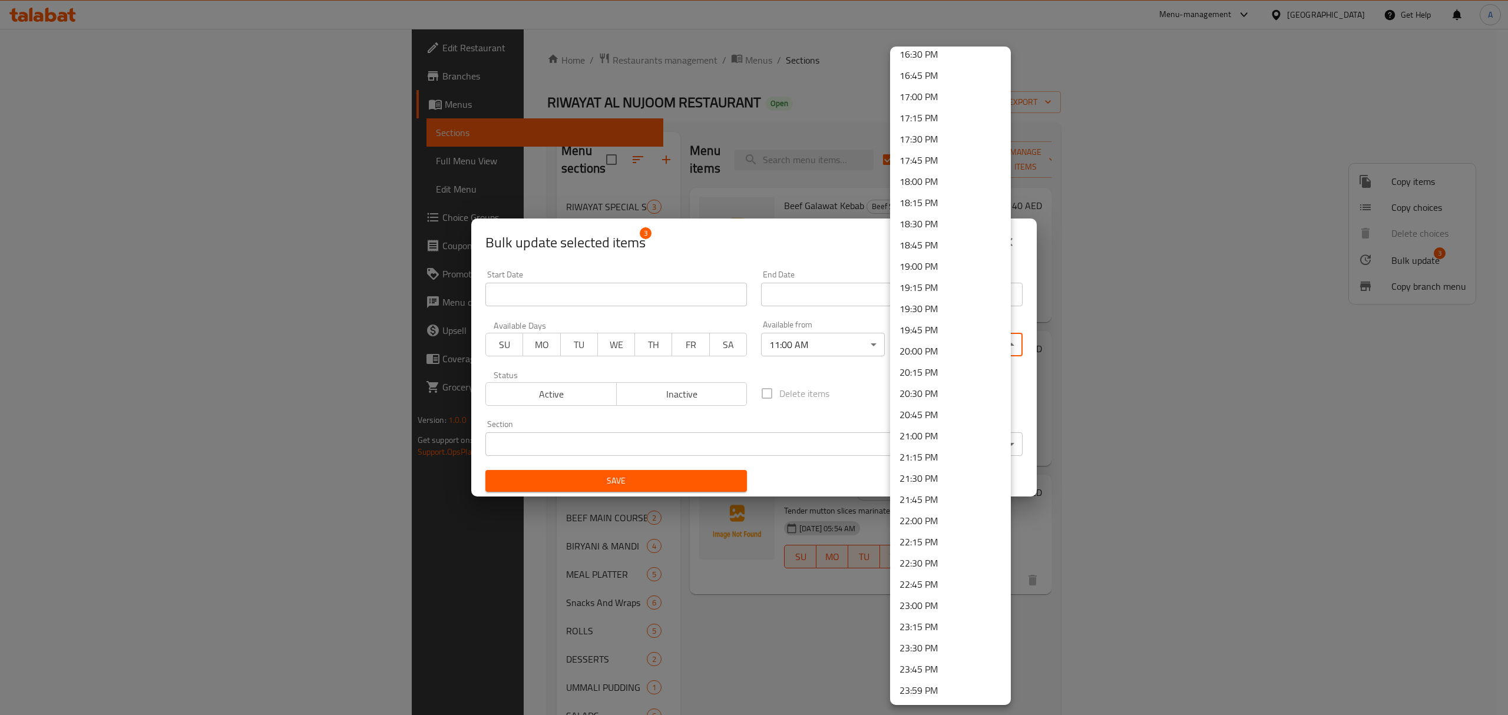
click at [929, 654] on li "23:30 PM" at bounding box center [950, 647] width 121 height 21
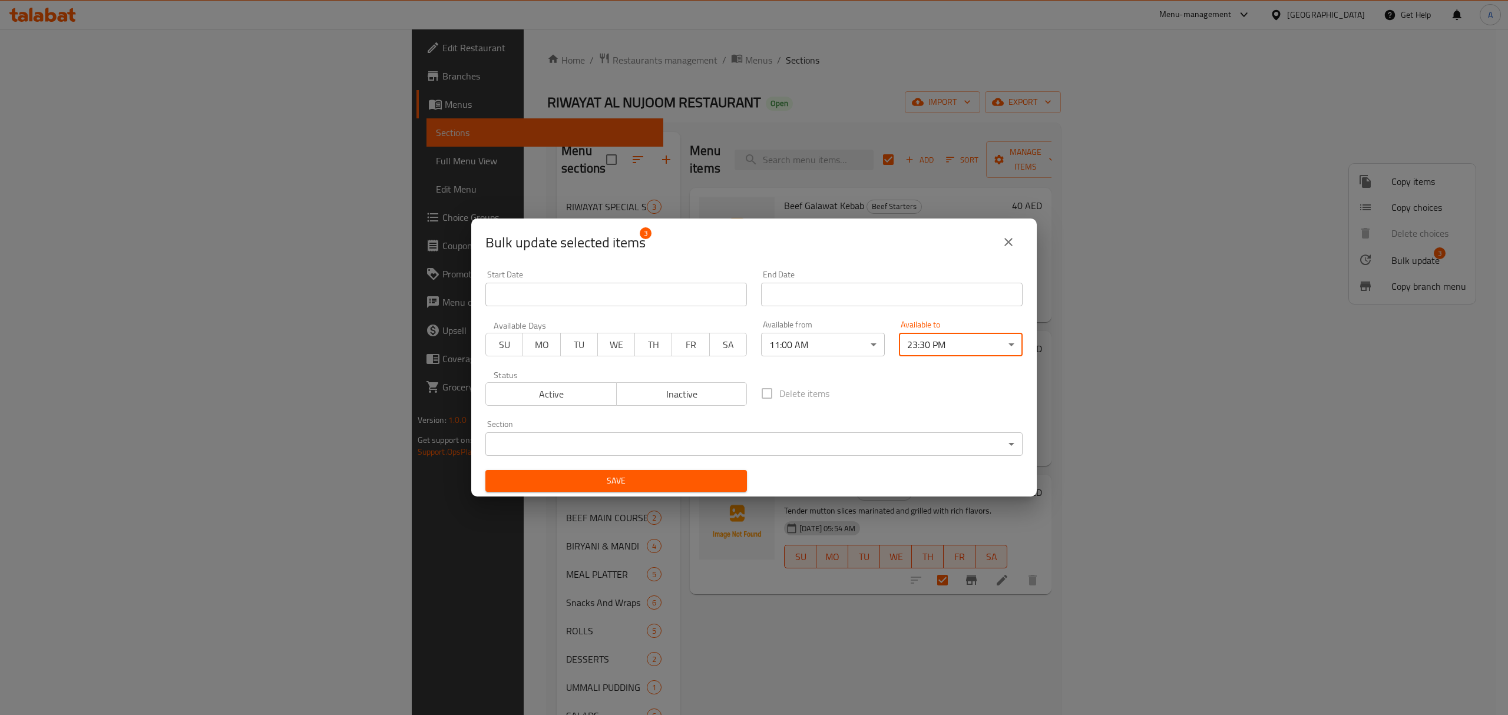
click at [648, 484] on span "Save" at bounding box center [616, 481] width 243 height 15
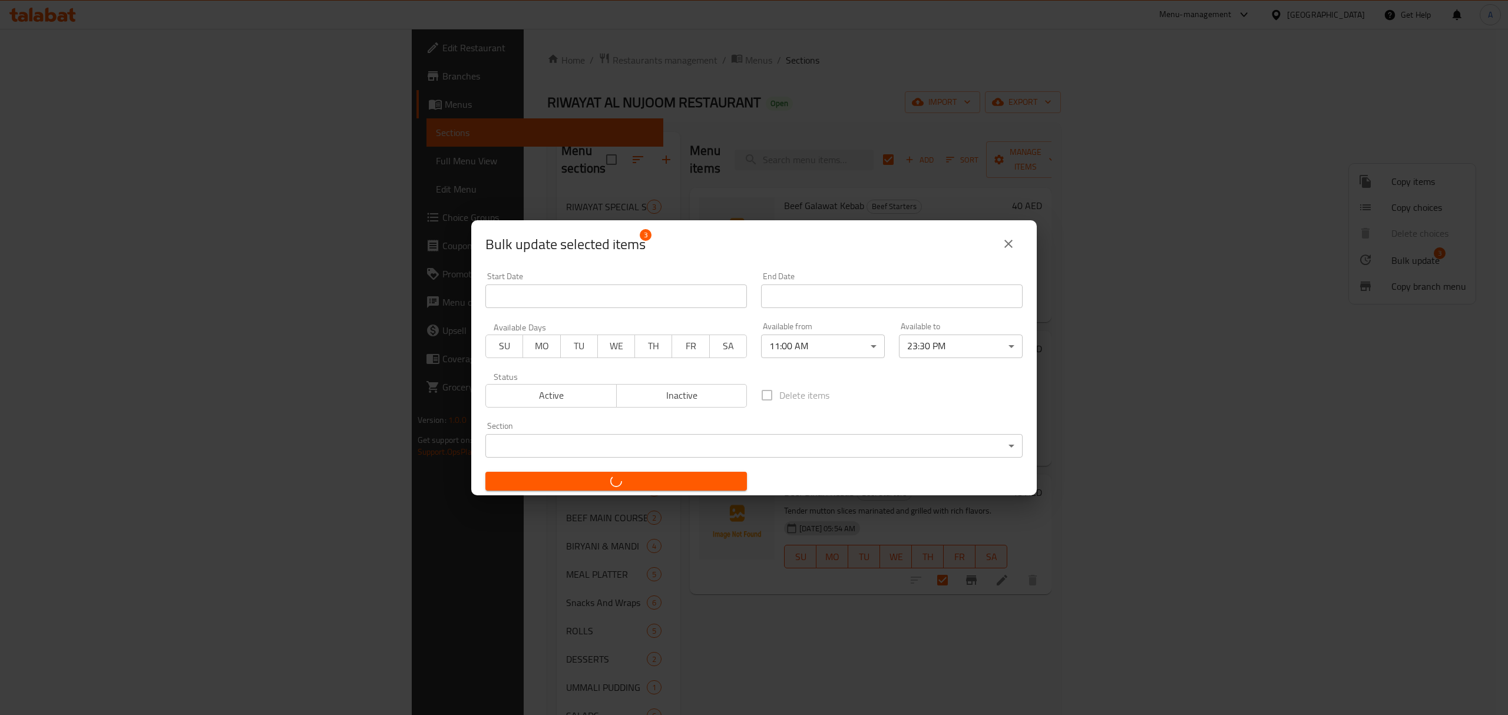
checkbox input "false"
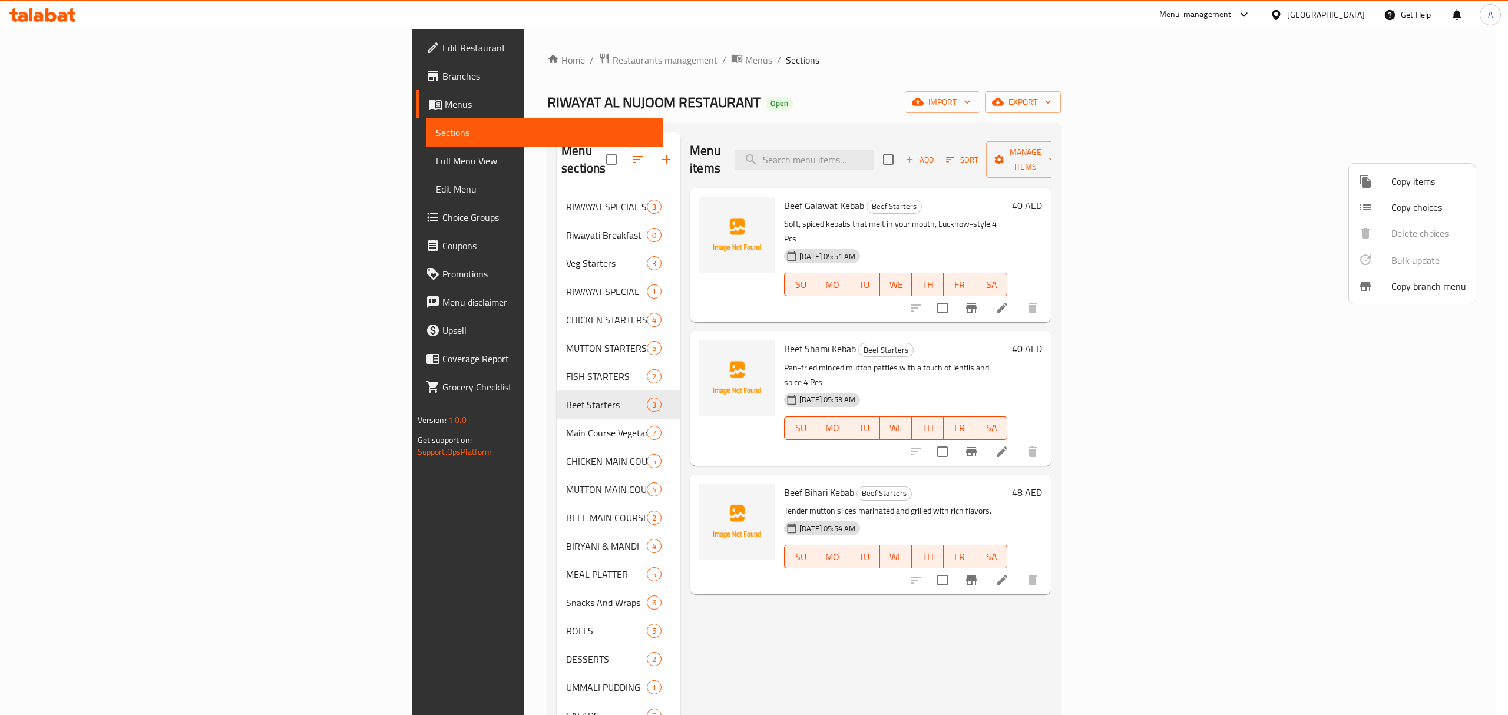
click at [1018, 543] on div at bounding box center [754, 357] width 1508 height 715
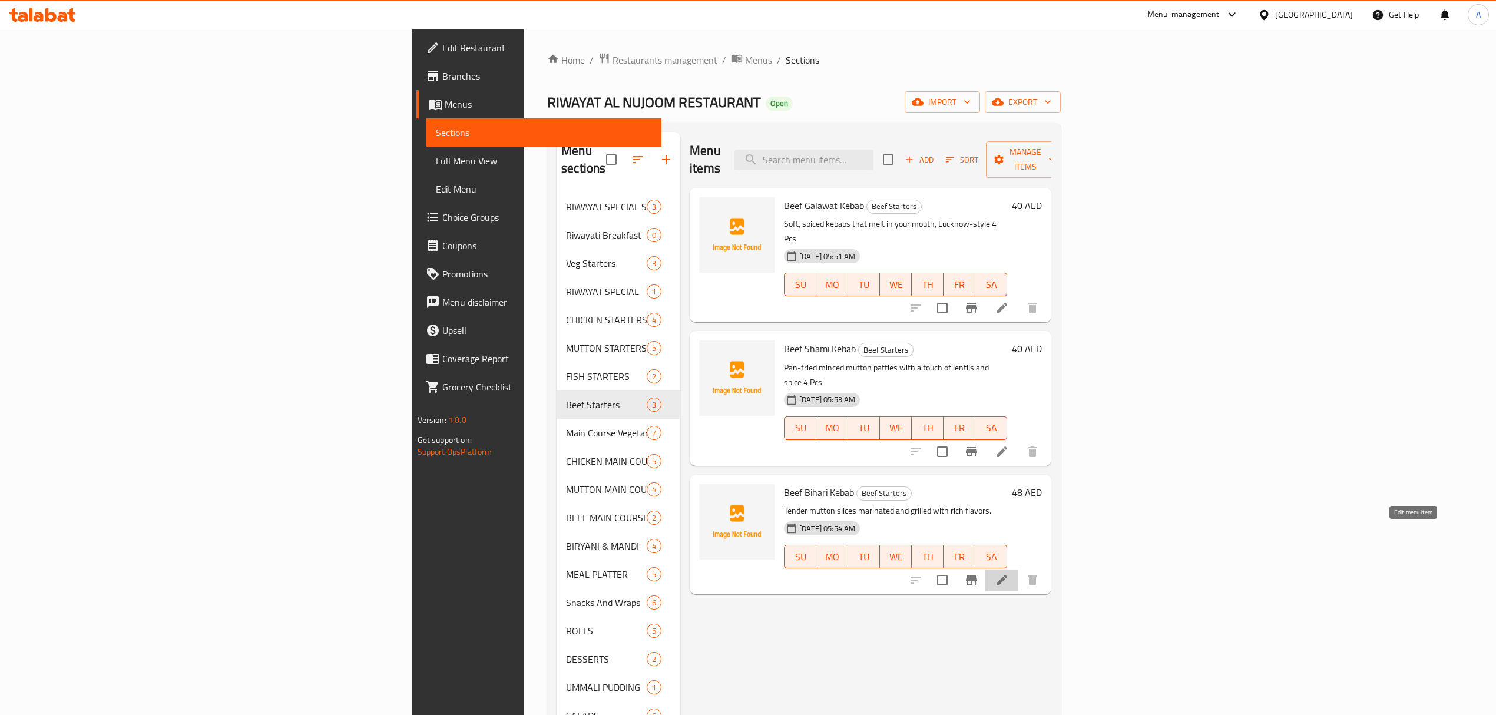
click at [1009, 573] on icon at bounding box center [1002, 580] width 14 height 14
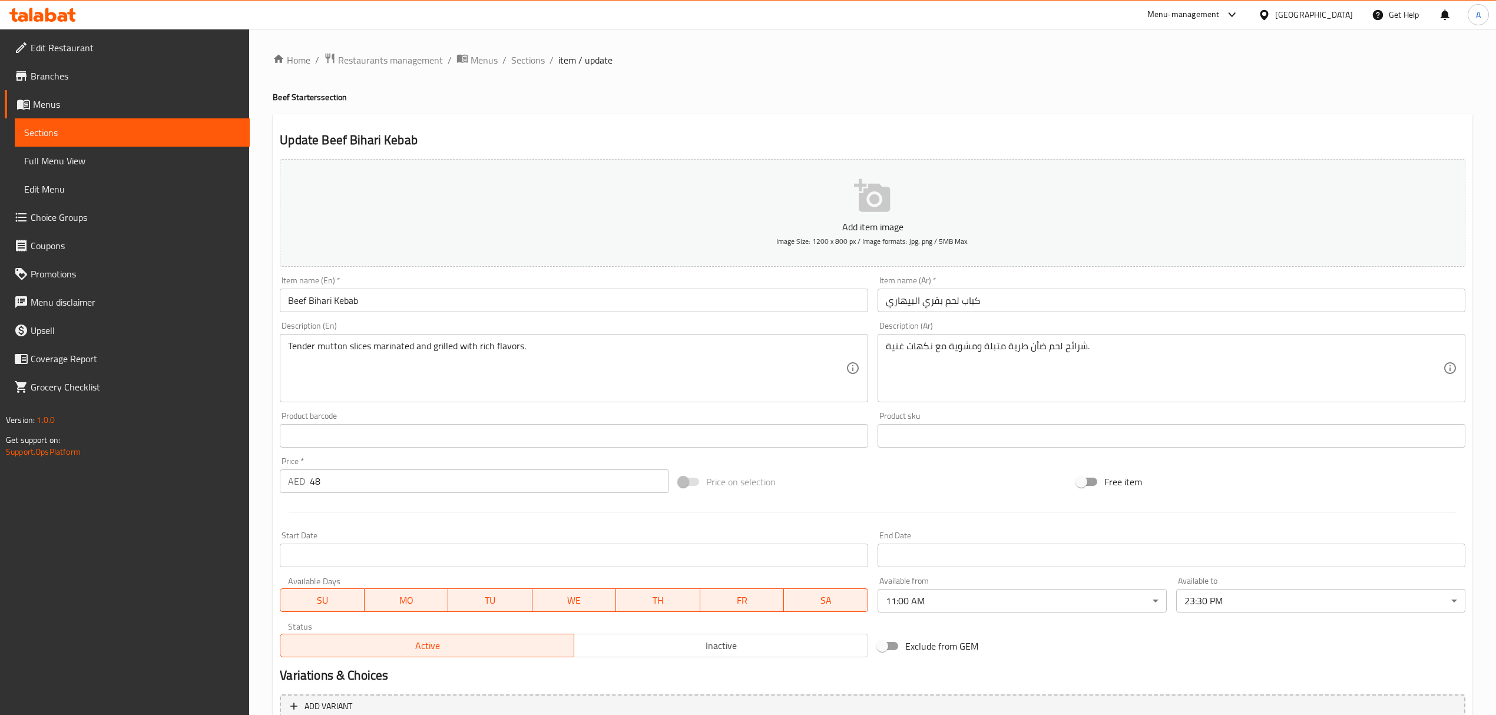
click at [529, 48] on div "Home / Restaurants management / Menus / Sections / item / update Beef Starters …" at bounding box center [872, 430] width 1247 height 803
click at [517, 53] on span "Sections" at bounding box center [528, 60] width 34 height 14
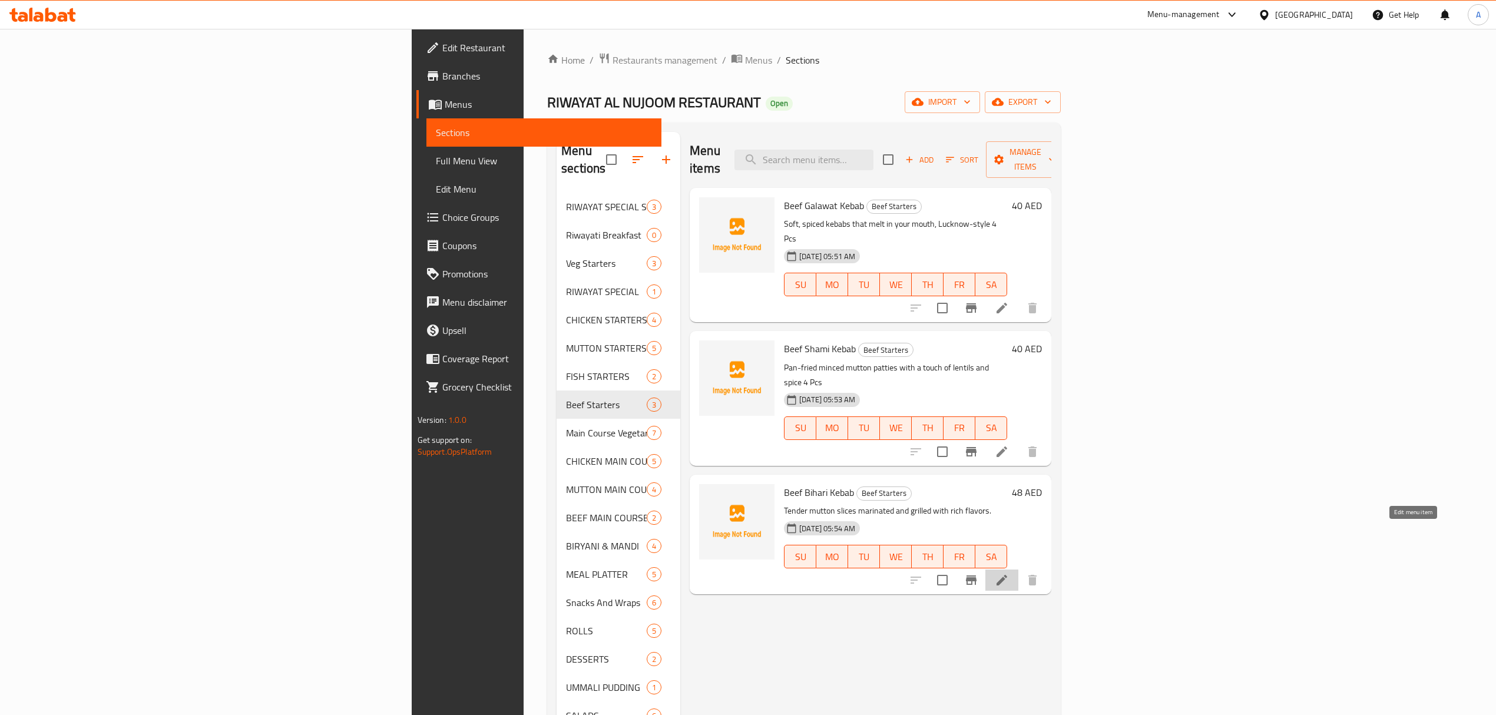
click at [1009, 573] on icon at bounding box center [1002, 580] width 14 height 14
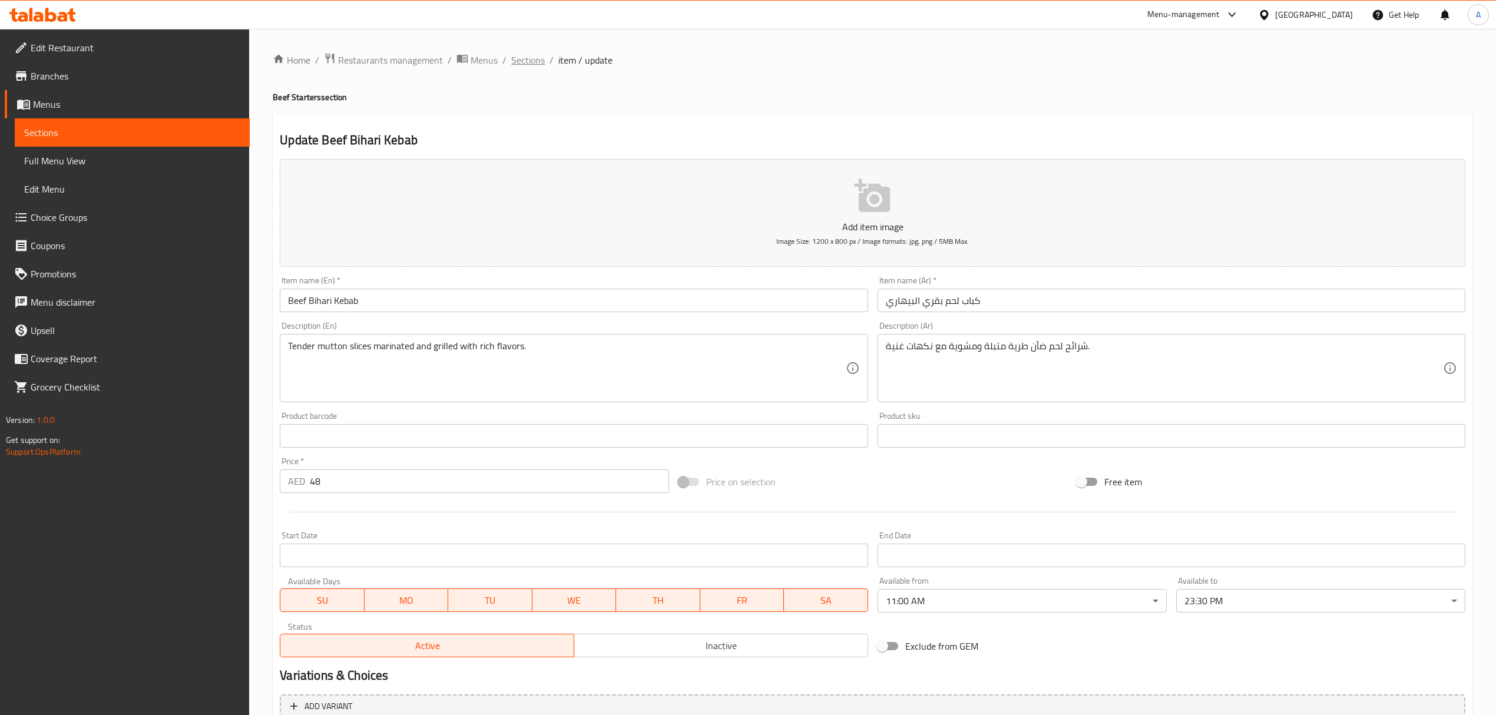
click at [511, 59] on span "Sections" at bounding box center [528, 60] width 34 height 14
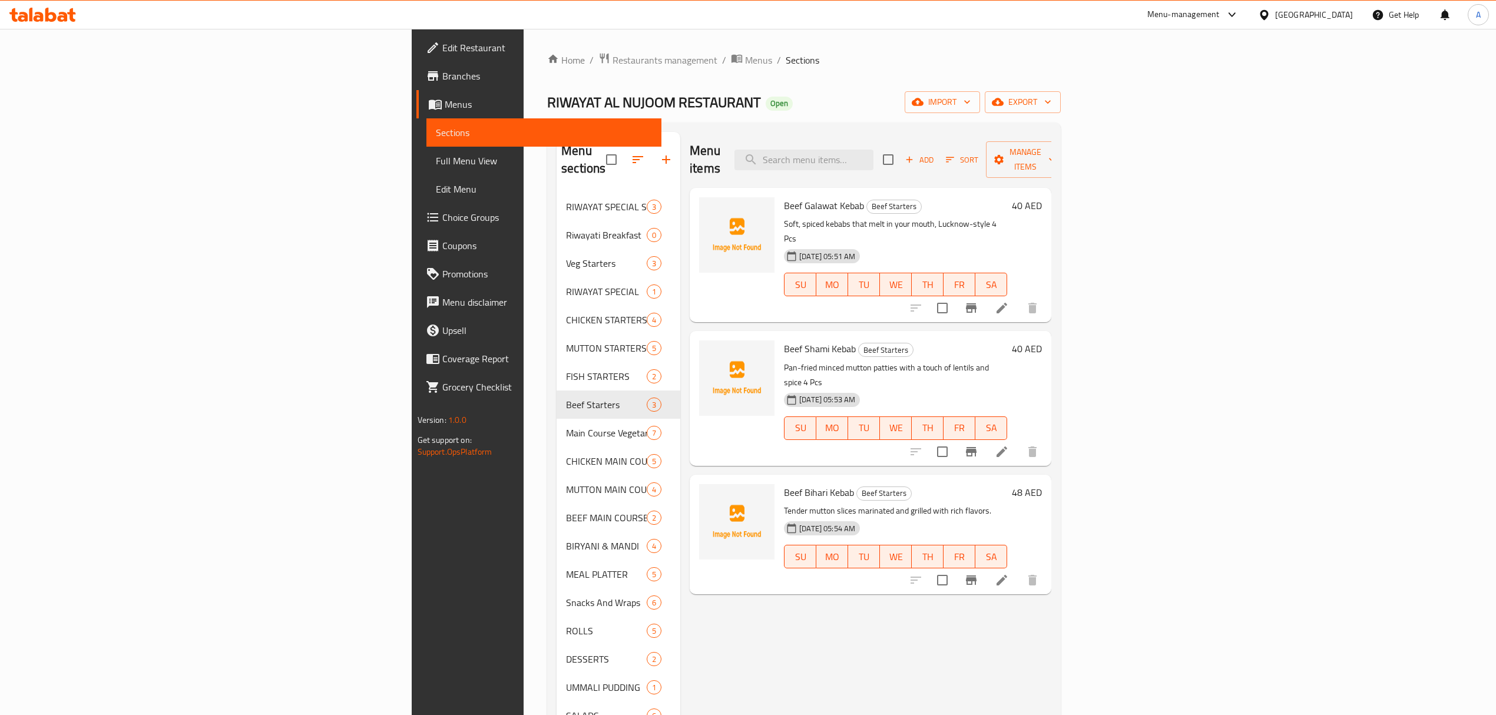
click at [436, 165] on span "Full Menu View" at bounding box center [544, 161] width 216 height 14
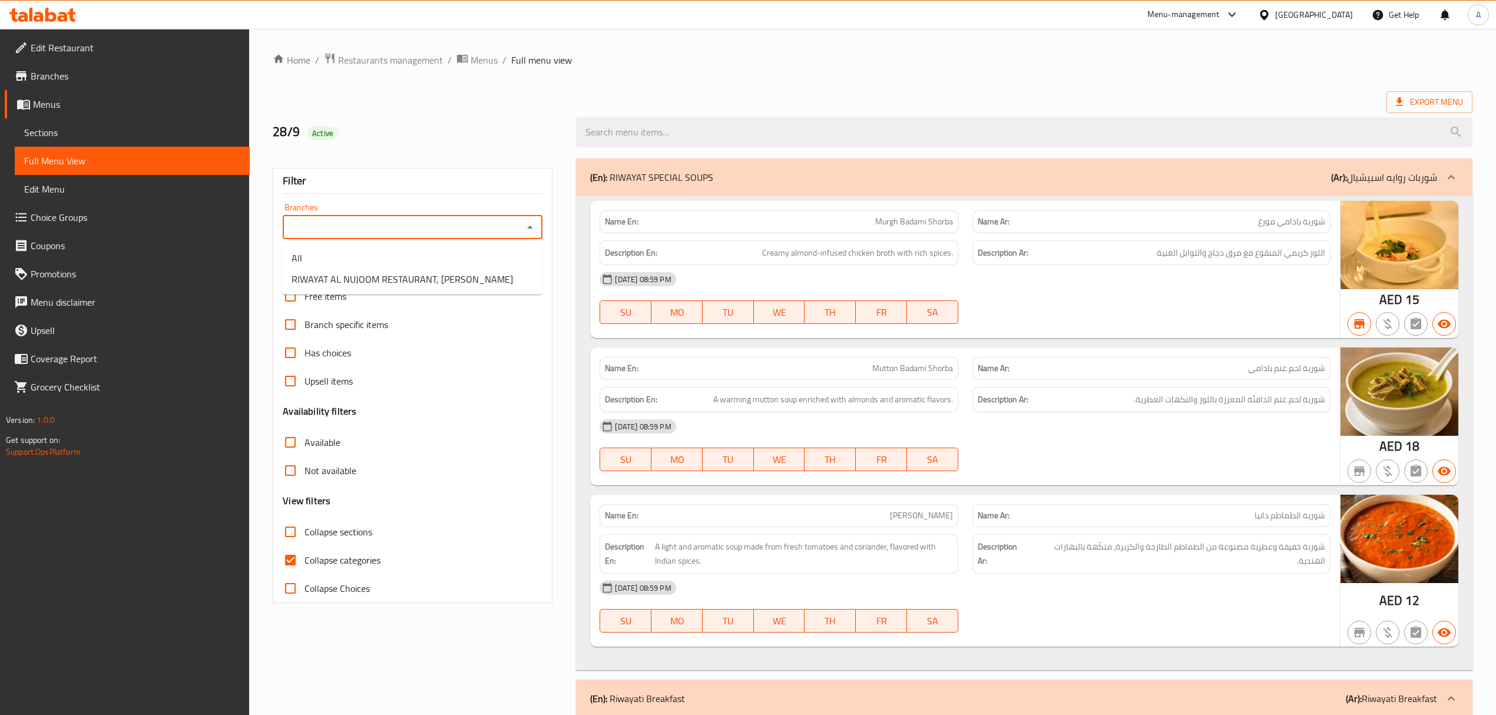
click at [479, 230] on input "Branches" at bounding box center [402, 227] width 233 height 16
click at [467, 272] on li "RIWAYAT AL NUJOOM RESTAURANT, [PERSON_NAME]" at bounding box center [412, 279] width 260 height 21
type input "RIWAYAT AL NUJOOM RESTAURANT, [PERSON_NAME]"
click at [527, 109] on div "28/9 Active" at bounding box center [417, 132] width 303 height 52
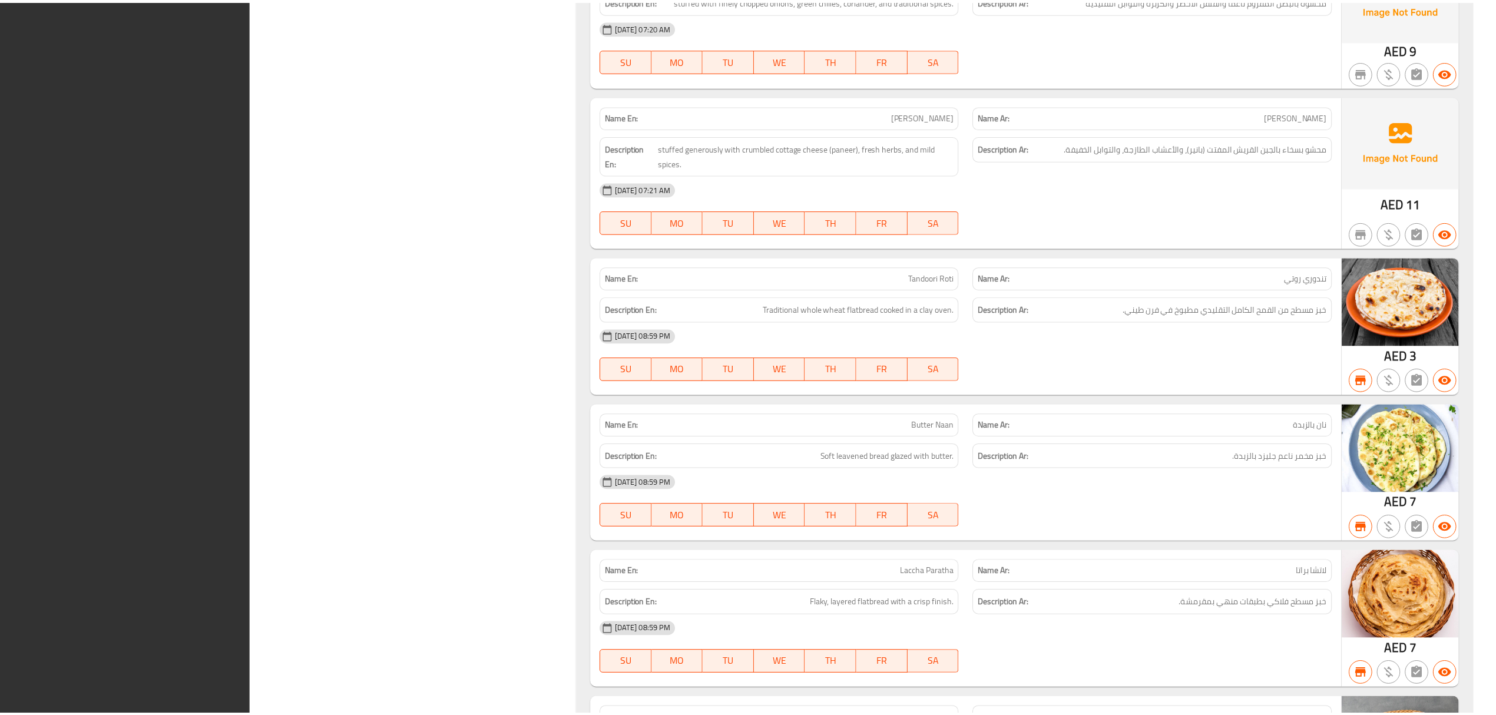
scroll to position [18115, 0]
